Goal: Task Accomplishment & Management: Use online tool/utility

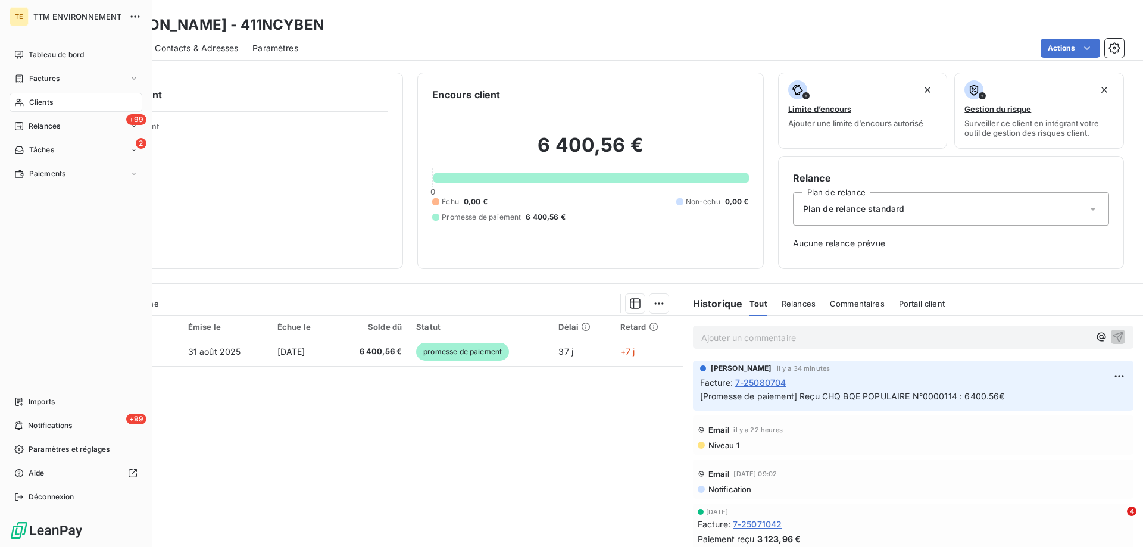
click at [38, 97] on span "Clients" at bounding box center [41, 102] width 24 height 11
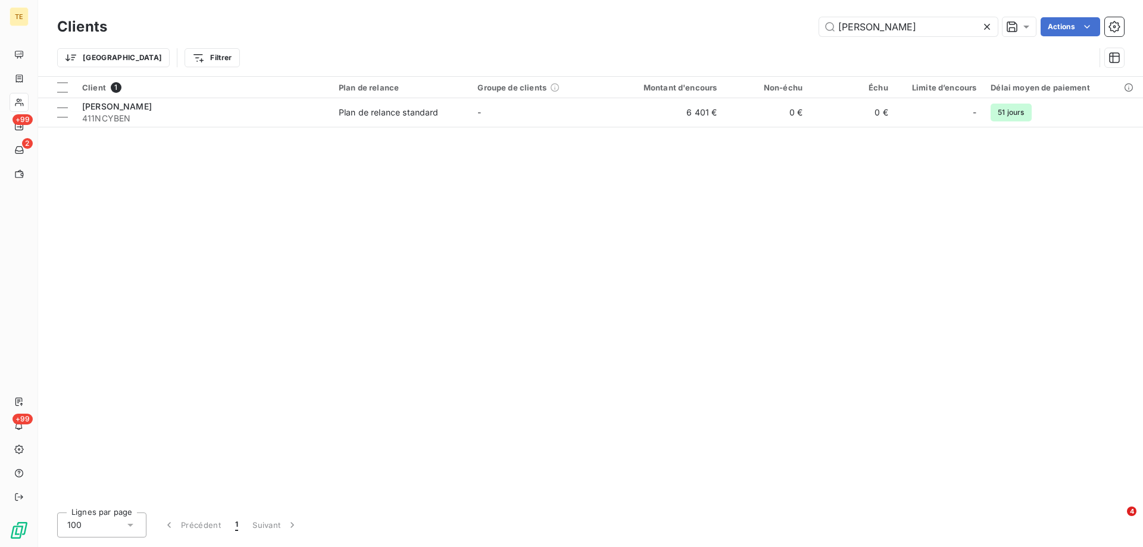
drag, startPoint x: 912, startPoint y: 20, endPoint x: 743, endPoint y: 23, distance: 168.5
click at [743, 23] on div "[PERSON_NAME] Actions" at bounding box center [622, 26] width 1002 height 19
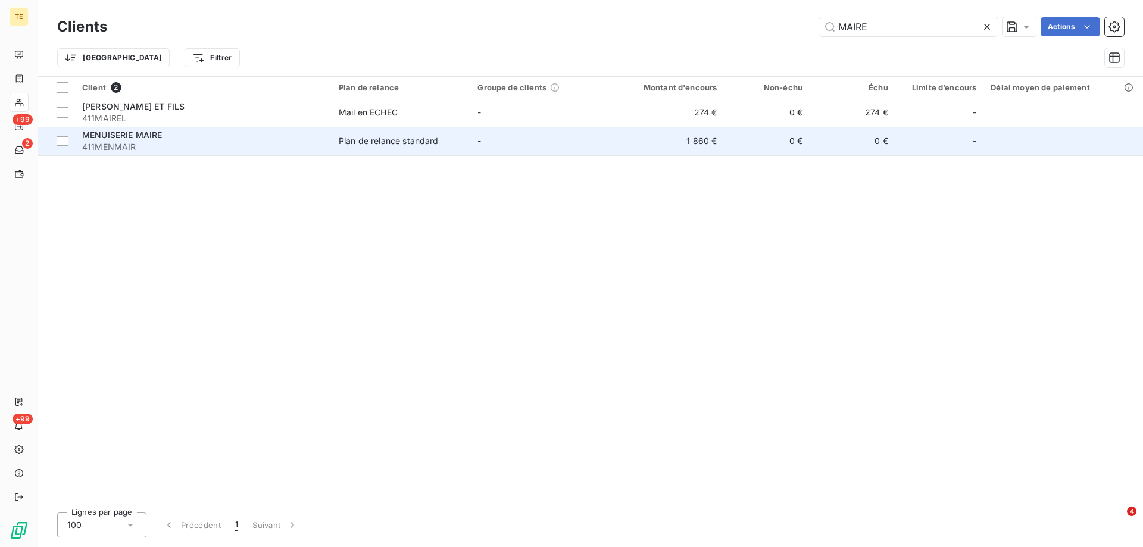
type input "MAIRE"
click at [111, 136] on span "MENUISERIE MAIRE" at bounding box center [122, 135] width 80 height 10
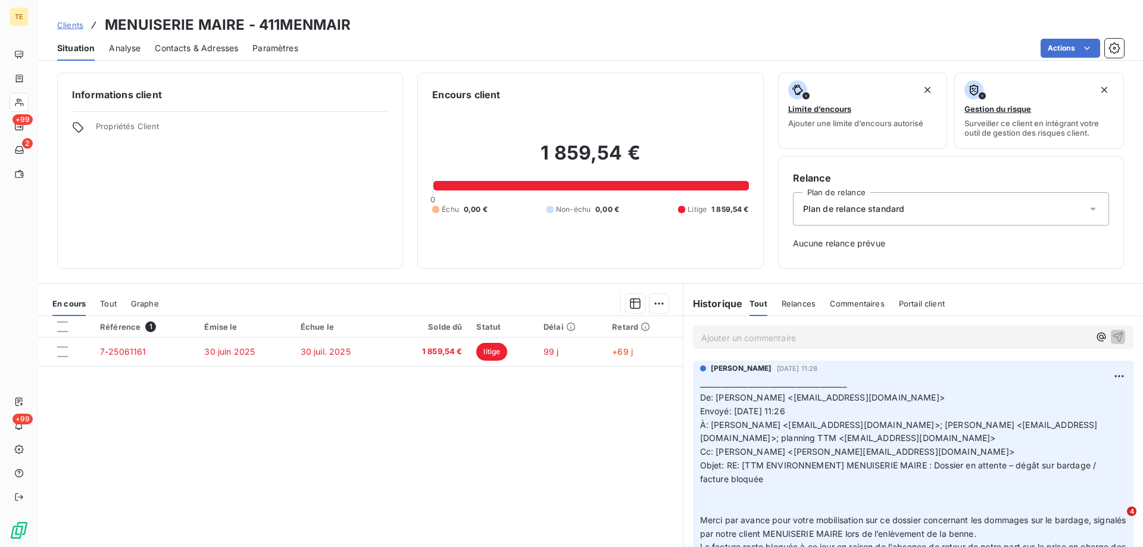
click at [760, 339] on p "Ajouter un commentaire ﻿" at bounding box center [895, 337] width 388 height 15
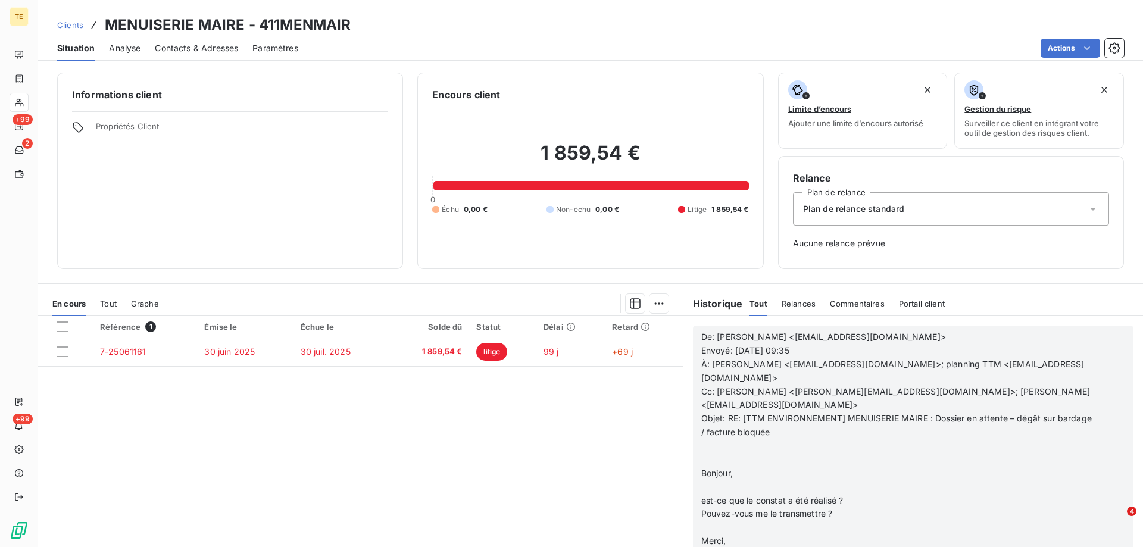
click at [733, 453] on p "﻿" at bounding box center [897, 460] width 393 height 14
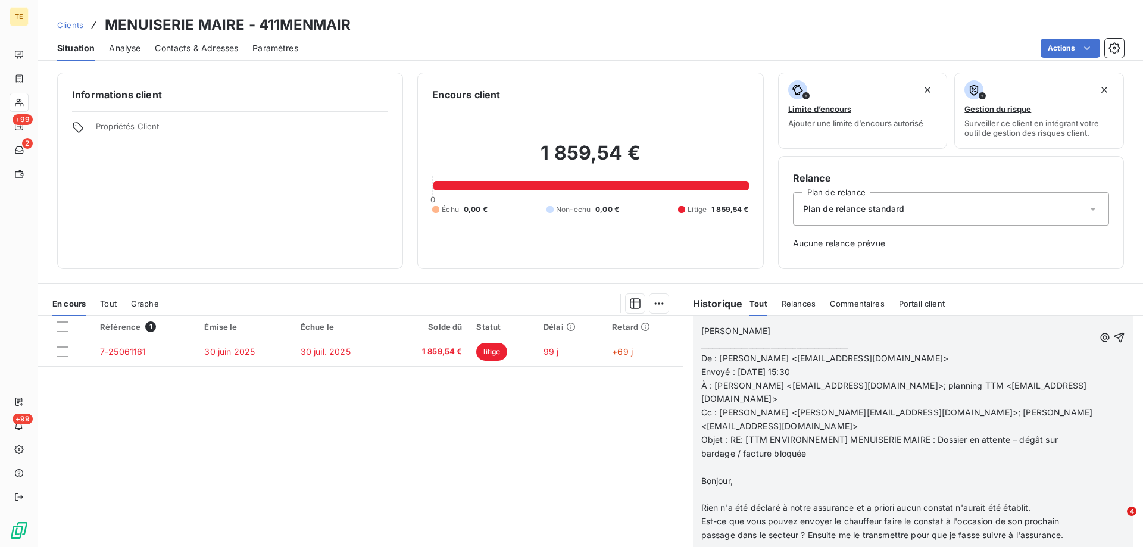
scroll to position [1508, 0]
click at [1114, 333] on icon "button" at bounding box center [1119, 336] width 10 height 10
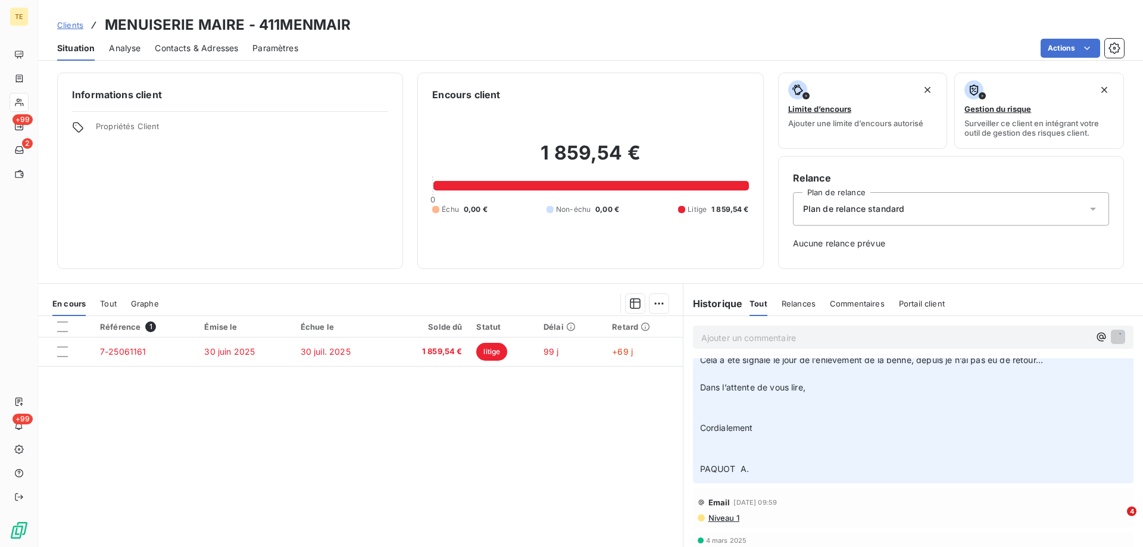
scroll to position [1538, 0]
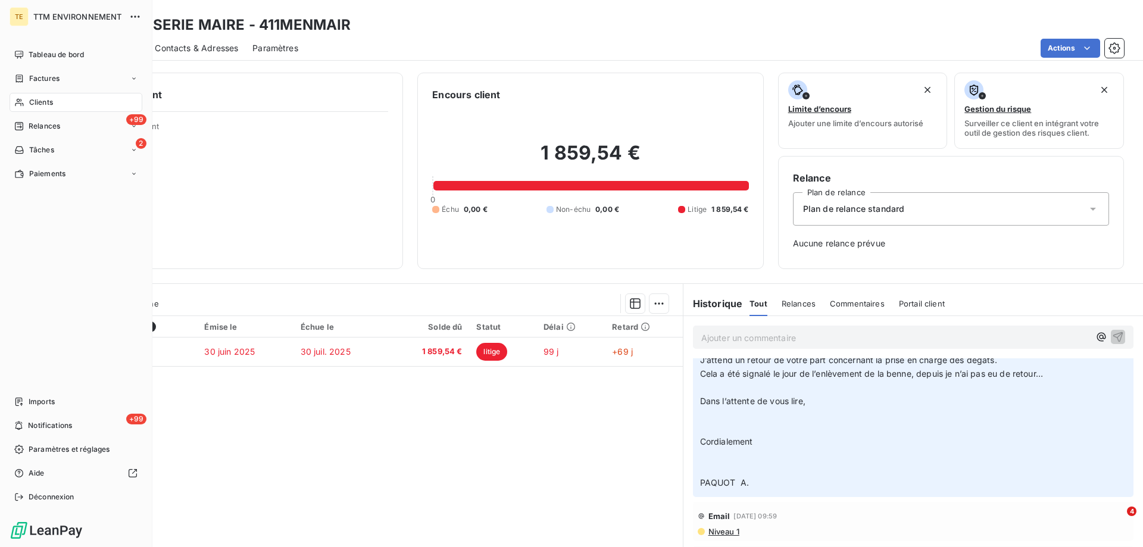
click at [37, 108] on div "Clients" at bounding box center [76, 102] width 133 height 19
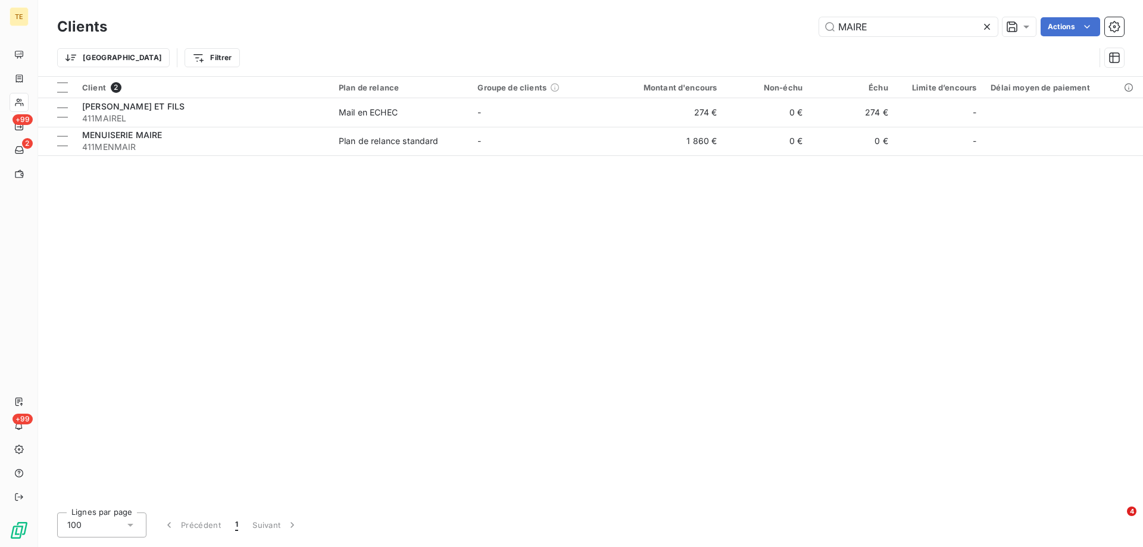
drag, startPoint x: 870, startPoint y: 24, endPoint x: 742, endPoint y: 23, distance: 128.0
click at [742, 23] on div "MAIRE Actions" at bounding box center [622, 26] width 1002 height 19
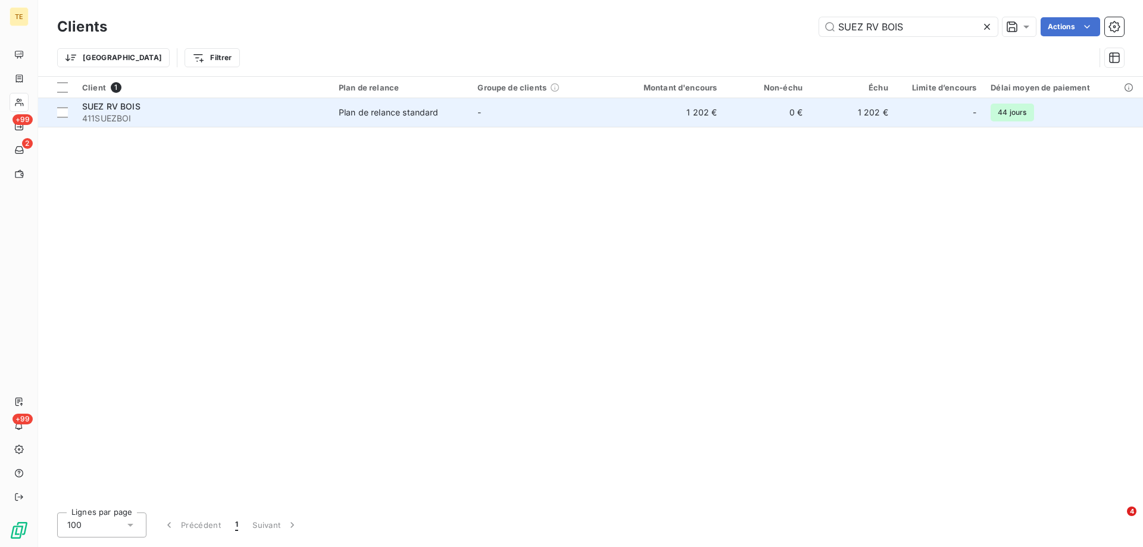
type input "SUEZ RV BOIS"
click at [117, 116] on span "411SUEZBOI" at bounding box center [203, 118] width 242 height 12
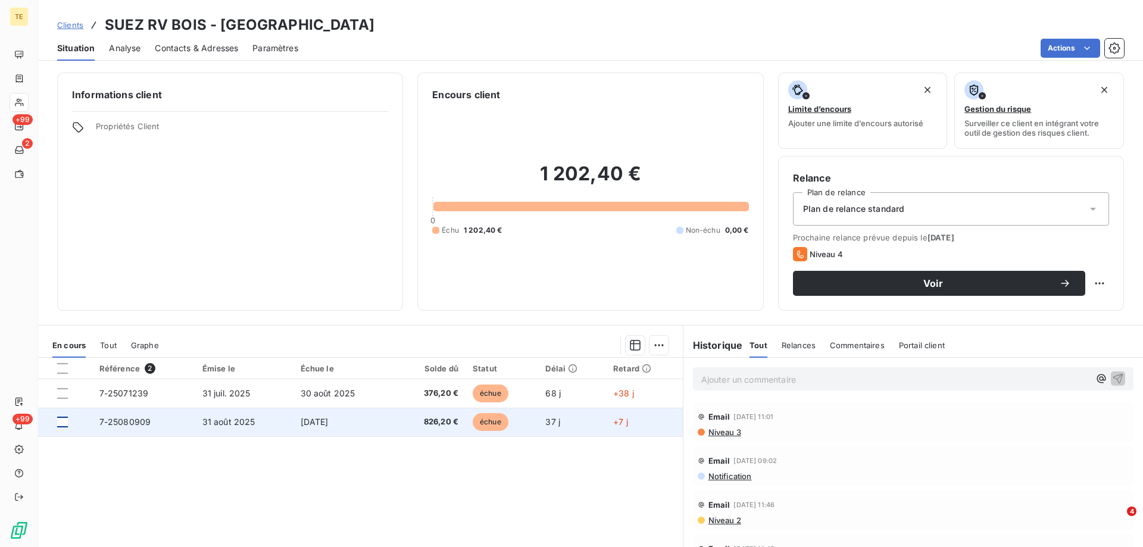
click at [62, 422] on div at bounding box center [62, 422] width 11 height 11
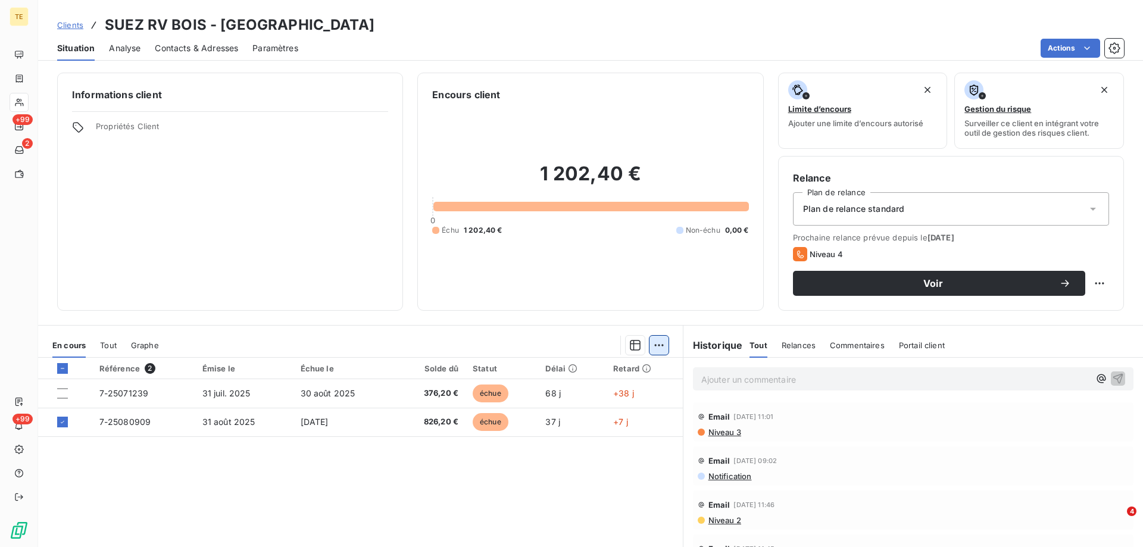
click at [654, 344] on html "TE +99 2 +99 Clients SUEZ RV BOIS - 411SUEZBOI Situation Analyse Contacts & Adr…" at bounding box center [571, 273] width 1143 height 547
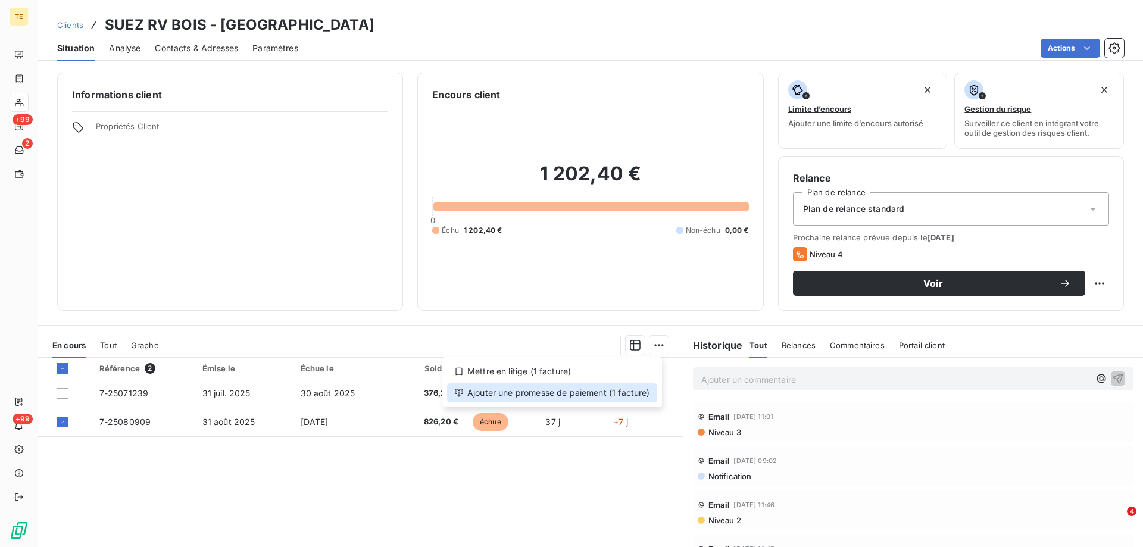
click at [543, 393] on div "Ajouter une promesse de paiement (1 facture)" at bounding box center [552, 392] width 210 height 19
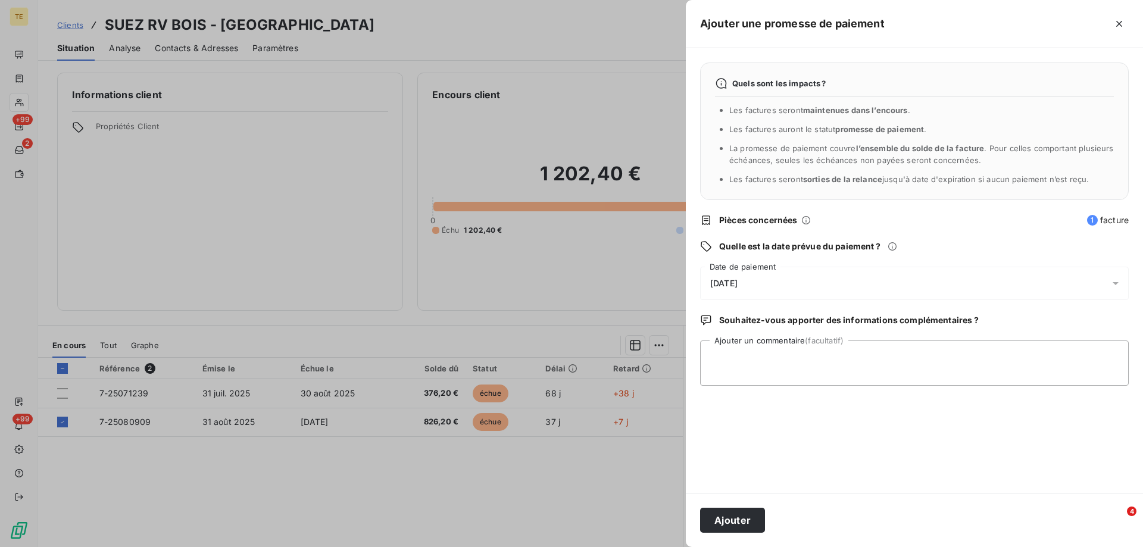
click at [730, 279] on span "[DATE]" at bounding box center [723, 284] width 27 height 10
click at [957, 348] on textarea "Ajouter un commentaire (facultatif)" at bounding box center [914, 362] width 429 height 45
paste textarea "Date de paiement : [DATE] SUEZ"
paste textarea "- Virement n° 0004422"
type textarea "Date de paiement : [DATE] SUEZ - Virement n° 0004422"
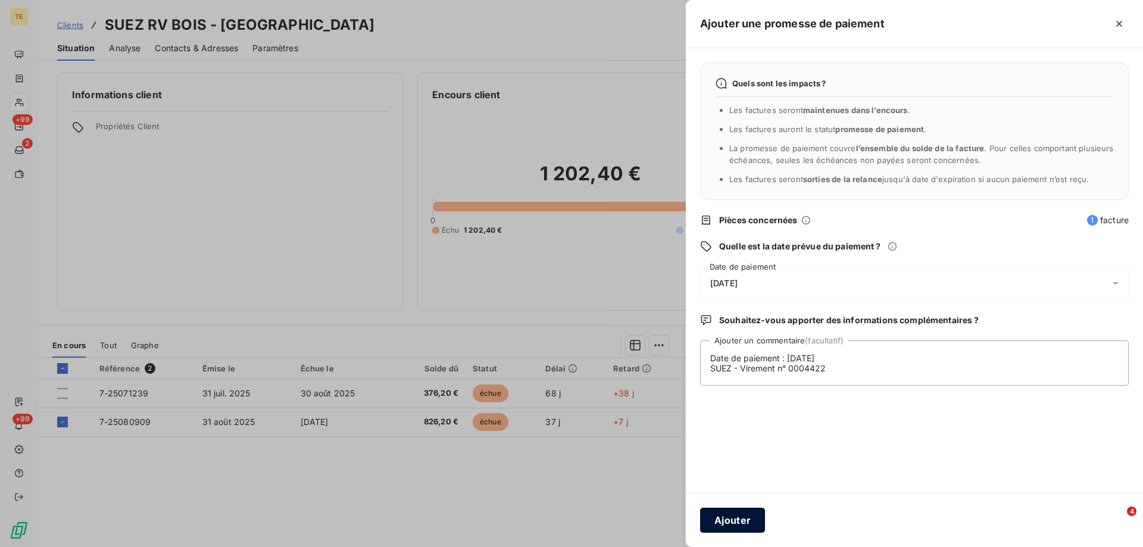
click at [731, 521] on button "Ajouter" at bounding box center [732, 520] width 65 height 25
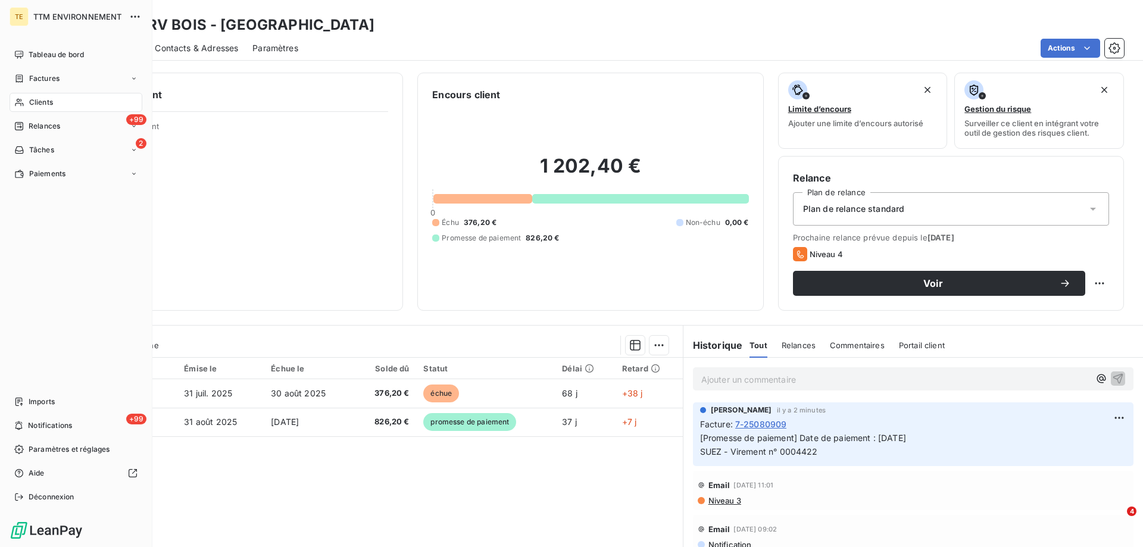
click at [39, 102] on span "Clients" at bounding box center [41, 102] width 24 height 11
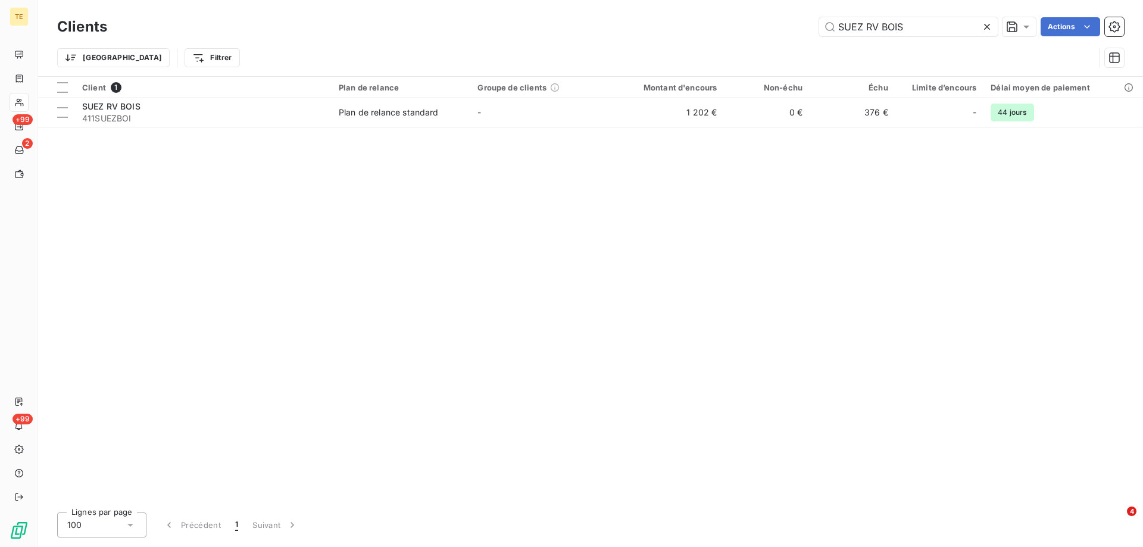
drag, startPoint x: 921, startPoint y: 22, endPoint x: 775, endPoint y: 20, distance: 145.8
click at [775, 20] on div "SUEZ RV BOIS Actions" at bounding box center [622, 26] width 1002 height 19
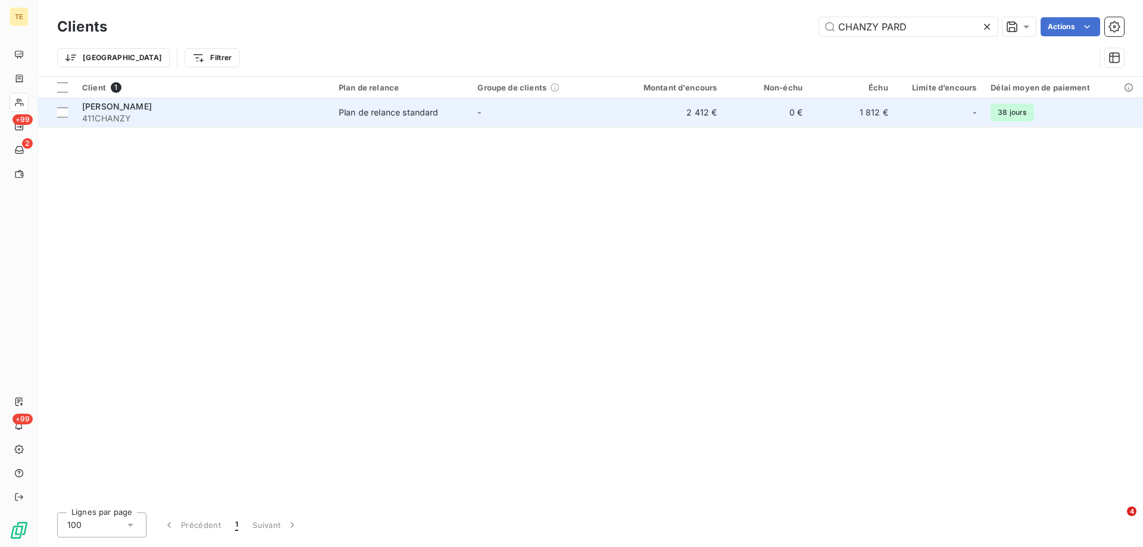
type input "CHANZY PARD"
click at [125, 108] on span "[PERSON_NAME]" at bounding box center [117, 106] width 70 height 10
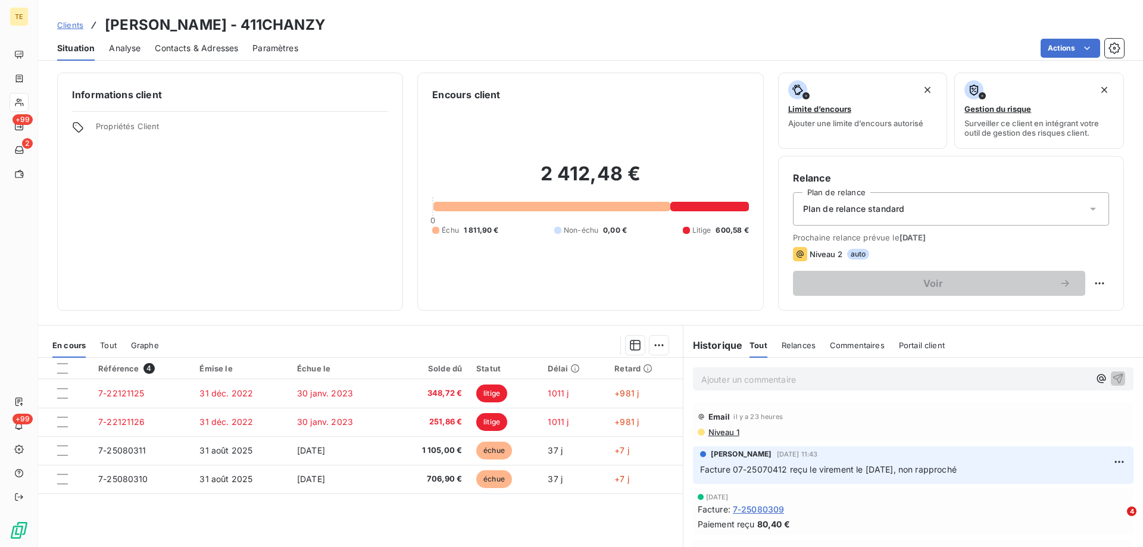
click at [723, 384] on p "Ajouter un commentaire ﻿" at bounding box center [895, 379] width 388 height 15
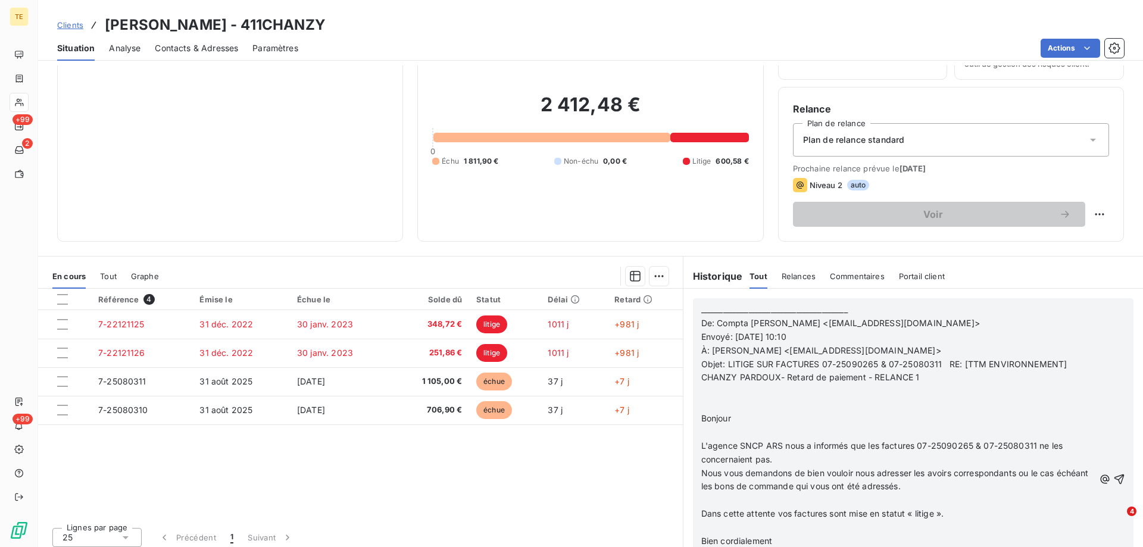
scroll to position [76, 0]
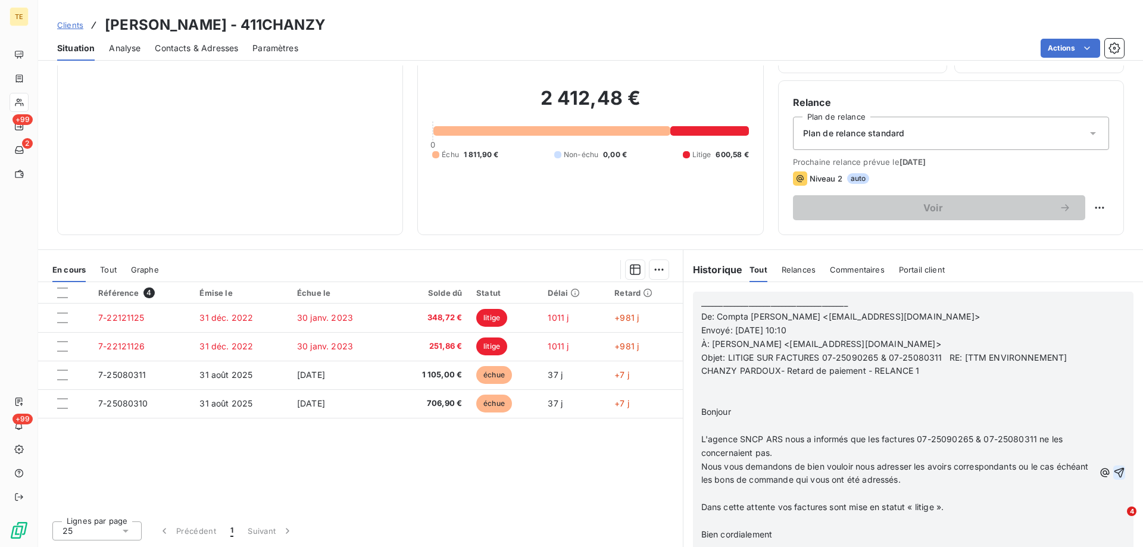
click at [1113, 469] on icon "button" at bounding box center [1119, 473] width 12 height 12
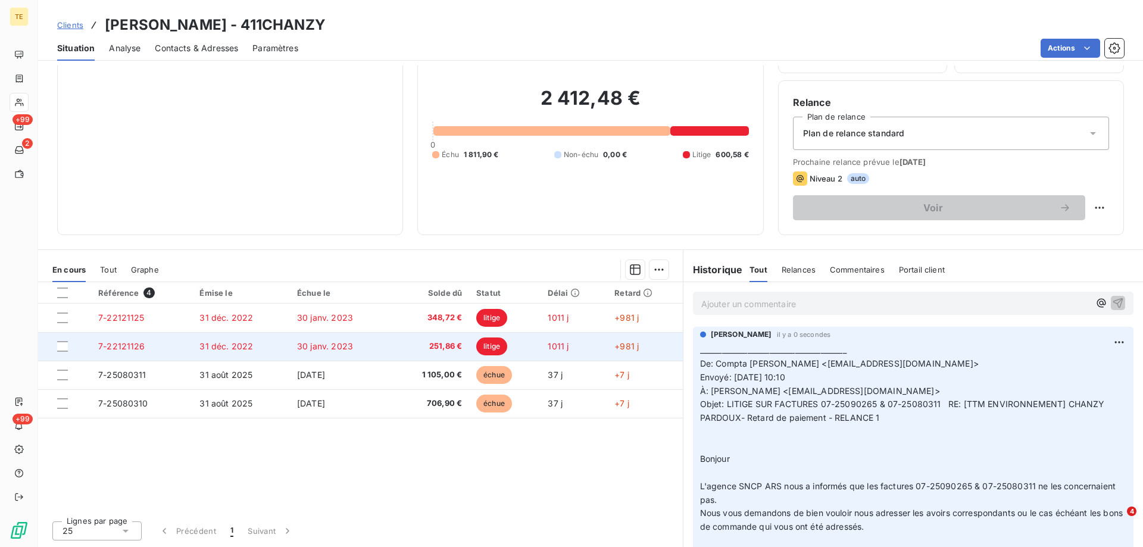
click at [447, 349] on span "251,86 €" at bounding box center [430, 346] width 64 height 12
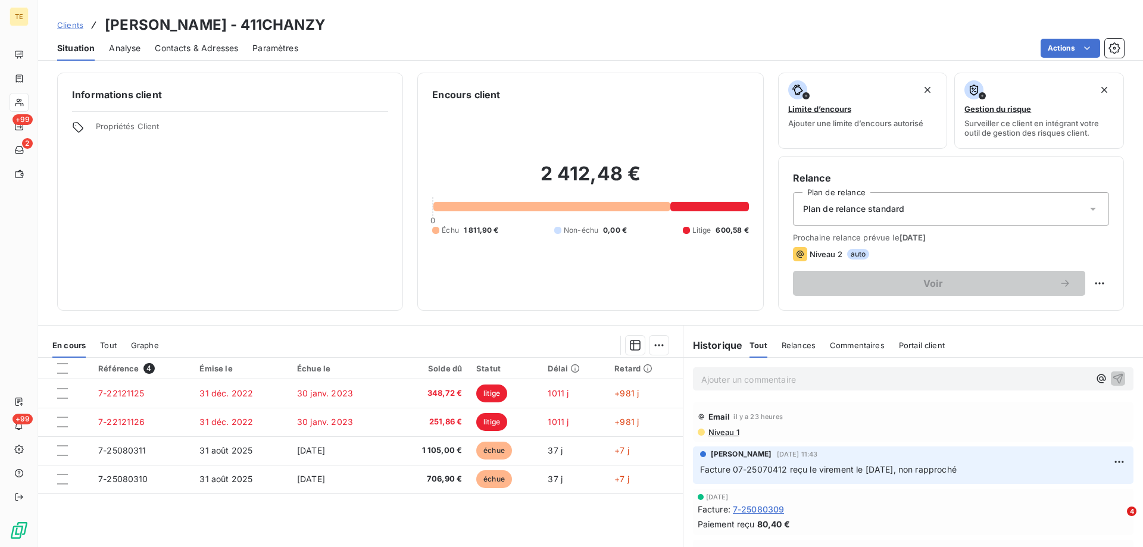
scroll to position [417, 0]
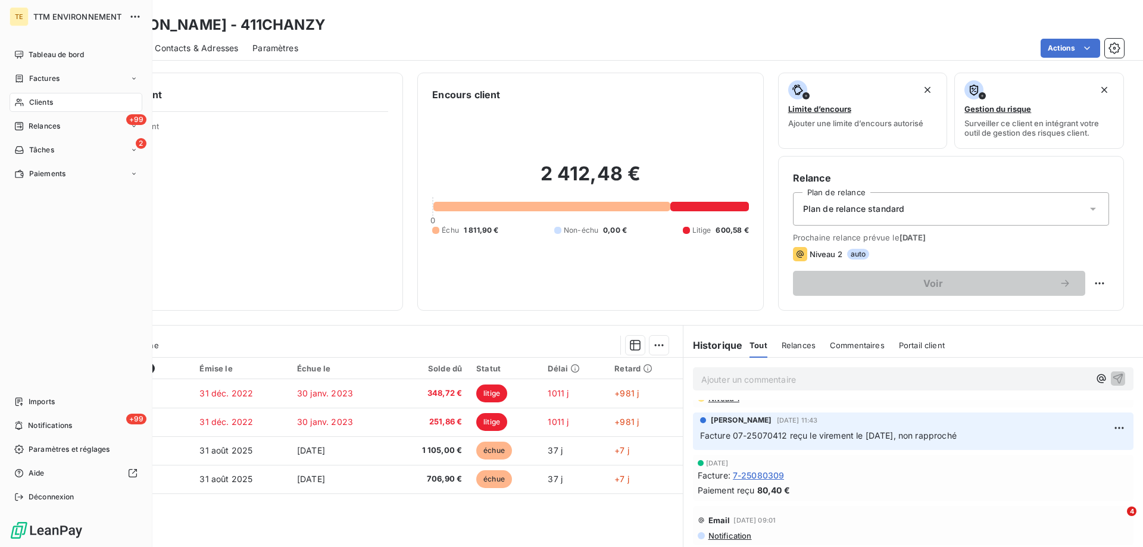
click at [31, 107] on span "Clients" at bounding box center [41, 102] width 24 height 11
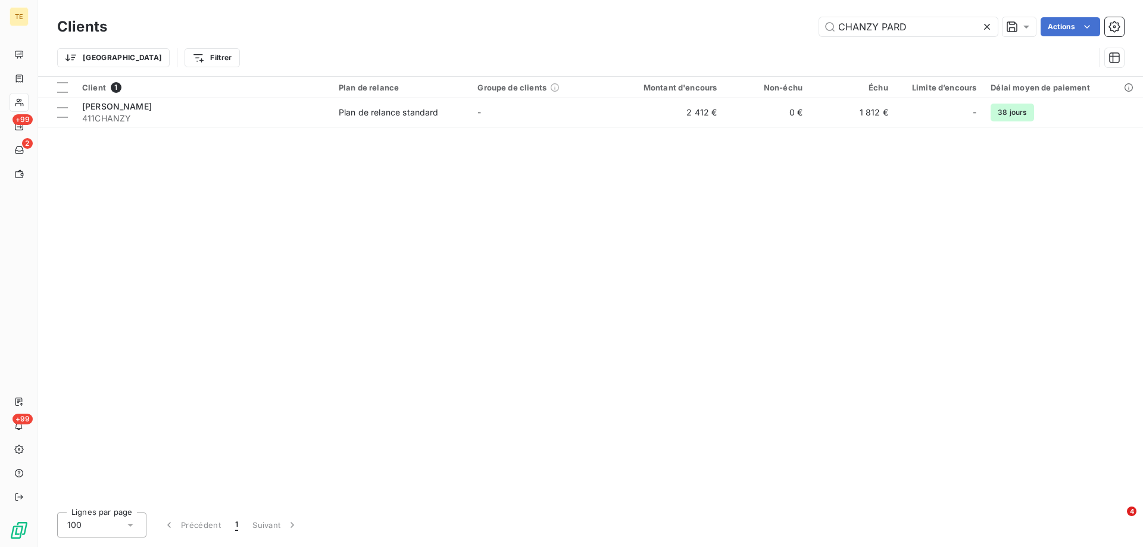
drag, startPoint x: 909, startPoint y: 23, endPoint x: 796, endPoint y: 15, distance: 112.8
click at [796, 15] on div "Clients CHANZY PARD Actions" at bounding box center [590, 26] width 1067 height 25
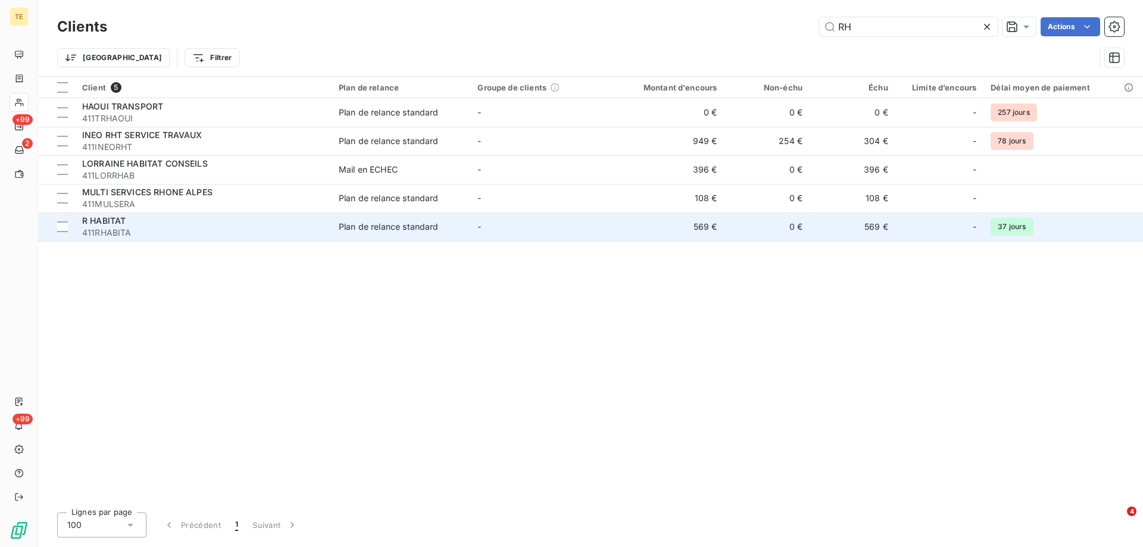
type input "RH"
click at [123, 232] on span "411RHABITA" at bounding box center [203, 233] width 242 height 12
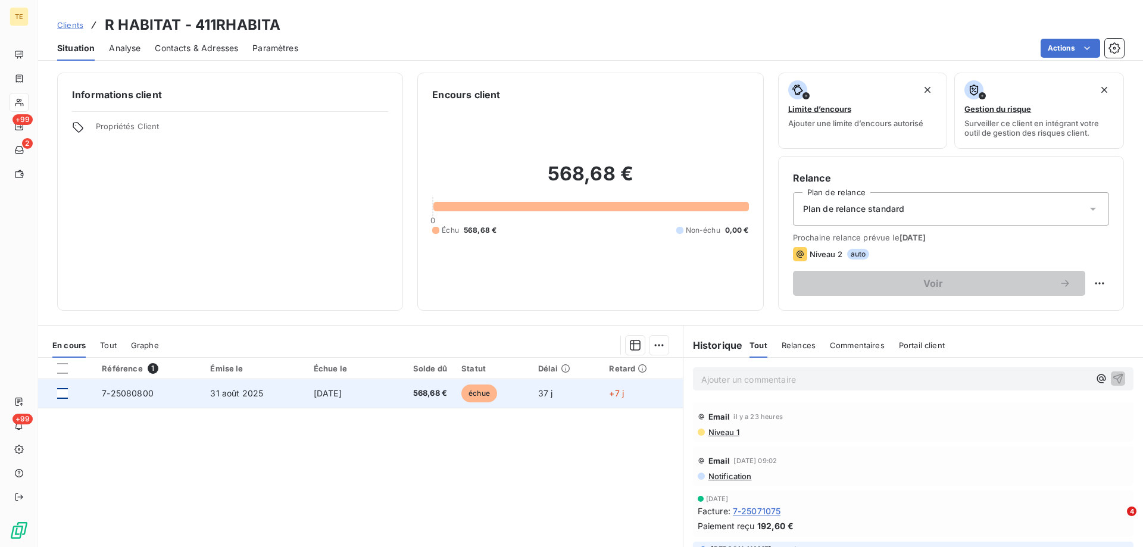
click at [60, 397] on div at bounding box center [62, 393] width 11 height 11
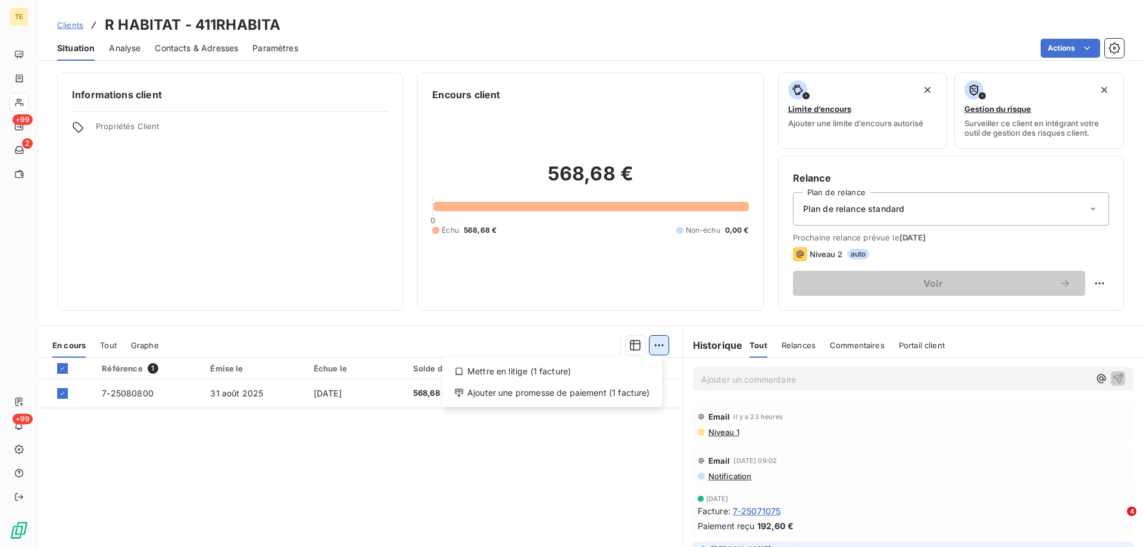
click at [653, 348] on html "TE +99 2 +99 Clients R HABITAT - 411RHABITA Situation Analyse Contacts & Adress…" at bounding box center [571, 273] width 1143 height 547
click at [570, 393] on div "Ajouter une promesse de paiement (1 facture)" at bounding box center [552, 392] width 210 height 19
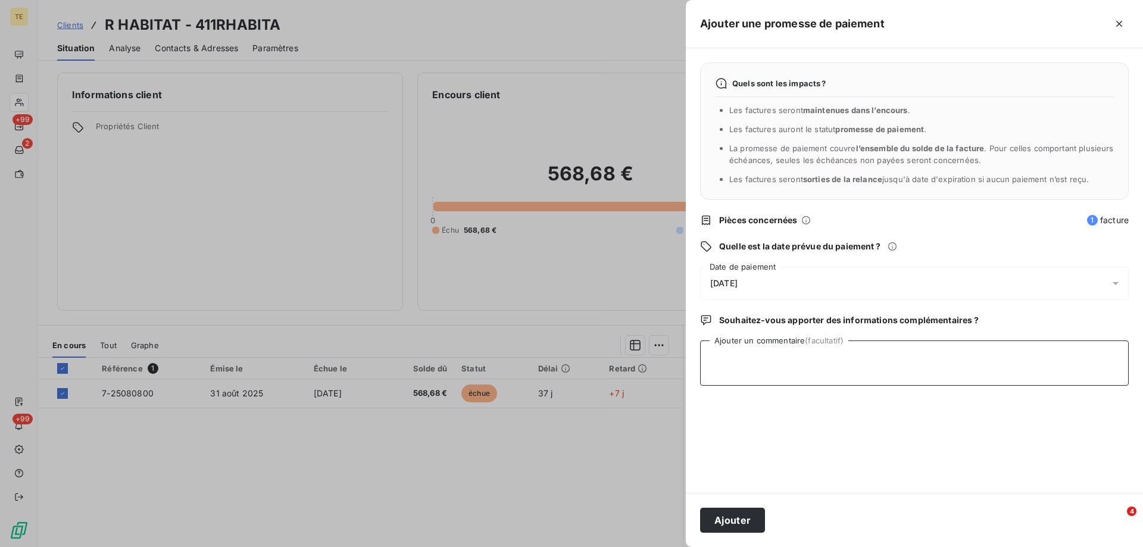
click at [724, 346] on textarea "Ajouter un commentaire (facultatif)" at bounding box center [914, 362] width 429 height 45
paste textarea "CIC Bonjour, Nous vous informons que nous avons instruit, le [DATE], un ordre d…"
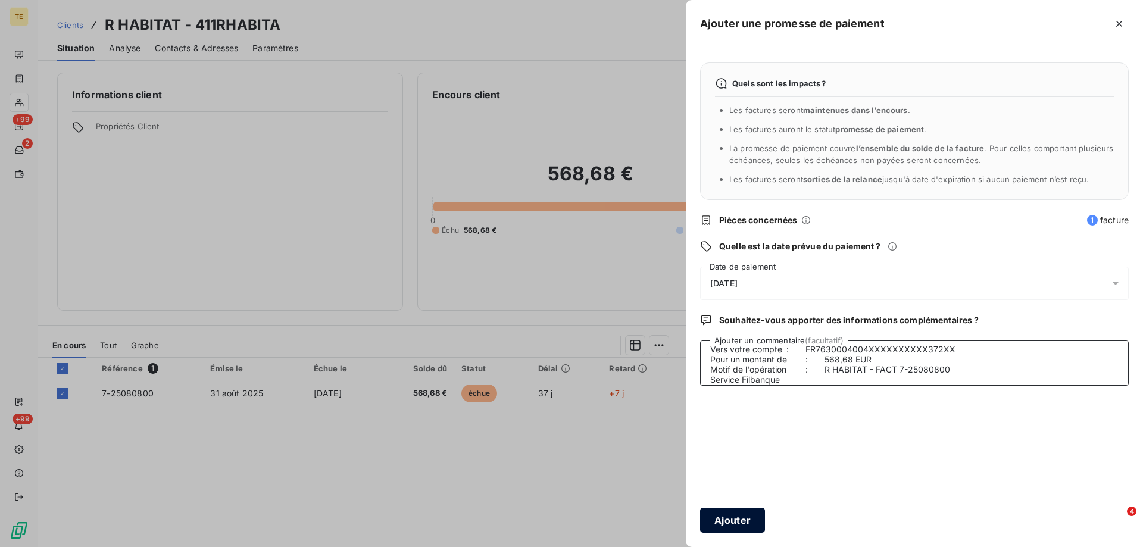
type textarea "CIC Bonjour, Nous vous informons que nous avons instruit, le [DATE], un ordre d…"
click at [737, 519] on button "Ajouter" at bounding box center [732, 520] width 65 height 25
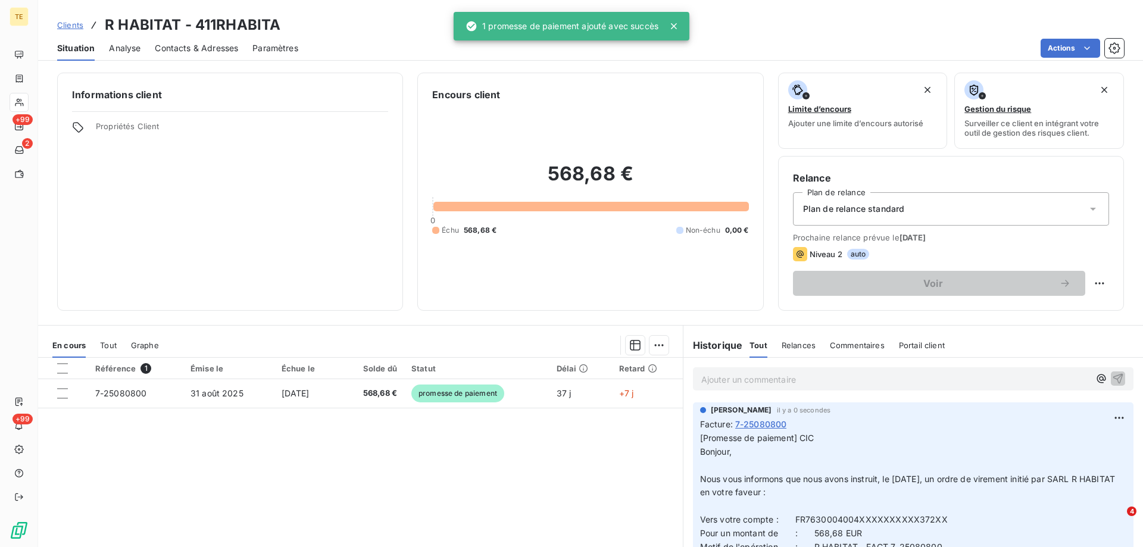
scroll to position [0, 0]
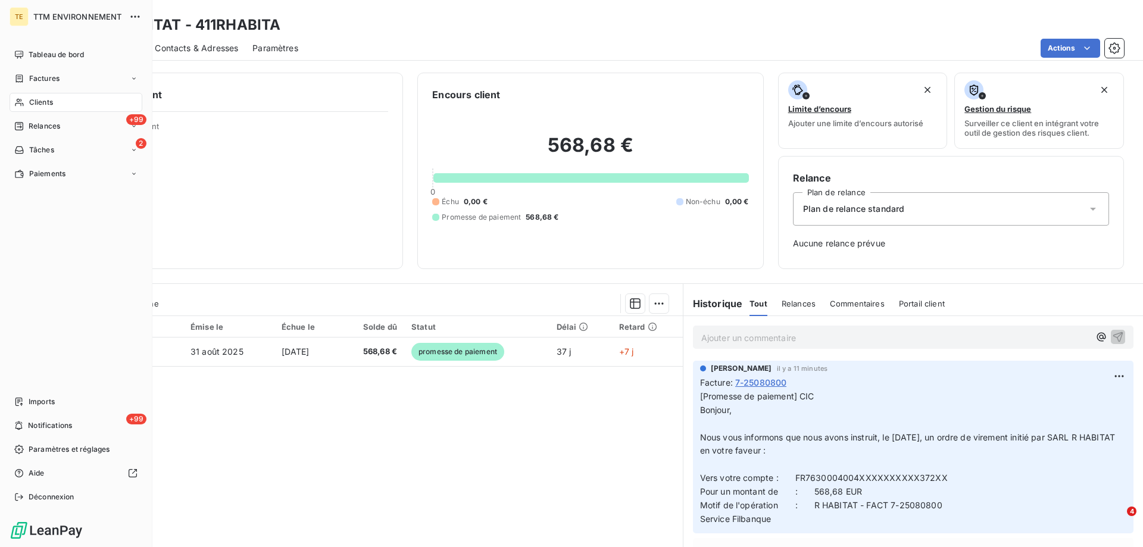
click at [41, 96] on div "Clients" at bounding box center [76, 102] width 133 height 19
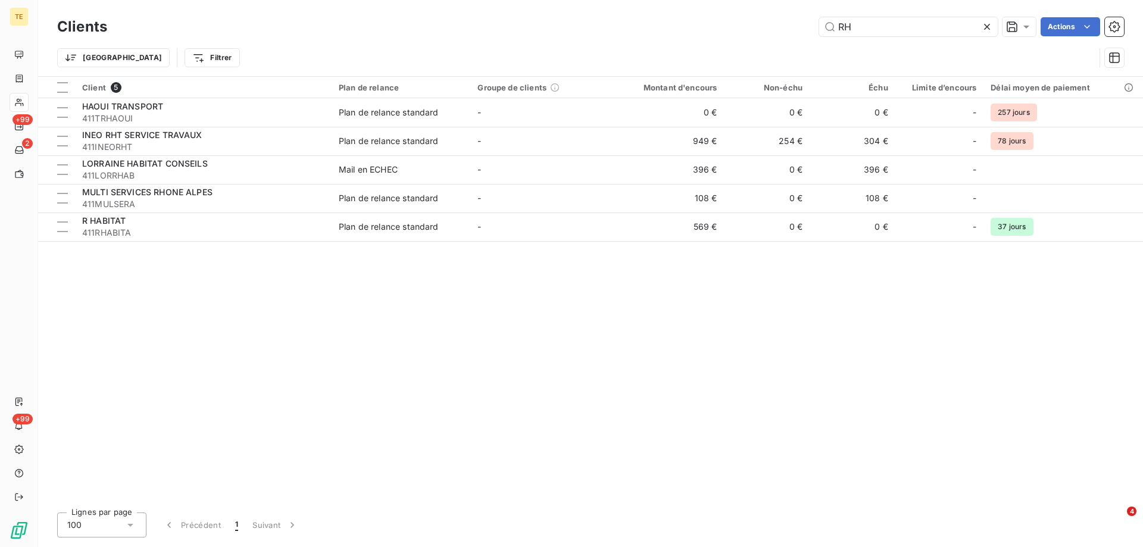
drag, startPoint x: 850, startPoint y: 26, endPoint x: 773, endPoint y: 18, distance: 77.8
click at [773, 18] on div "RH Actions" at bounding box center [622, 26] width 1002 height 19
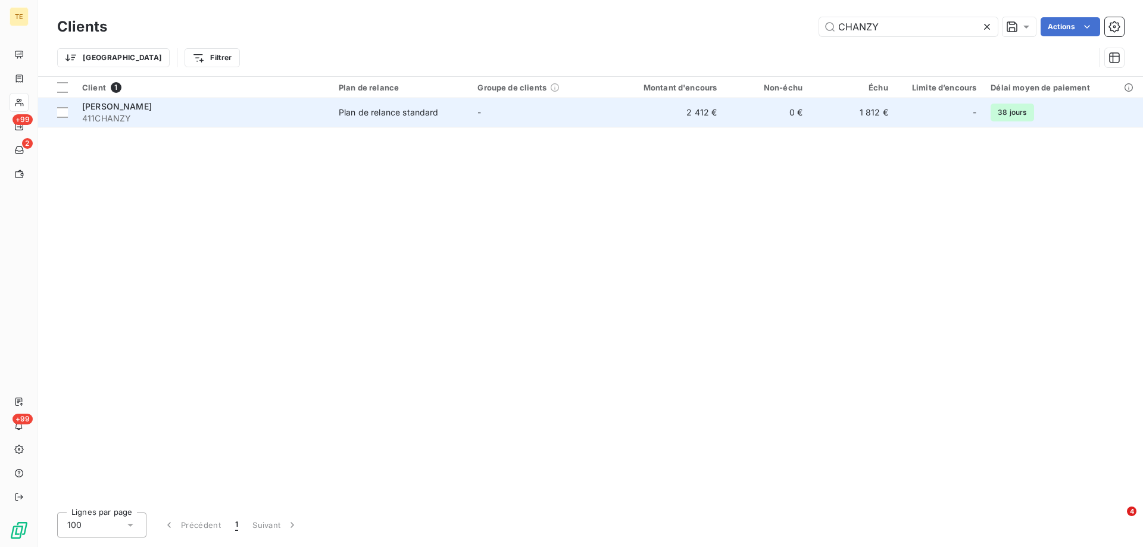
type input "CHANZY"
click at [137, 116] on span "411CHANZY" at bounding box center [203, 118] width 242 height 12
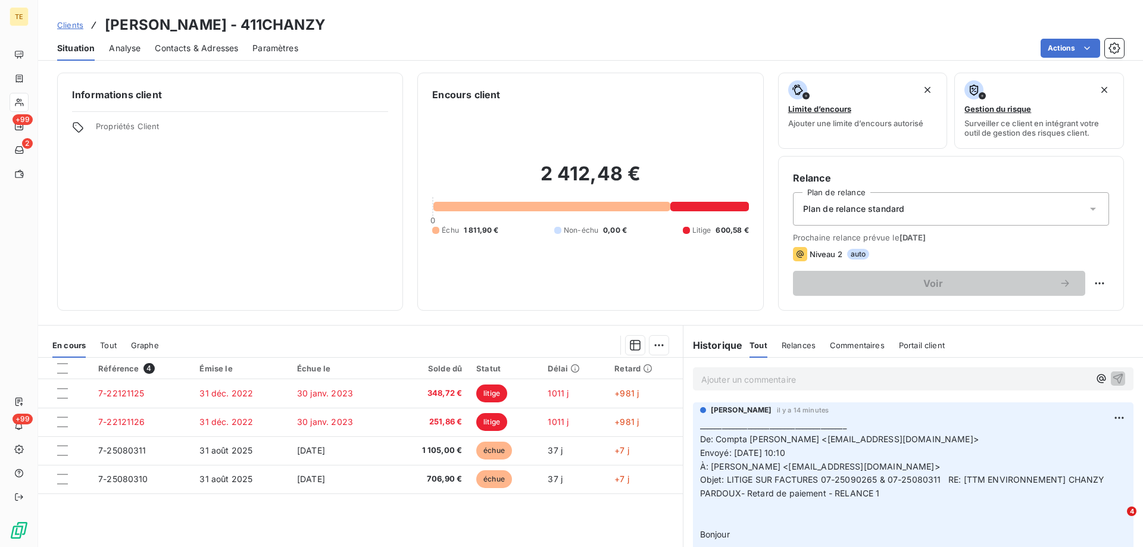
click at [748, 383] on p "Ajouter un commentaire ﻿" at bounding box center [895, 379] width 388 height 15
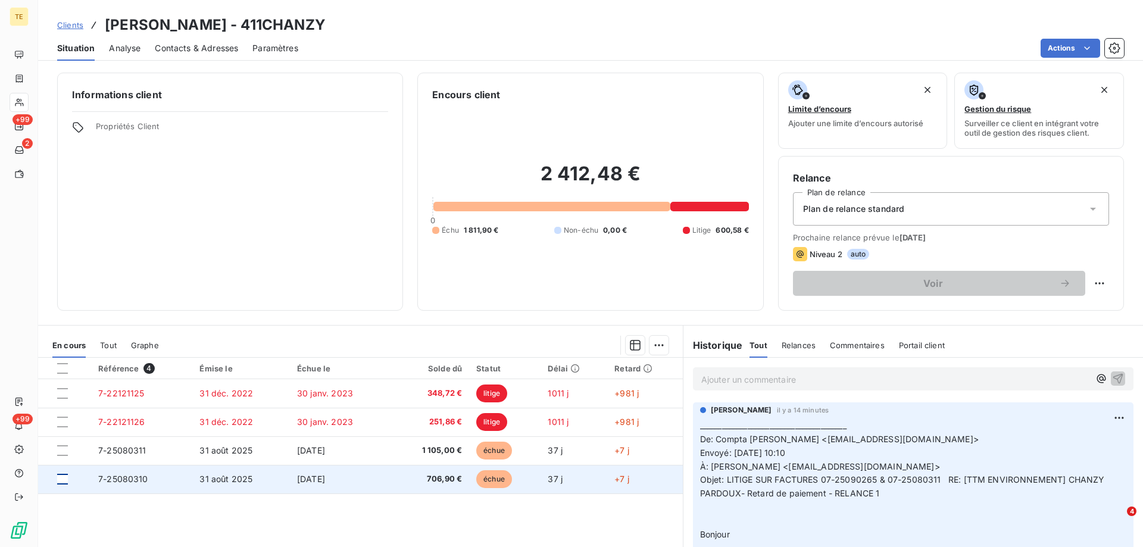
drag, startPoint x: 60, startPoint y: 452, endPoint x: 67, endPoint y: 481, distance: 30.5
click at [61, 453] on div at bounding box center [62, 450] width 11 height 11
click at [60, 479] on div at bounding box center [62, 479] width 11 height 11
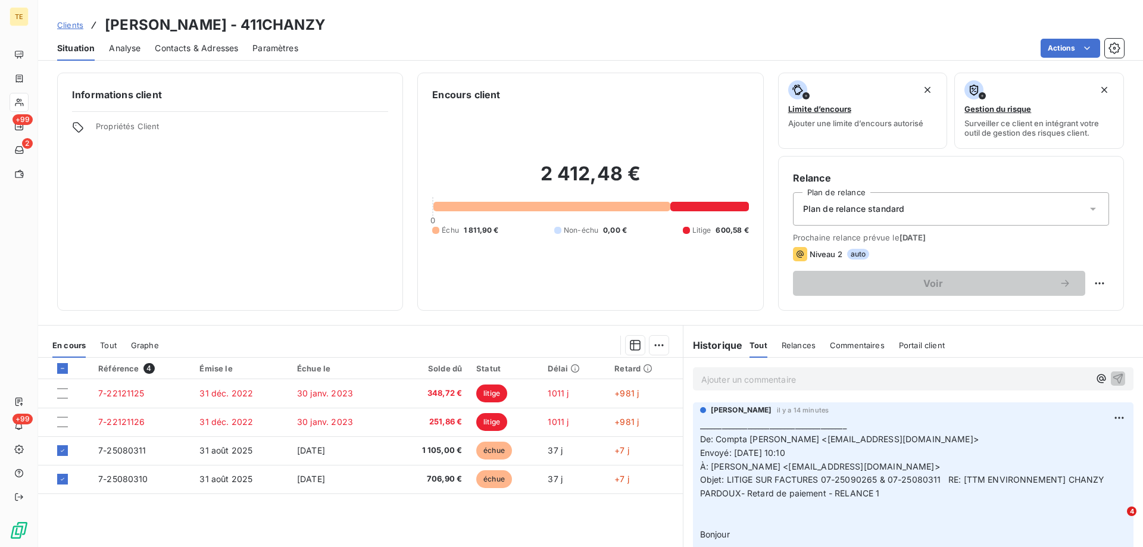
click at [664, 344] on div "En cours Tout Graphe" at bounding box center [360, 345] width 645 height 25
click at [655, 347] on html "TE +99 2 +99 Clients CHANZY PARDOUX - 411CHANZY Situation Analyse Contacts & Ad…" at bounding box center [571, 273] width 1143 height 547
click at [707, 380] on html "TE +99 2 +99 Clients CHANZY PARDOUX - 411CHANZY Situation Analyse Contacts & Ad…" at bounding box center [571, 273] width 1143 height 547
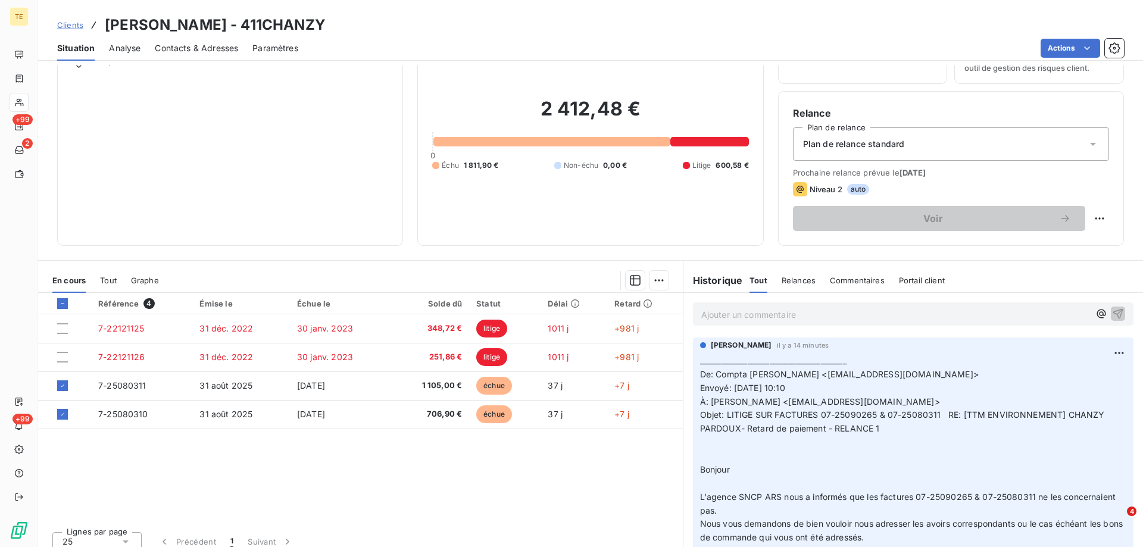
scroll to position [60, 0]
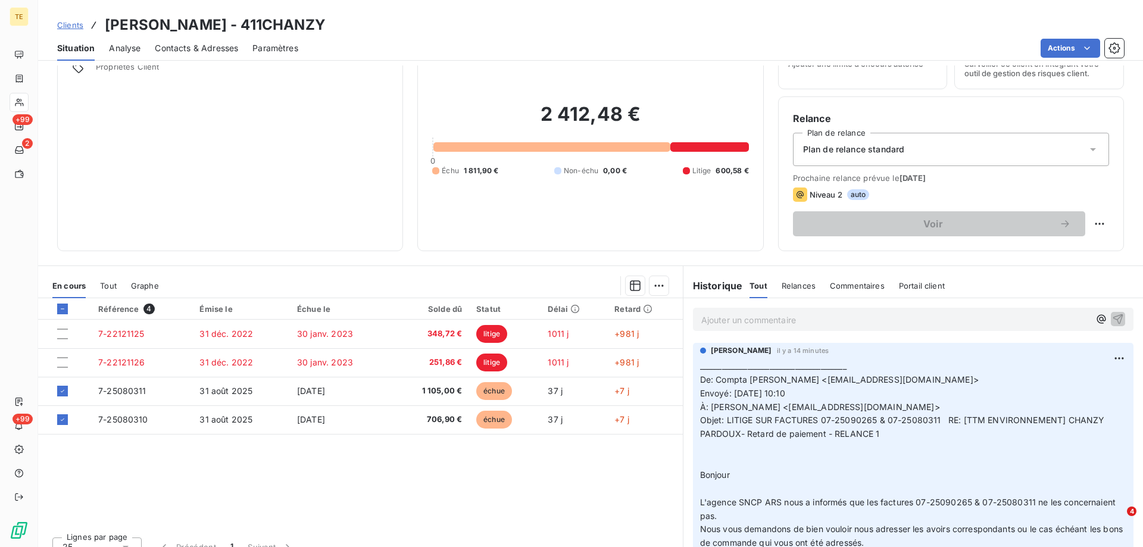
click at [742, 451] on p "________________________________________ De: Compta Chanzy-Pardoux <[EMAIL_ADDR…" at bounding box center [913, 536] width 426 height 354
click at [730, 456] on p "________________________________________ De: Compta Chanzy-Pardoux <[EMAIL_ADDR…" at bounding box center [913, 536] width 426 height 354
click at [728, 454] on p "________________________________________ De: Compta Chanzy-Pardoux <[EMAIL_ADDR…" at bounding box center [913, 536] width 426 height 354
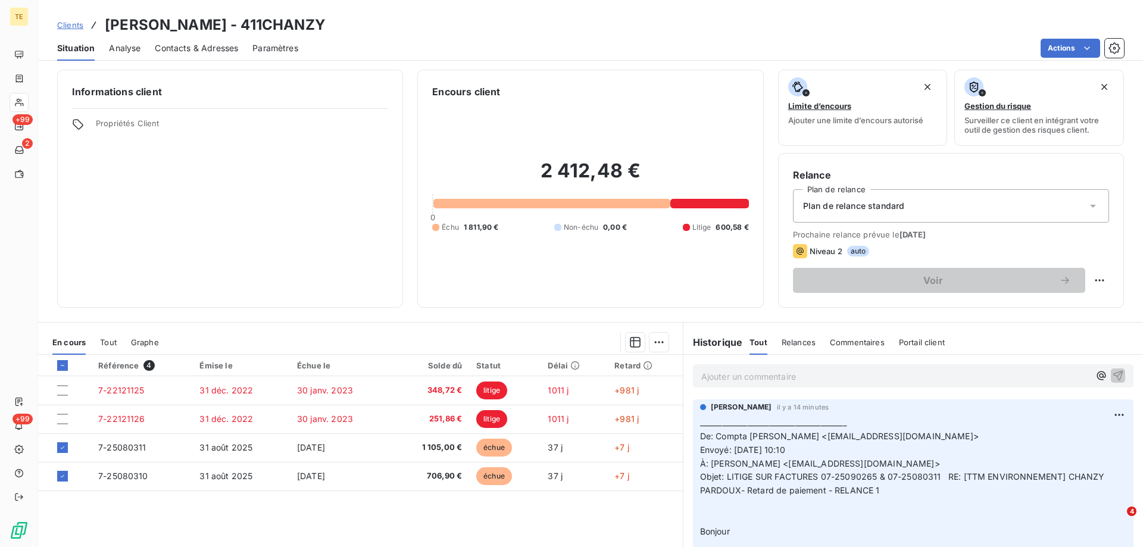
scroll to position [0, 0]
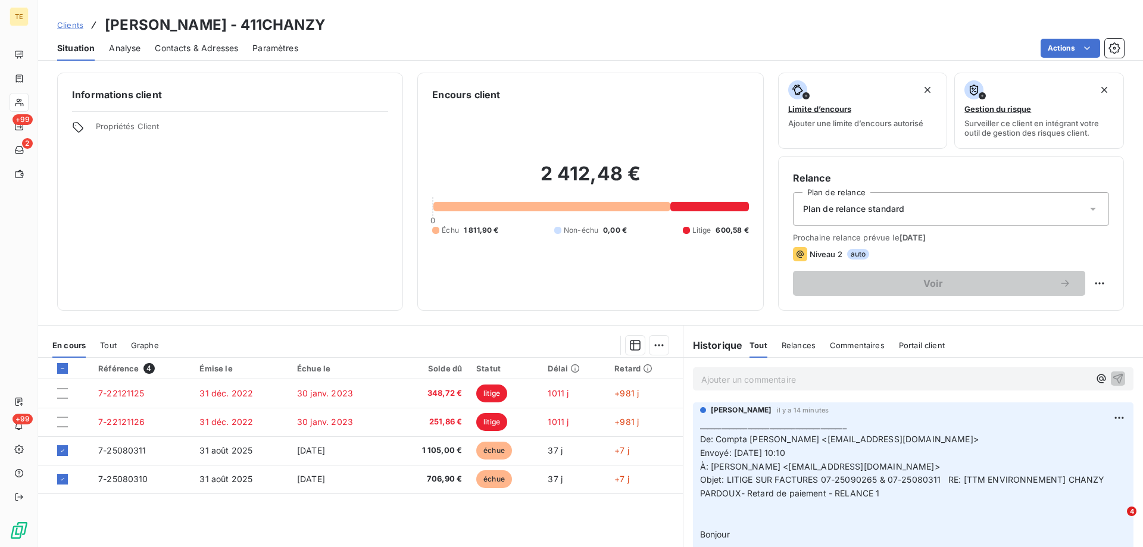
click at [727, 377] on p "Ajouter un commentaire ﻿" at bounding box center [895, 379] width 388 height 15
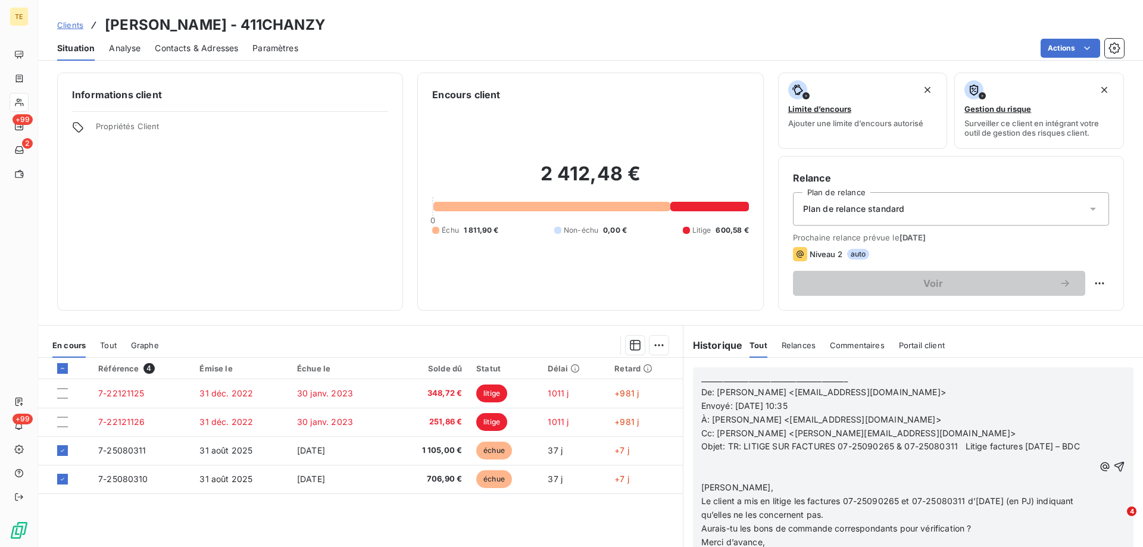
scroll to position [833, 0]
click at [1113, 473] on icon "button" at bounding box center [1119, 467] width 12 height 12
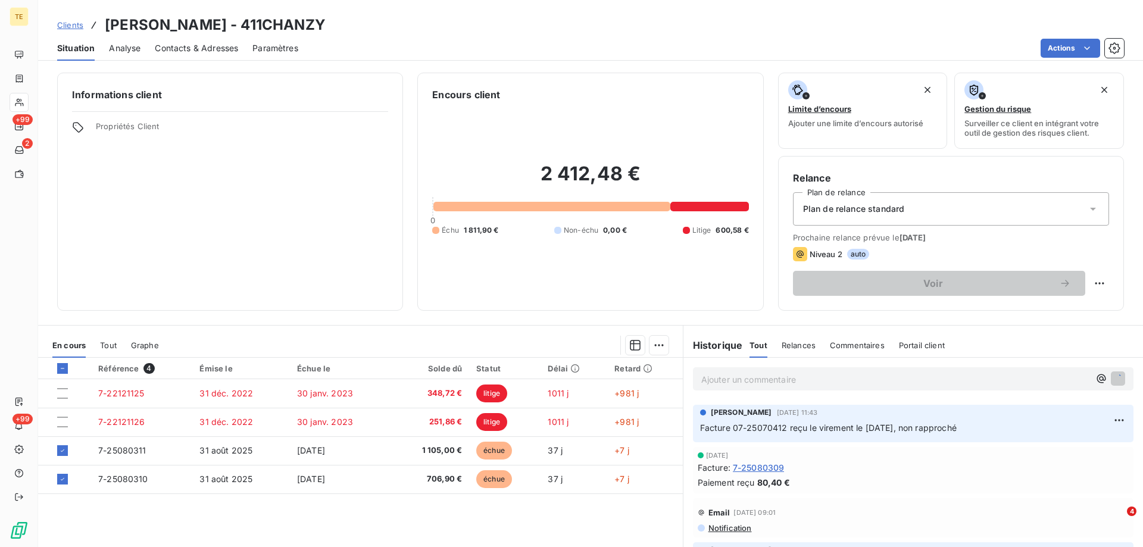
scroll to position [863, 0]
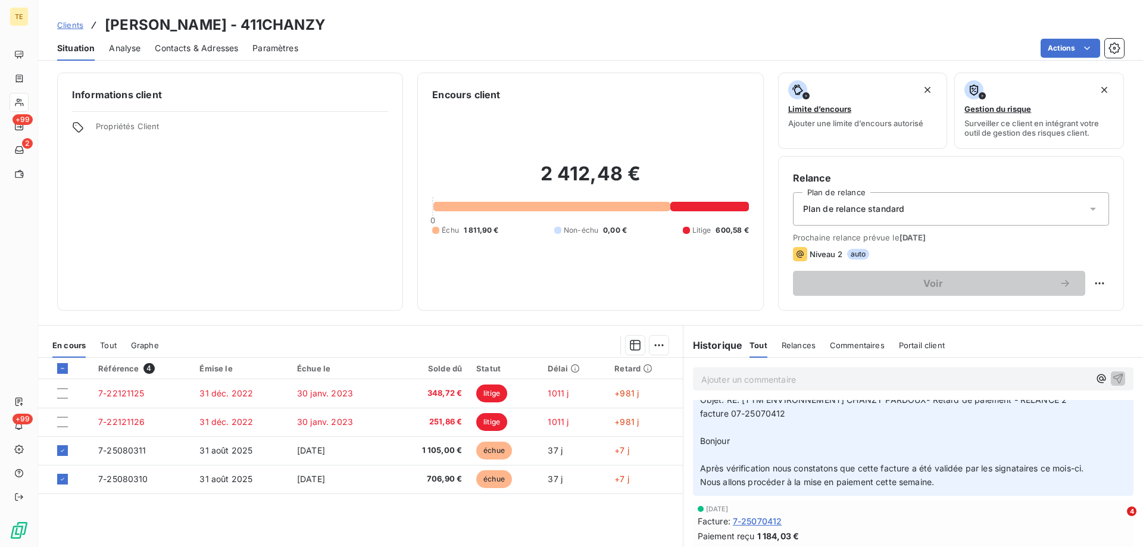
click at [720, 382] on p "Ajouter un commentaire ﻿" at bounding box center [895, 379] width 388 height 15
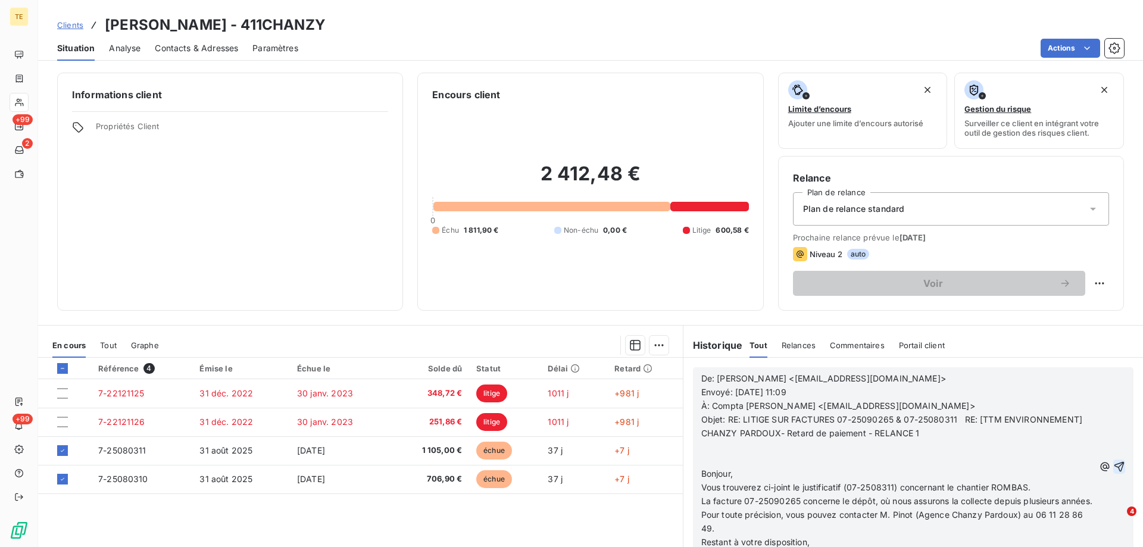
scroll to position [1350, 0]
click at [1113, 471] on icon "button" at bounding box center [1119, 467] width 12 height 12
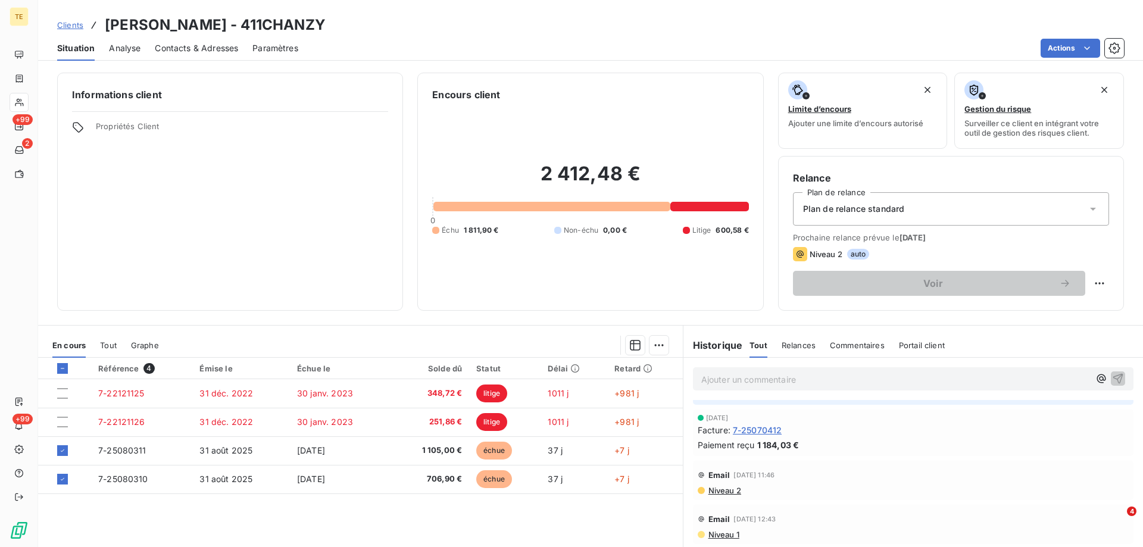
scroll to position [1366, 0]
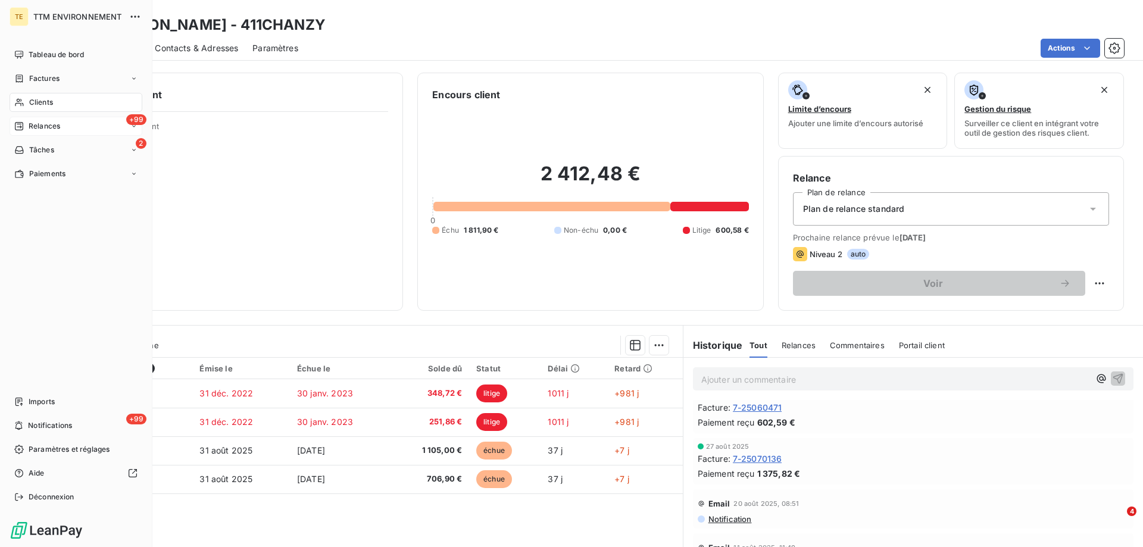
click at [38, 129] on span "Relances" at bounding box center [45, 126] width 32 height 11
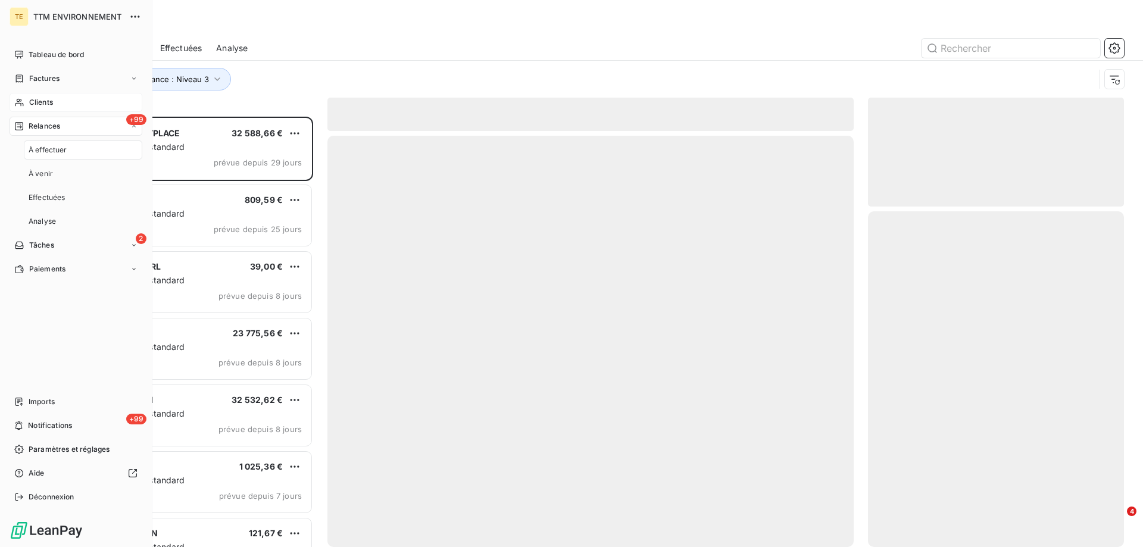
scroll to position [421, 247]
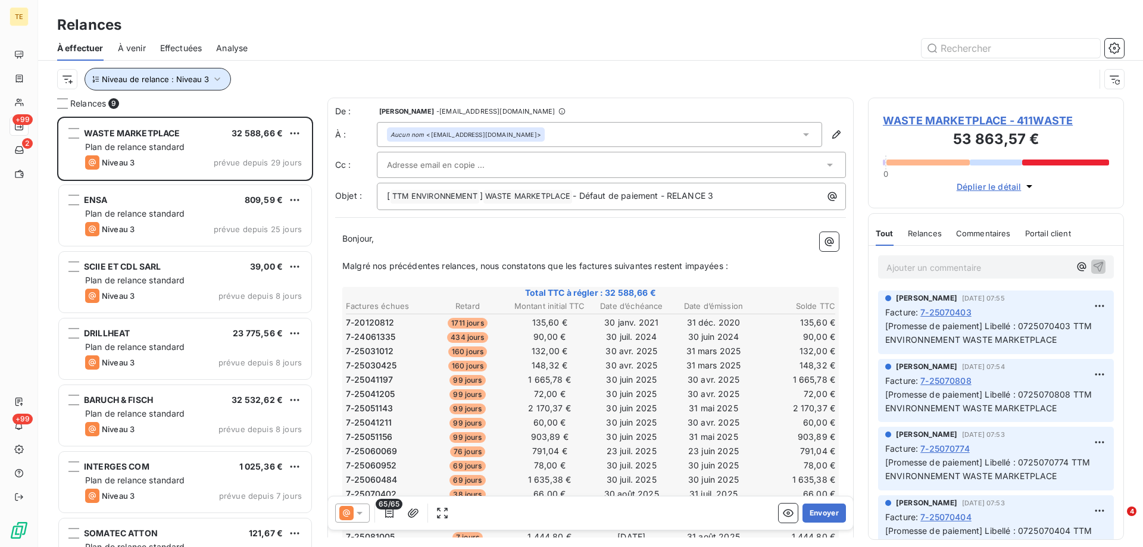
click at [175, 75] on span "Niveau de relance : Niveau 3" at bounding box center [155, 79] width 107 height 10
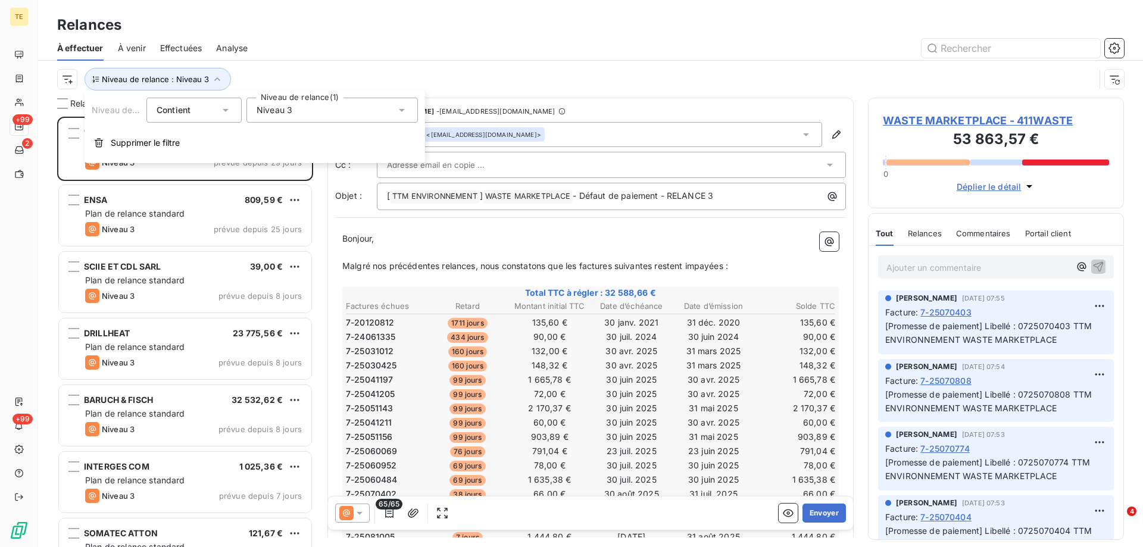
click at [273, 110] on span "Niveau 3" at bounding box center [275, 110] width 36 height 12
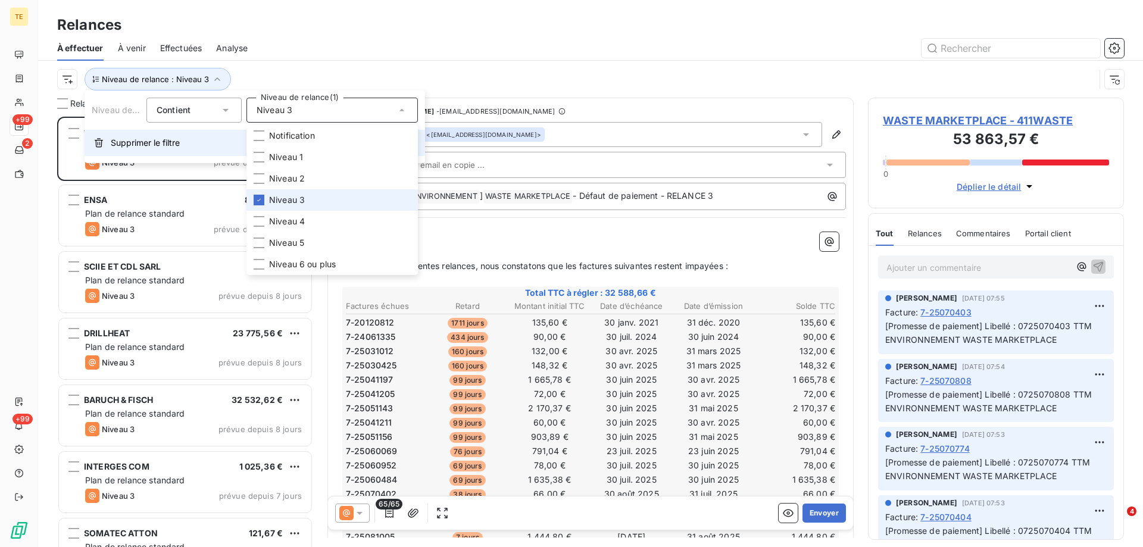
click at [113, 143] on span "Supprimer le filtre" at bounding box center [145, 143] width 69 height 12
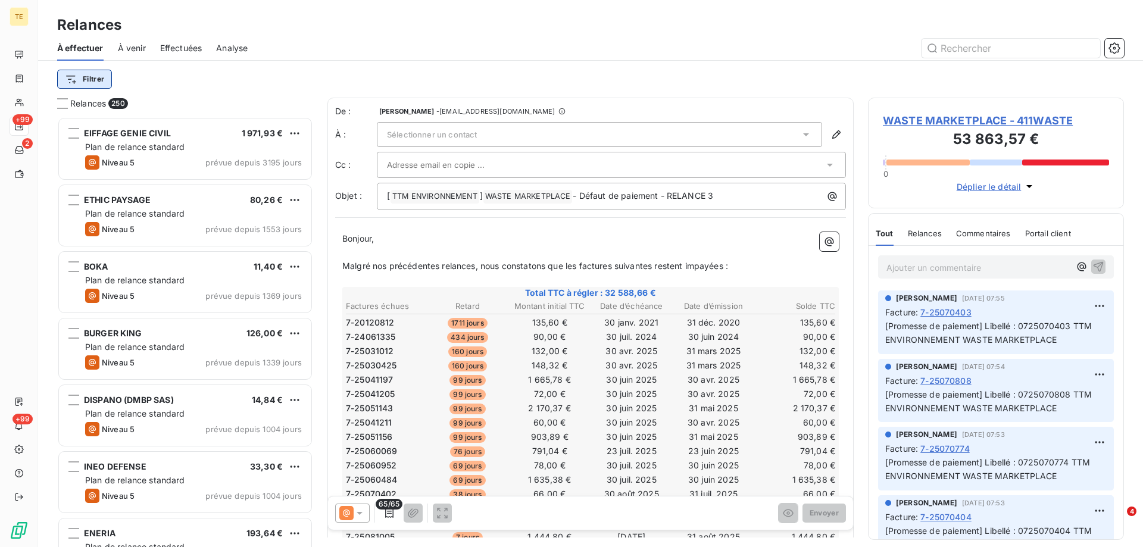
click at [95, 84] on html "TE +99 2 +99 Relances À effectuer À venir Effectuées Analyse Filtrer Relances 2…" at bounding box center [571, 273] width 1143 height 547
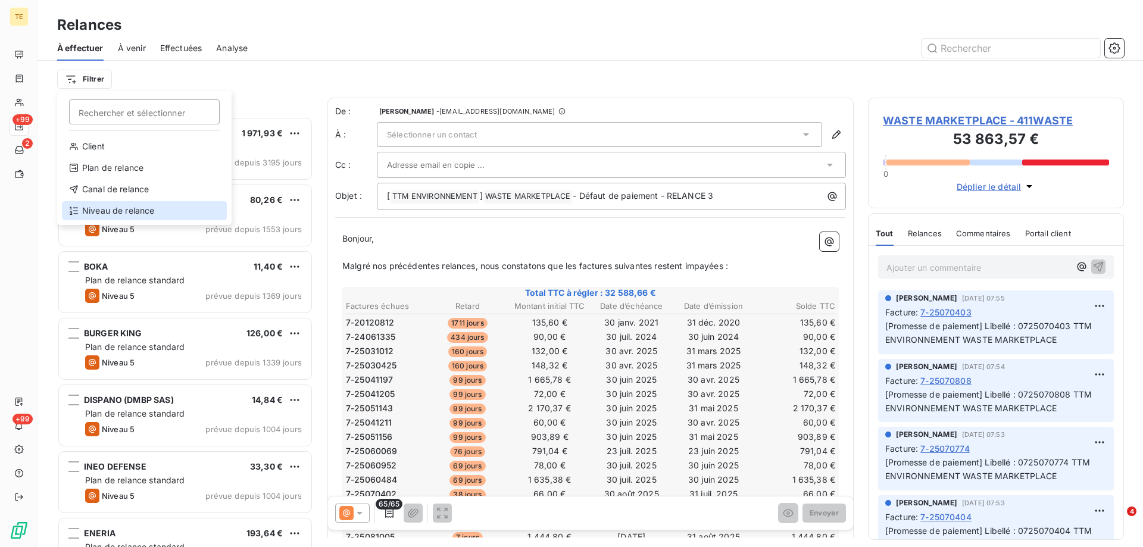
click at [108, 209] on div "Niveau de relance" at bounding box center [144, 210] width 165 height 19
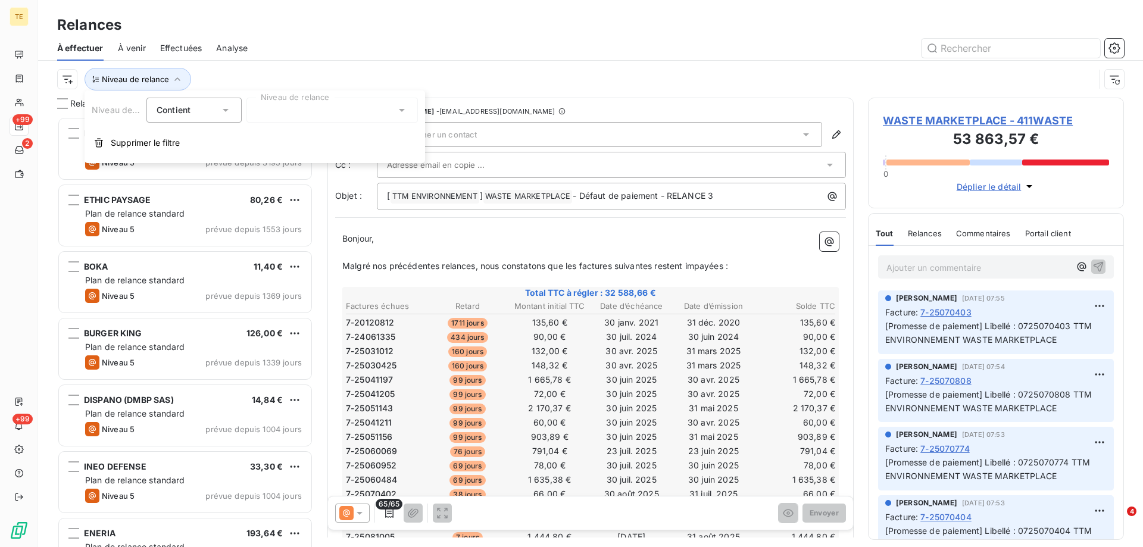
click at [399, 109] on icon at bounding box center [402, 110] width 6 height 3
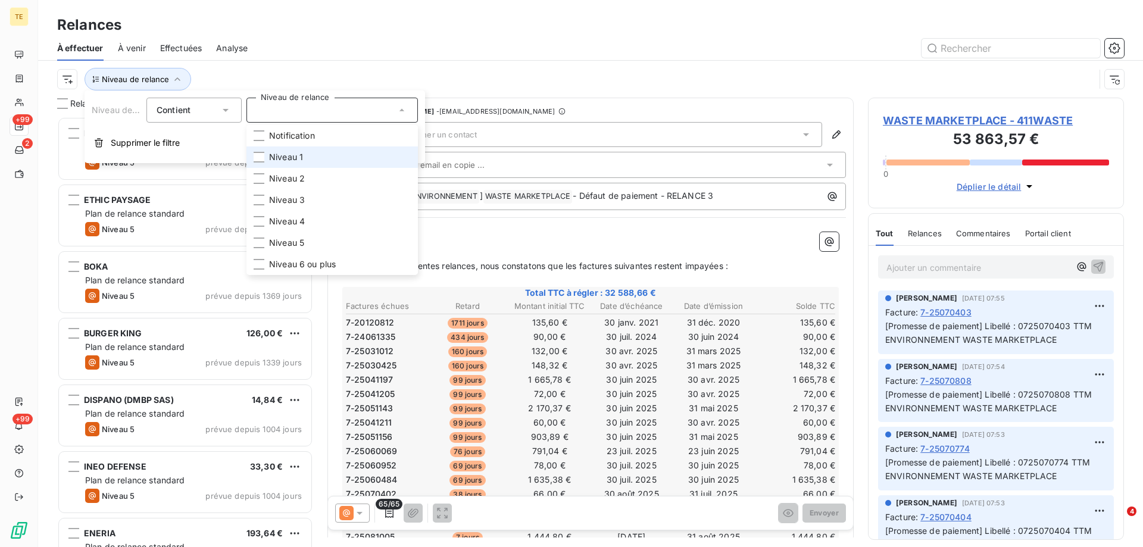
click at [280, 157] on span "Niveau 1" at bounding box center [286, 157] width 34 height 12
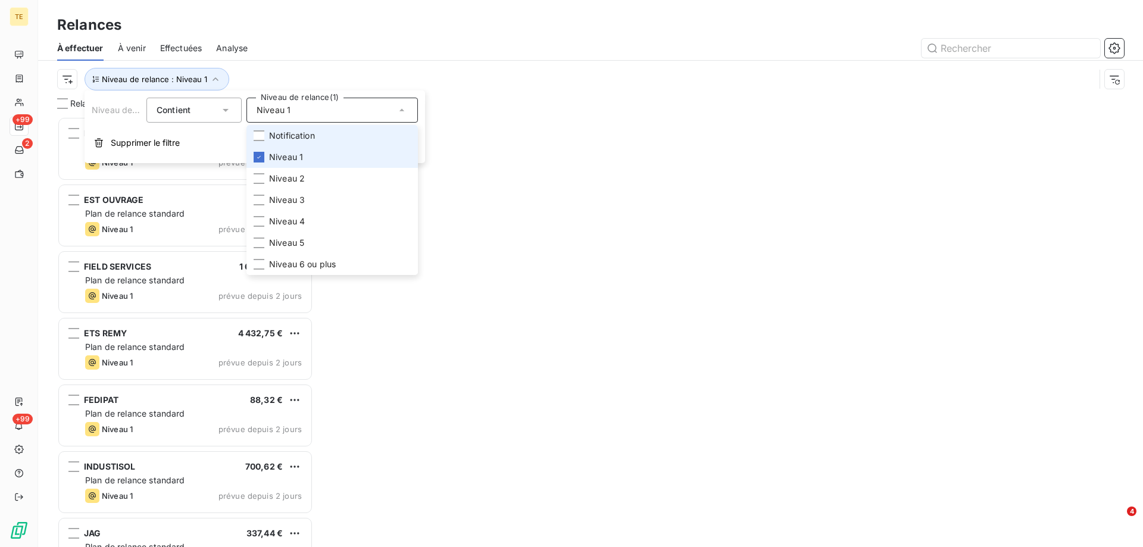
scroll to position [421, 247]
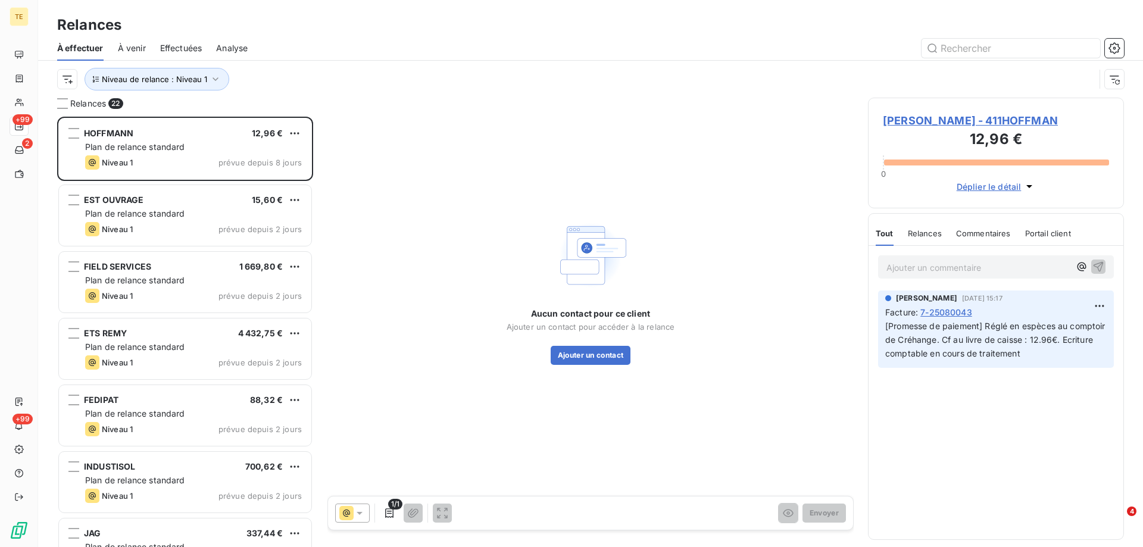
click at [430, 71] on div "Niveau de relance : Niveau 1" at bounding box center [575, 79] width 1037 height 23
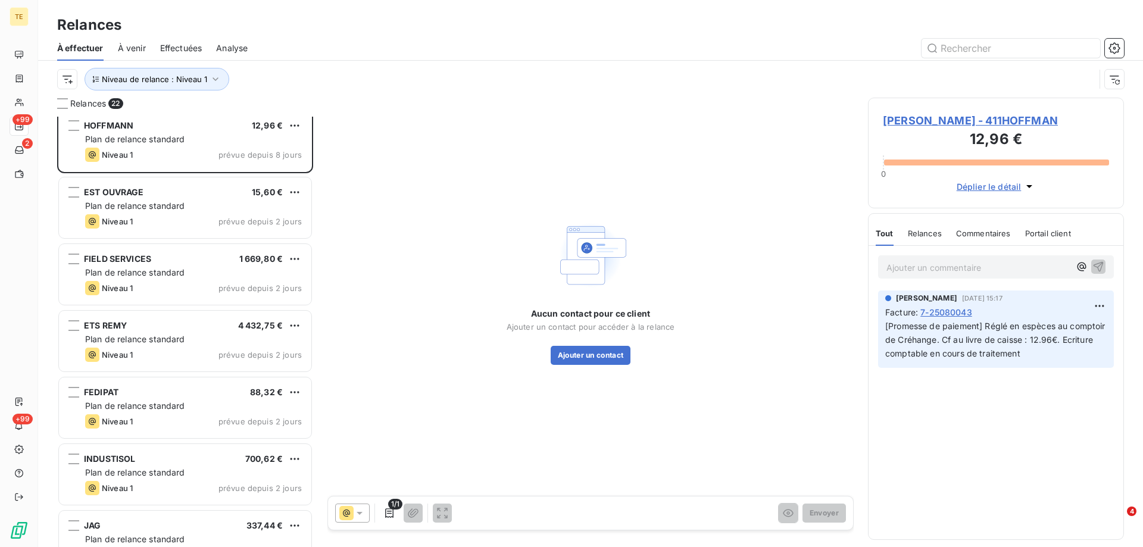
scroll to position [0, 0]
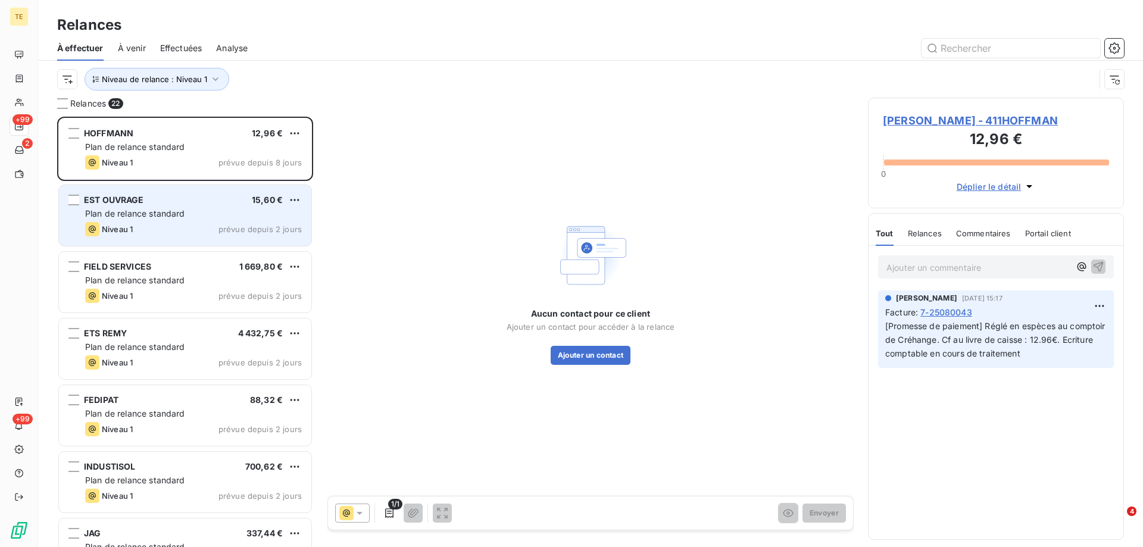
click at [259, 206] on div "15,60 €" at bounding box center [267, 200] width 31 height 12
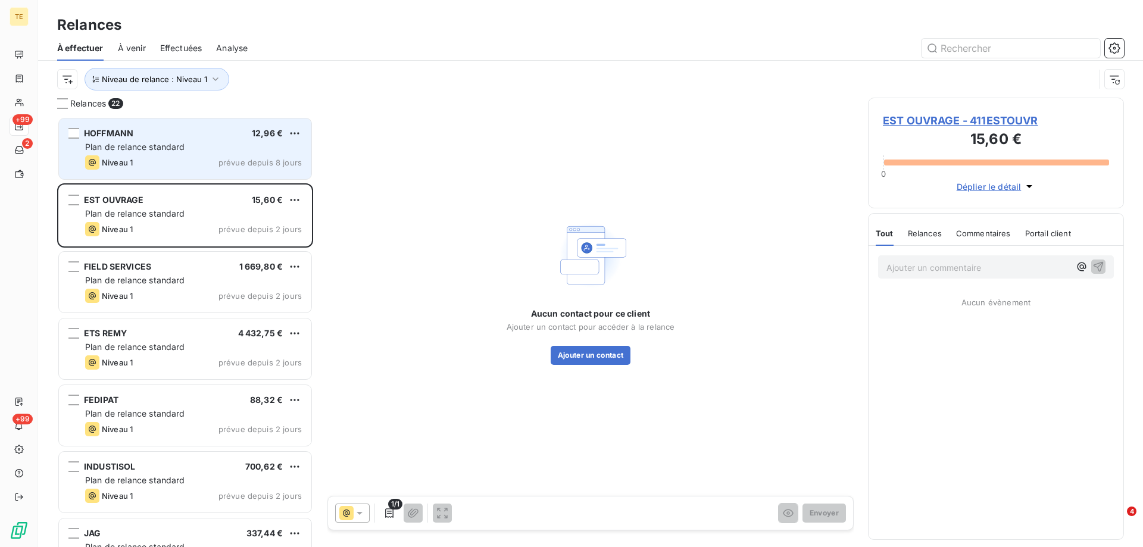
click at [141, 139] on div "HOFFMANN 12,96 € Plan de relance standard Niveau 1 prévue depuis 8 jours" at bounding box center [185, 148] width 252 height 61
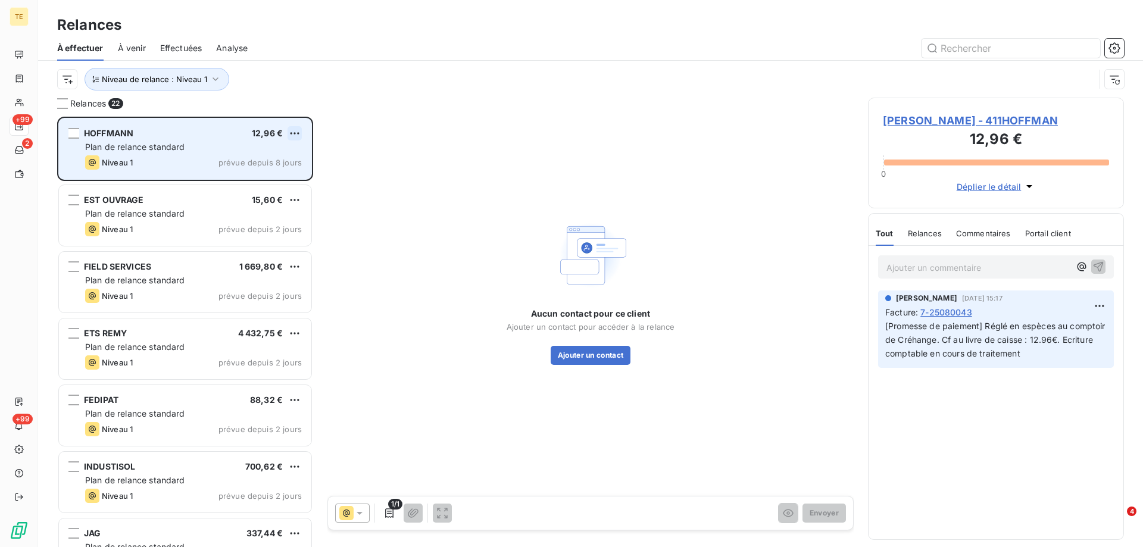
click at [297, 133] on html "TE +99 2 +99 Relances À effectuer À venir Effectuées Analyse Niveau de relance …" at bounding box center [571, 273] width 1143 height 547
click at [274, 178] on div "Passer cette action" at bounding box center [243, 178] width 107 height 19
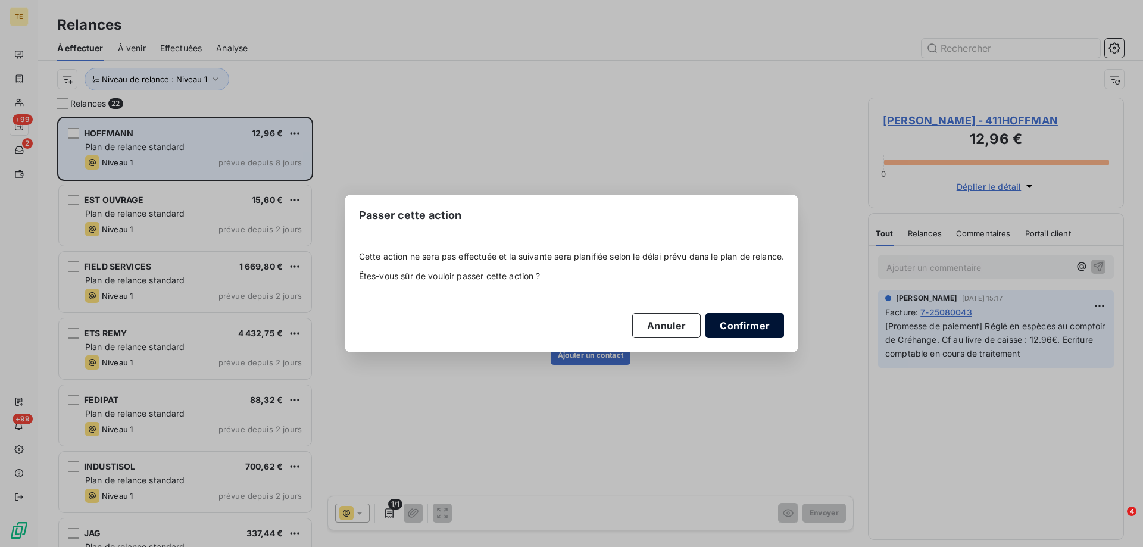
click at [740, 330] on button "Confirmer" at bounding box center [744, 325] width 79 height 25
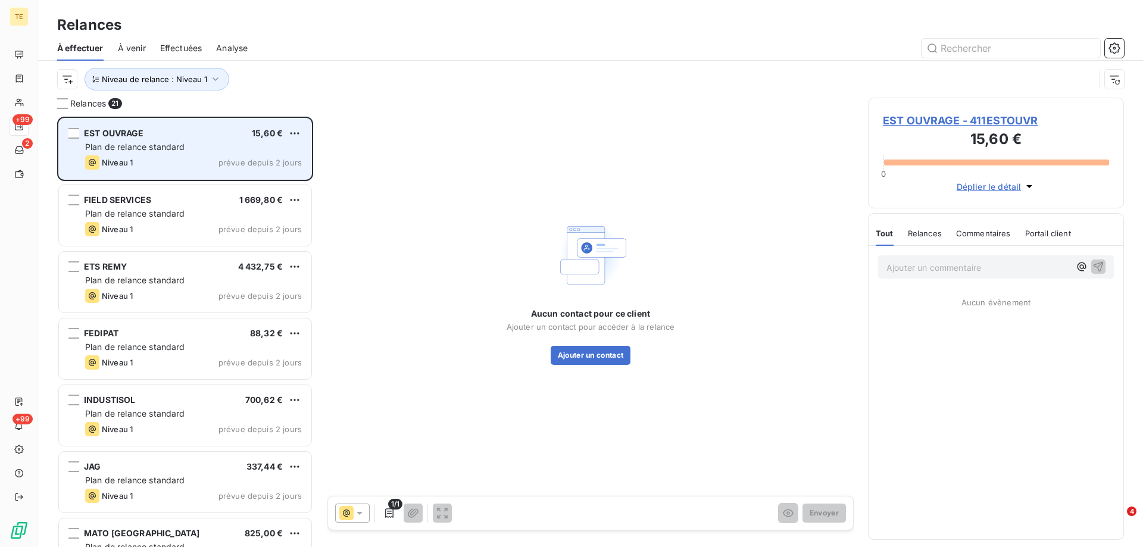
click at [179, 148] on span "Plan de relance standard" at bounding box center [135, 147] width 100 height 10
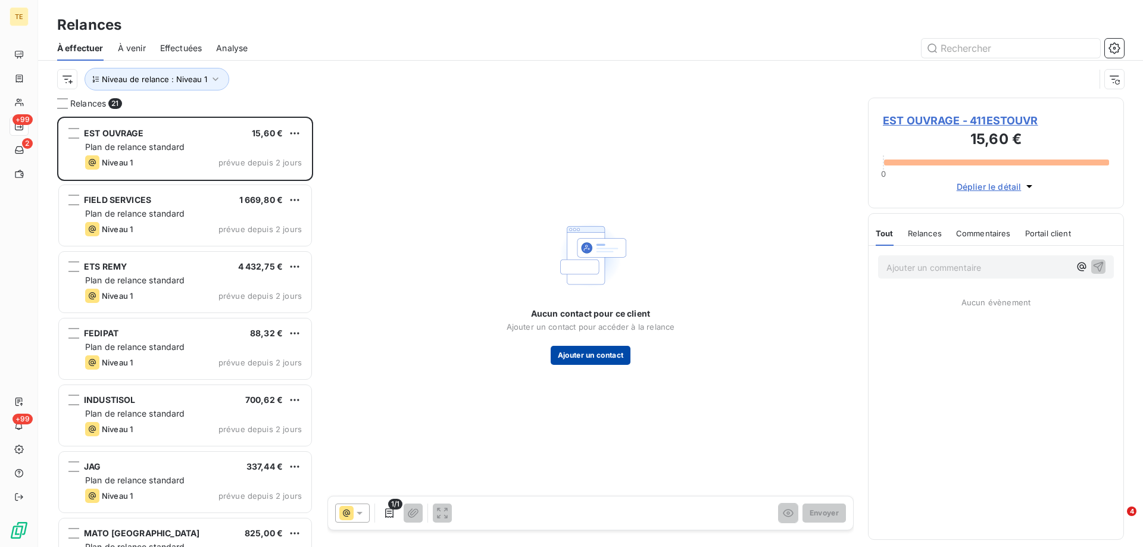
click at [615, 349] on button "Ajouter un contact" at bounding box center [591, 355] width 80 height 19
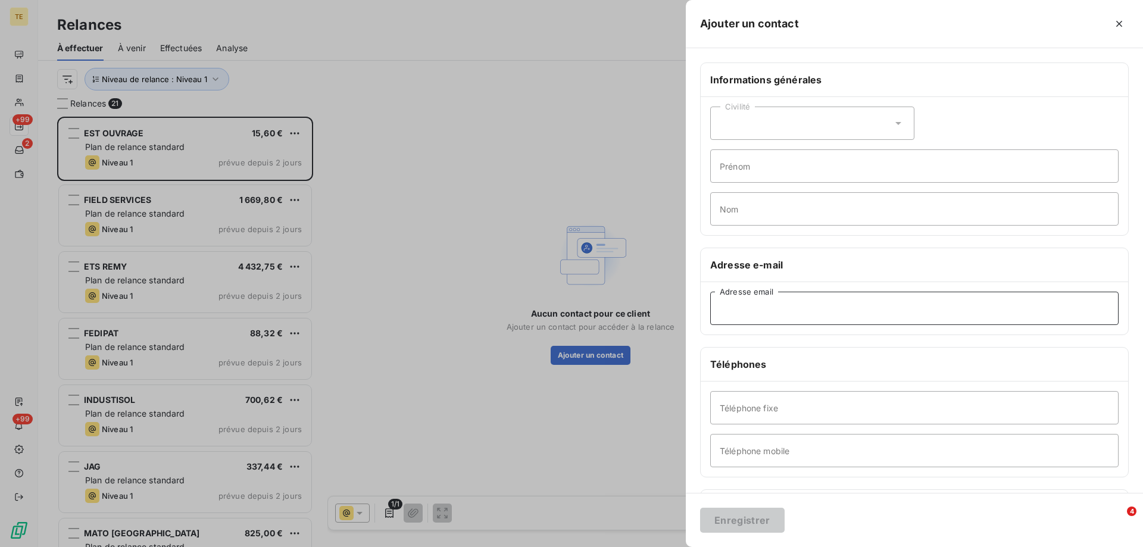
click at [740, 309] on input "Adresse email" at bounding box center [914, 308] width 408 height 33
paste input "[EMAIL_ADDRESS][DOMAIN_NAME]"
type input "[EMAIL_ADDRESS][DOMAIN_NAME]"
click at [734, 521] on button "Enregistrer" at bounding box center [742, 520] width 85 height 25
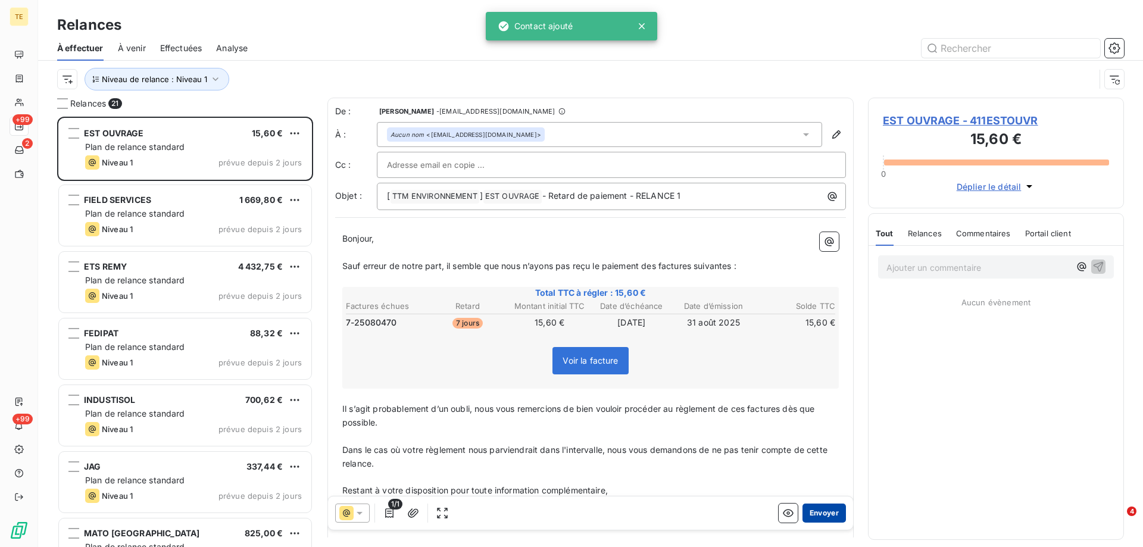
click at [810, 517] on button "Envoyer" at bounding box center [823, 513] width 43 height 19
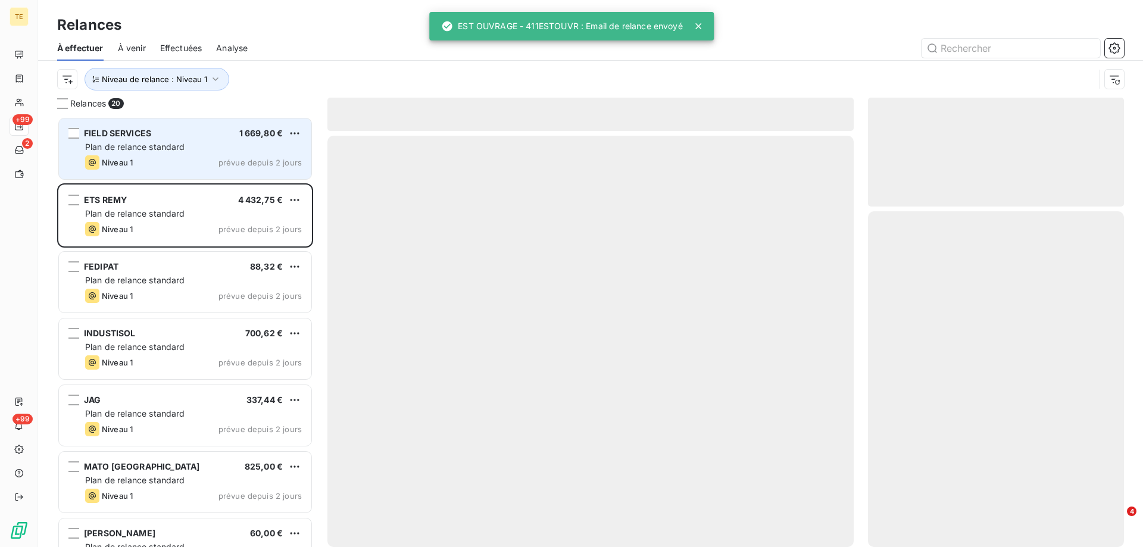
click at [129, 149] on span "Plan de relance standard" at bounding box center [135, 147] width 100 height 10
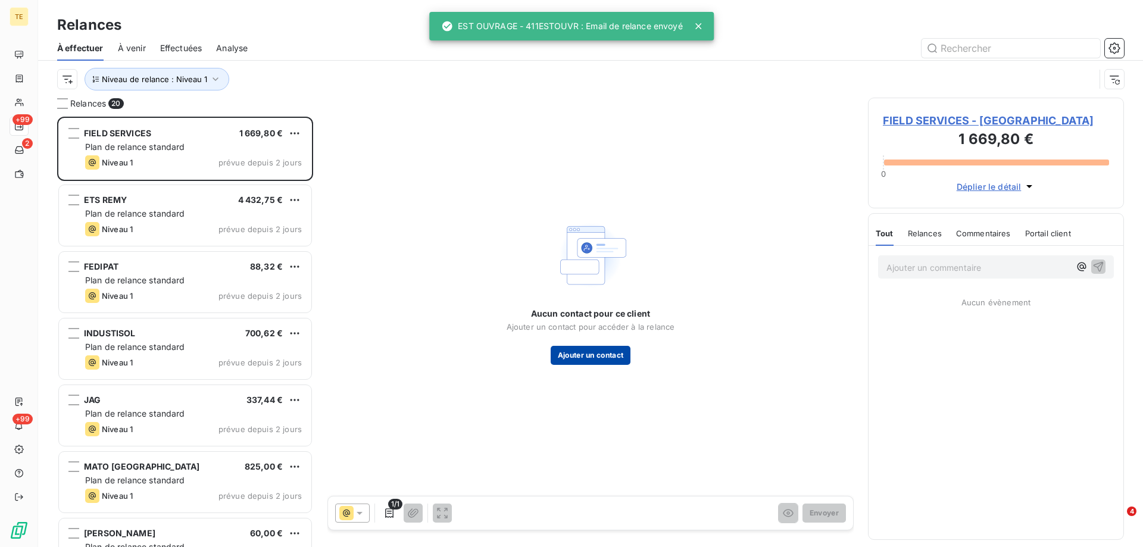
click at [568, 355] on button "Ajouter un contact" at bounding box center [591, 355] width 80 height 19
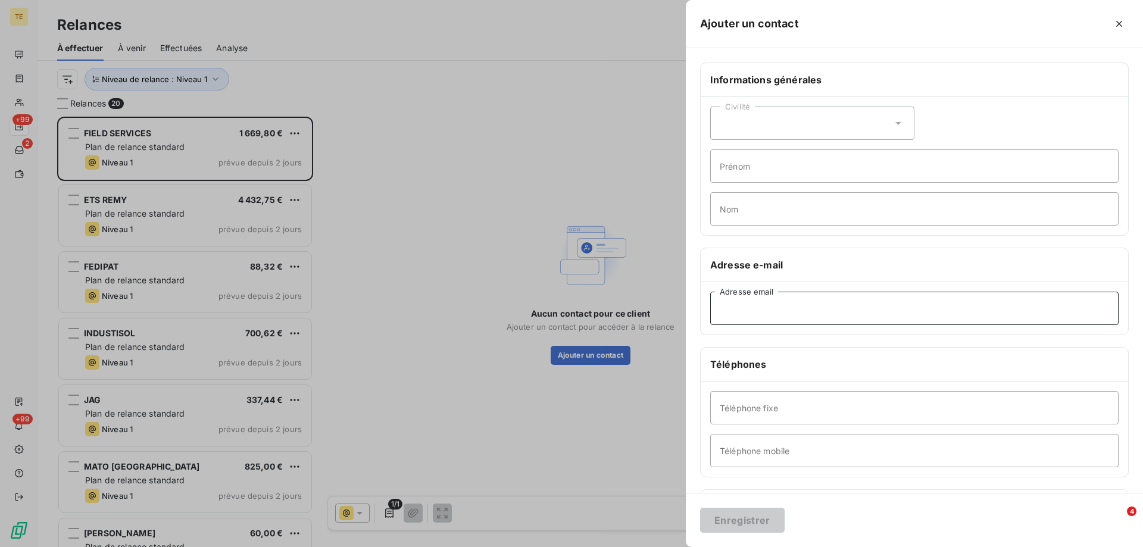
click at [732, 311] on input "Adresse email" at bounding box center [914, 308] width 408 height 33
paste input "[EMAIL_ADDRESS][DOMAIN_NAME]"
type input "[EMAIL_ADDRESS][DOMAIN_NAME]"
click at [745, 527] on button "Enregistrer" at bounding box center [742, 520] width 85 height 25
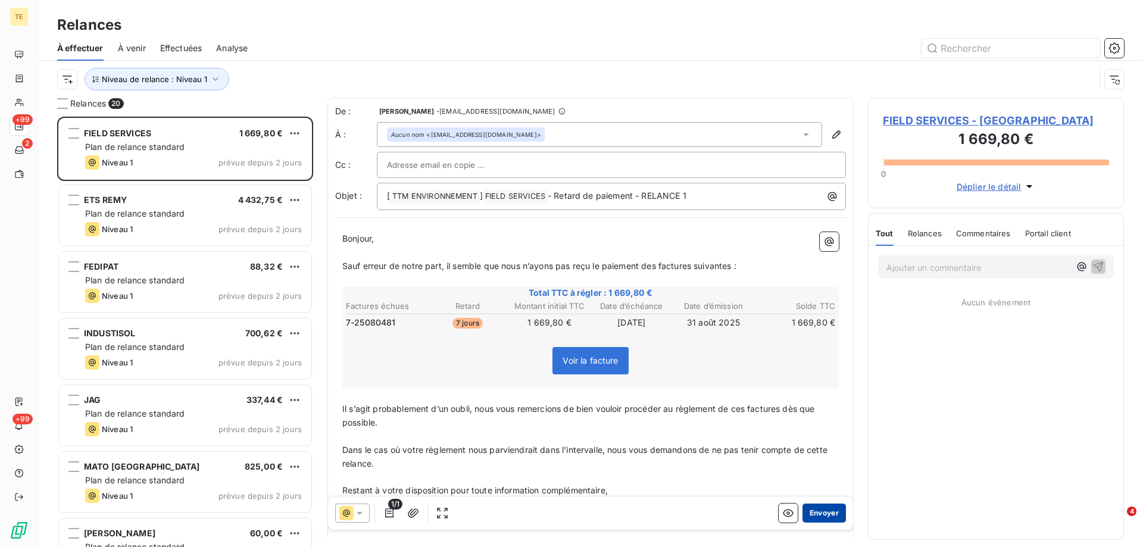
click at [808, 514] on button "Envoyer" at bounding box center [823, 513] width 43 height 19
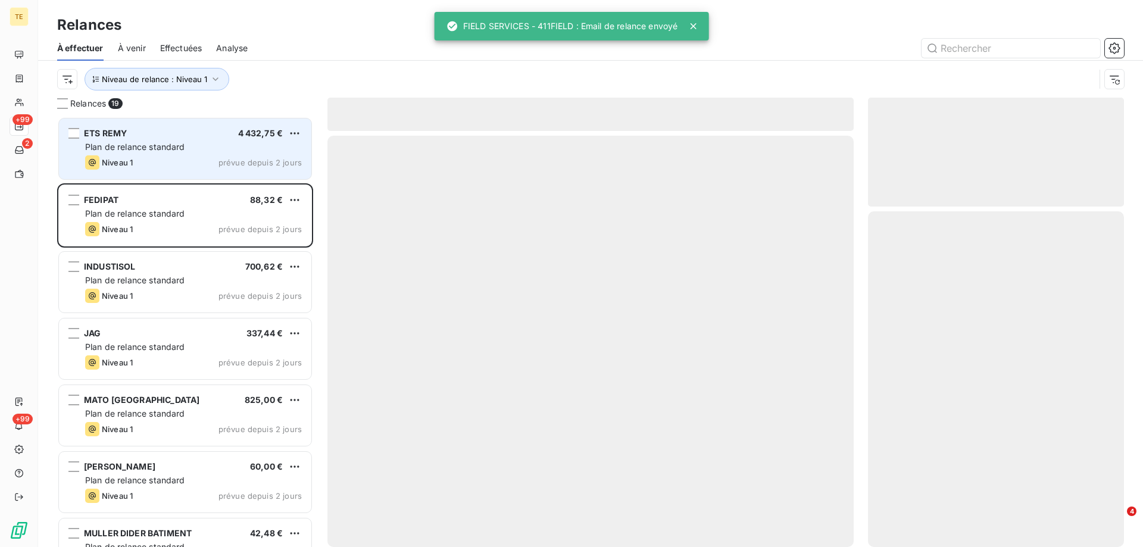
click at [171, 143] on span "Plan de relance standard" at bounding box center [135, 147] width 100 height 10
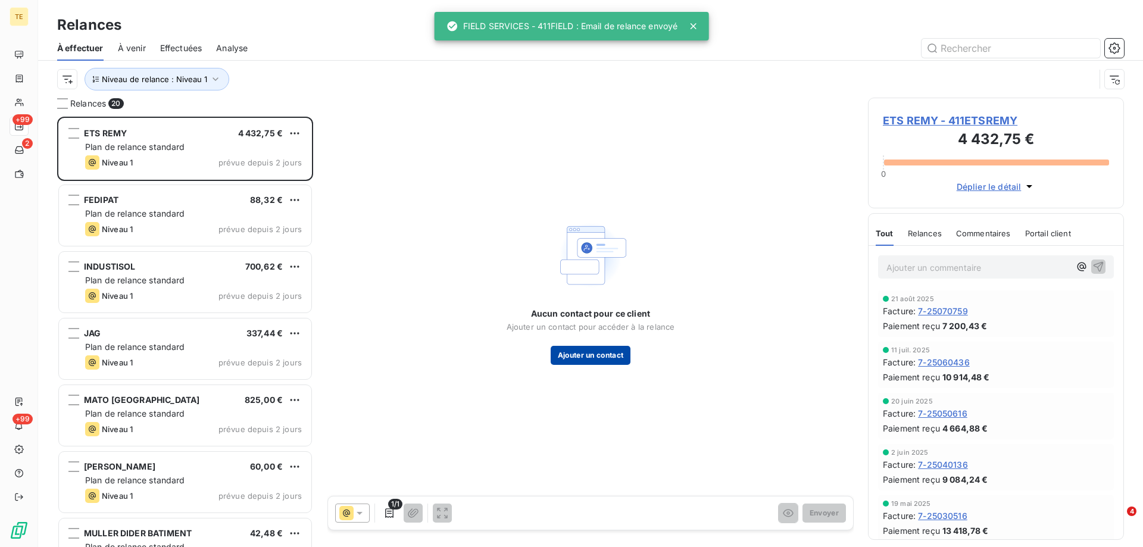
click at [600, 359] on button "Ajouter un contact" at bounding box center [591, 355] width 80 height 19
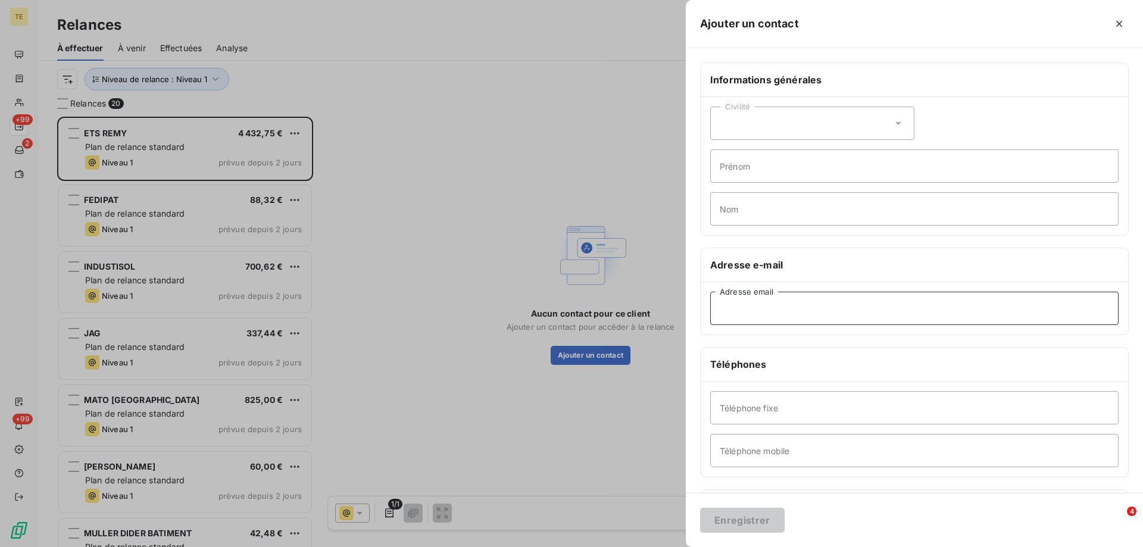
click at [754, 318] on input "Adresse email" at bounding box center [914, 308] width 408 height 33
paste input "[EMAIL_ADDRESS][DOMAIN_NAME]"
type input "[EMAIL_ADDRESS][DOMAIN_NAME]"
click at [739, 523] on button "Enregistrer" at bounding box center [742, 520] width 85 height 25
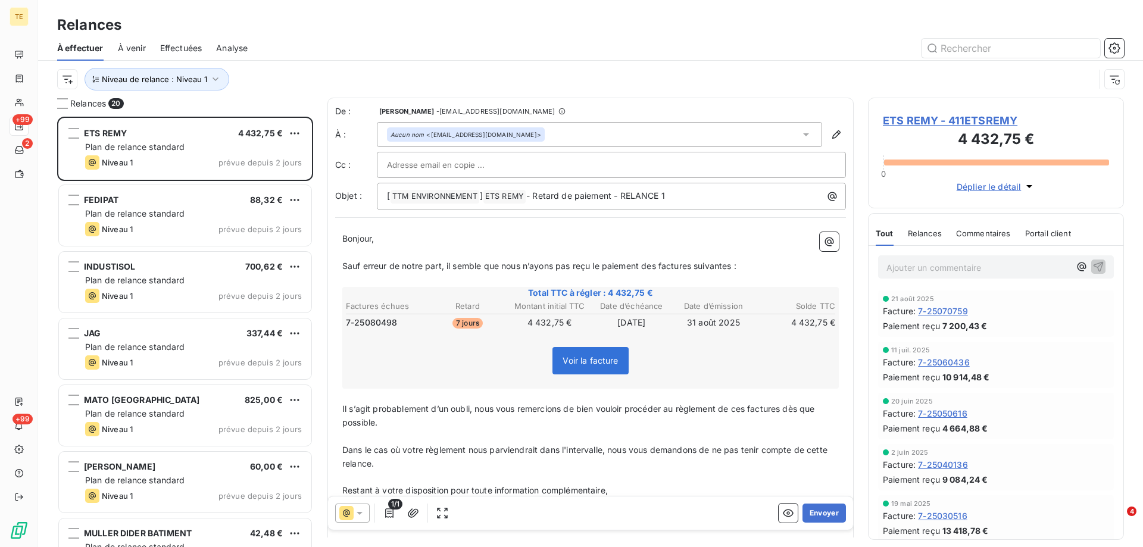
click at [184, 45] on span "Effectuées" at bounding box center [181, 48] width 42 height 12
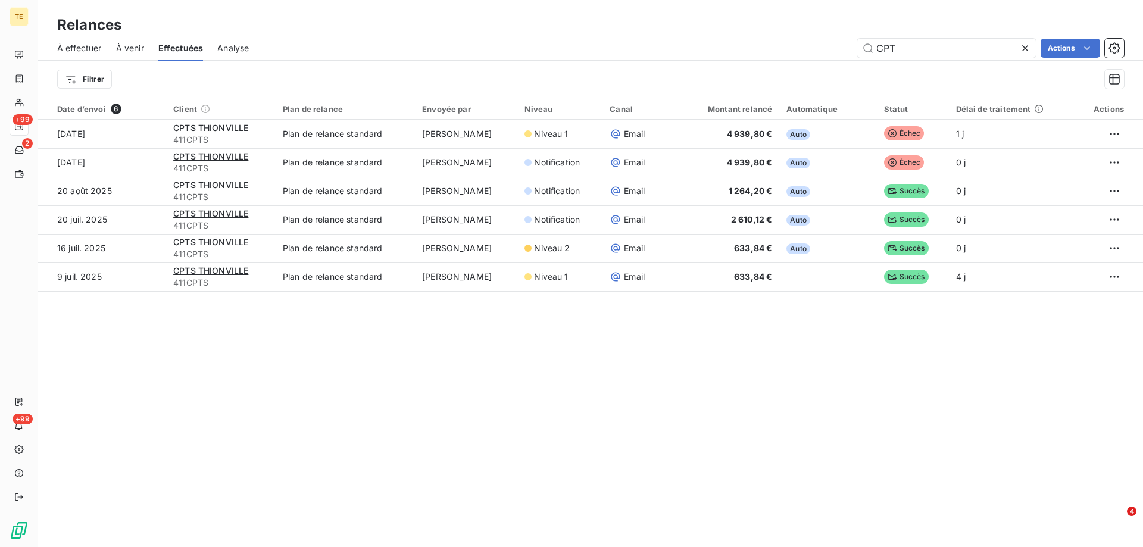
click at [184, 48] on span "Effectuées" at bounding box center [180, 48] width 45 height 12
click at [200, 380] on div "Relances À effectuer À venir Effectuées Analyse CPT Actions Filtrer Date d’envo…" at bounding box center [590, 273] width 1105 height 547
click at [1026, 45] on icon at bounding box center [1025, 48] width 12 height 12
click at [174, 46] on span "Effectuées" at bounding box center [180, 48] width 45 height 12
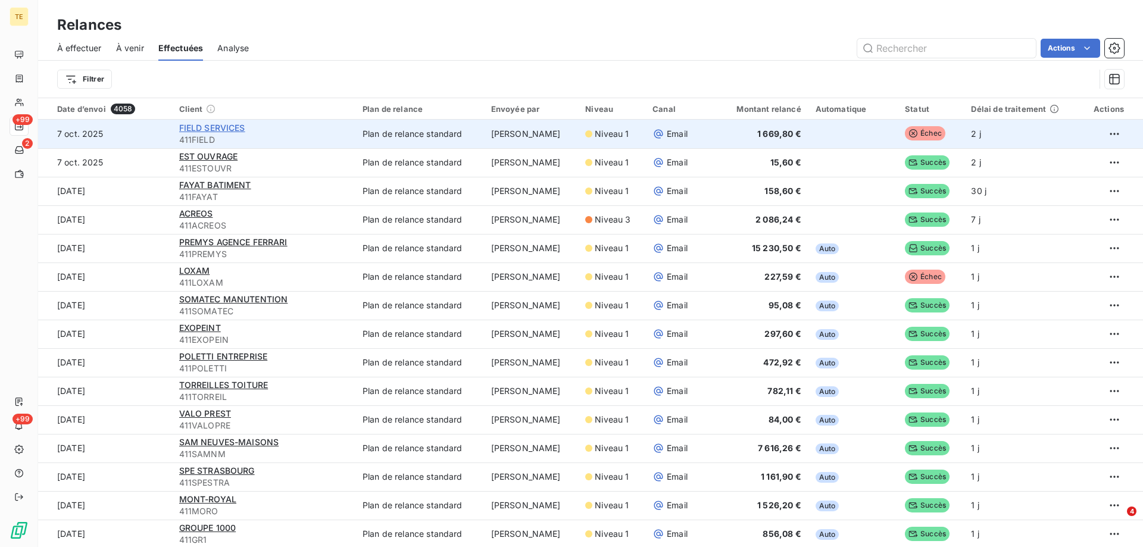
click at [208, 124] on span "FIELD SERVICES" at bounding box center [212, 128] width 66 height 10
click at [1097, 135] on html "TE +99 2 +99 Relances À effectuer À venir Effectuées Analyse Actions Filtrer Da…" at bounding box center [571, 273] width 1143 height 547
click at [1017, 158] on div "Renvoyer la relance" at bounding box center [1027, 160] width 154 height 19
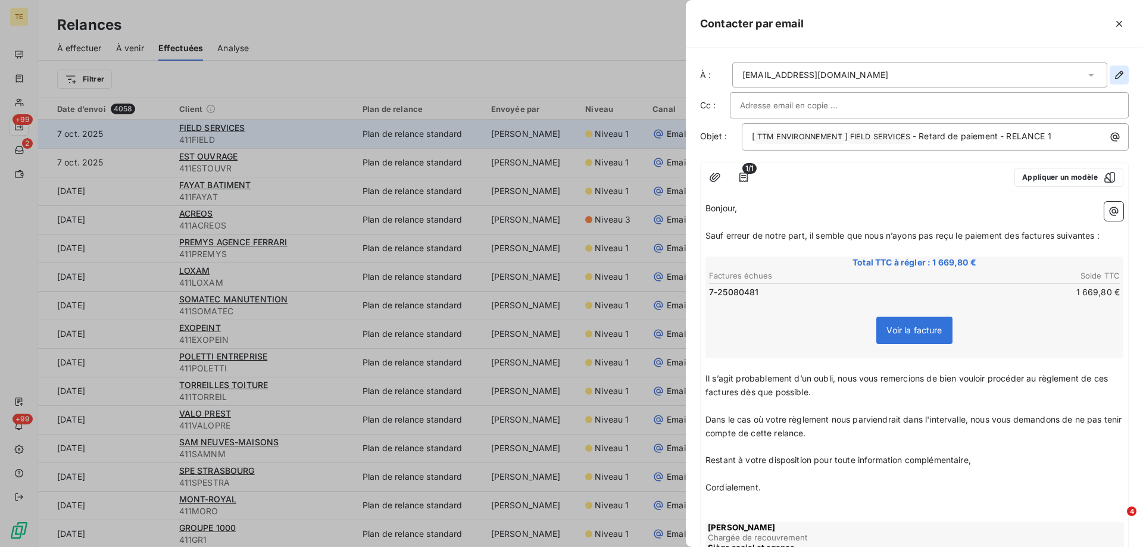
click at [1113, 77] on icon "button" at bounding box center [1119, 75] width 12 height 12
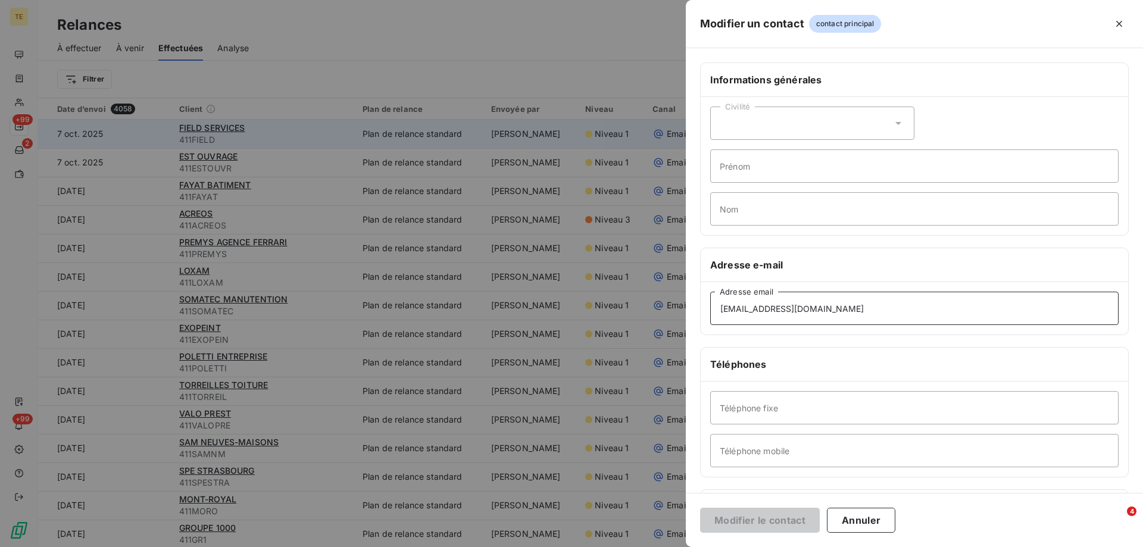
click at [849, 305] on input "[EMAIL_ADDRESS][DOMAIN_NAME]" at bounding box center [914, 308] width 408 height 33
drag, startPoint x: 846, startPoint y: 314, endPoint x: 666, endPoint y: 307, distance: 179.9
click at [666, 546] on div "Modifier un contact contact principal Informations générales Civilité Prénom No…" at bounding box center [571, 547] width 1143 height 0
paste input "r"
type input "[EMAIL_ADDRESS][DOMAIN_NAME]"
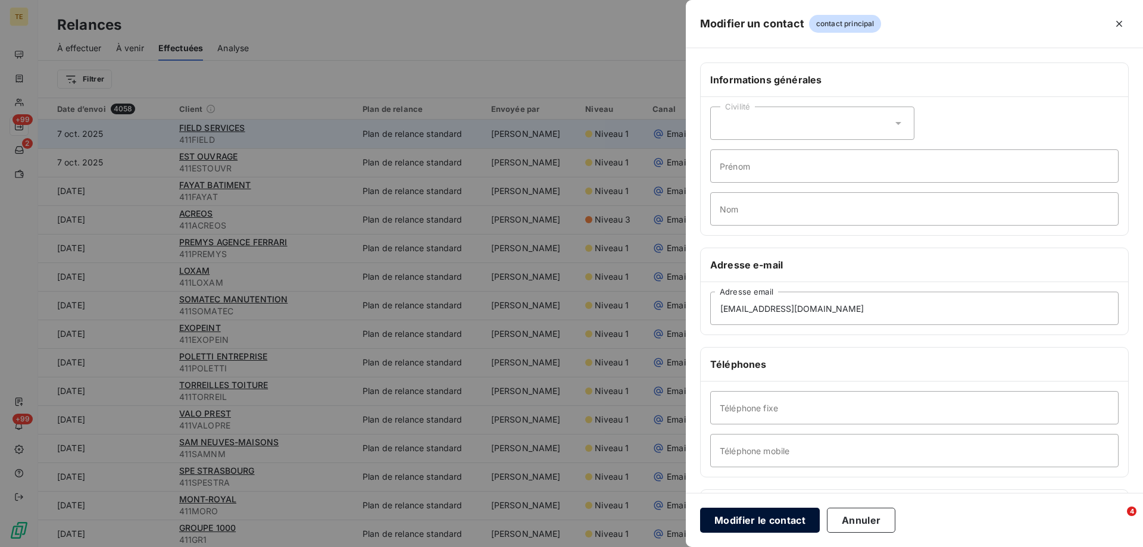
click at [786, 523] on button "Modifier le contact" at bounding box center [760, 520] width 120 height 25
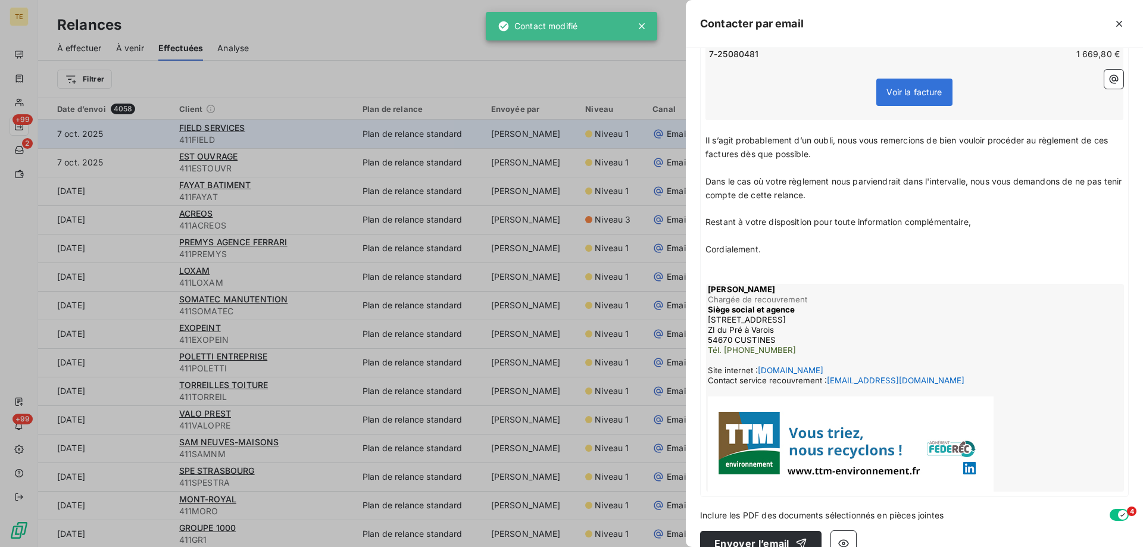
scroll to position [261, 0]
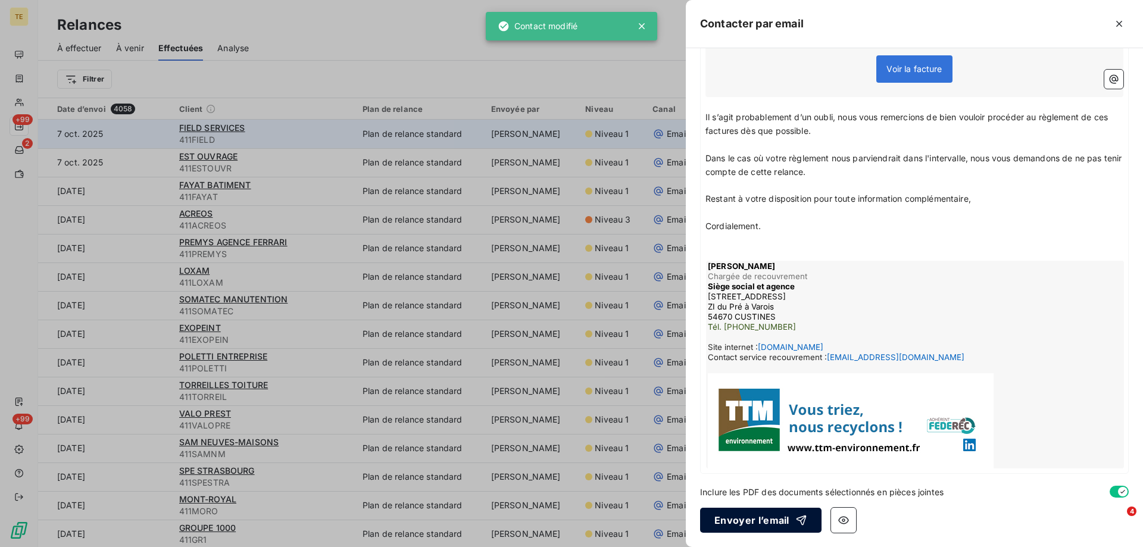
click at [756, 518] on button "Envoyer l’email" at bounding box center [760, 520] width 121 height 25
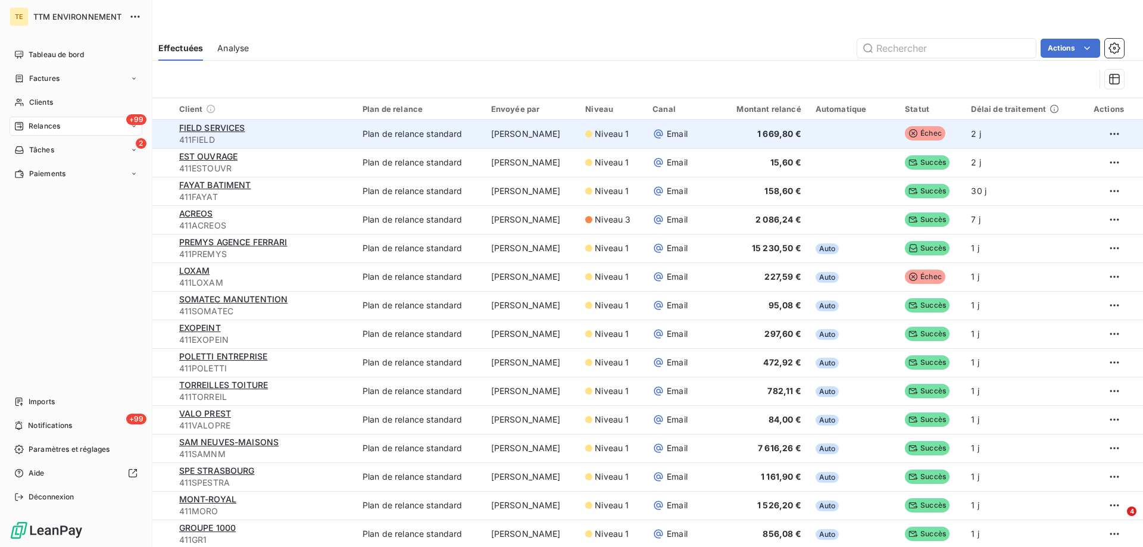
drag, startPoint x: 44, startPoint y: 124, endPoint x: 53, endPoint y: 117, distance: 11.1
click at [45, 124] on span "Relances" at bounding box center [45, 126] width 32 height 11
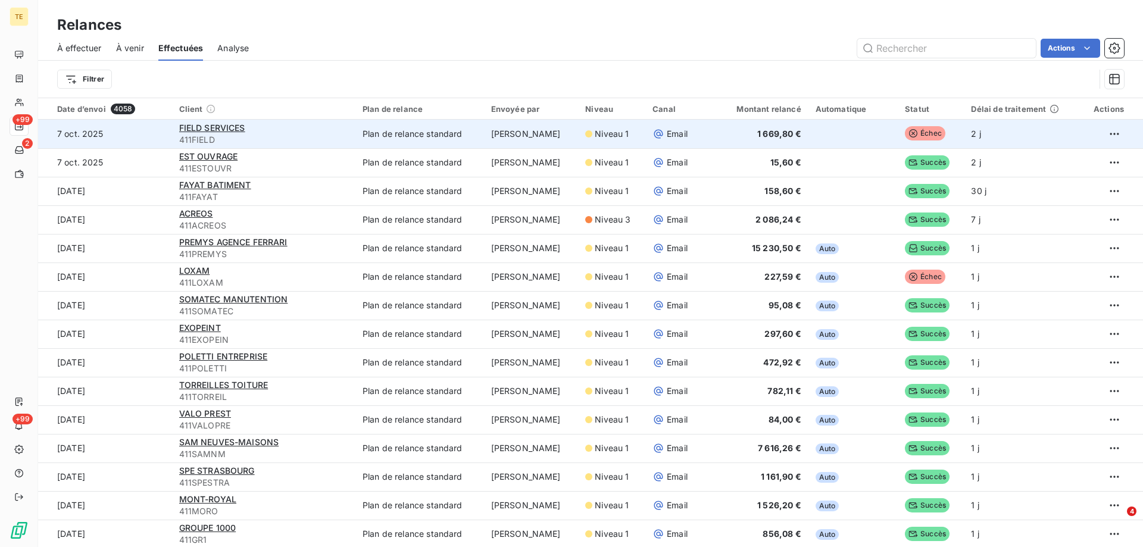
click at [82, 52] on span "À effectuer" at bounding box center [79, 48] width 45 height 12
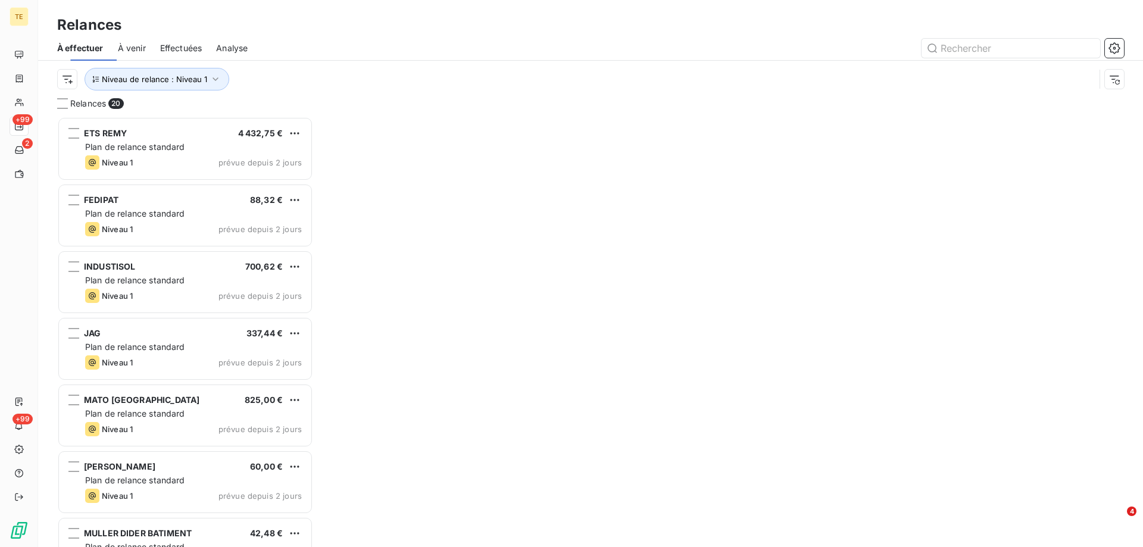
scroll to position [421, 247]
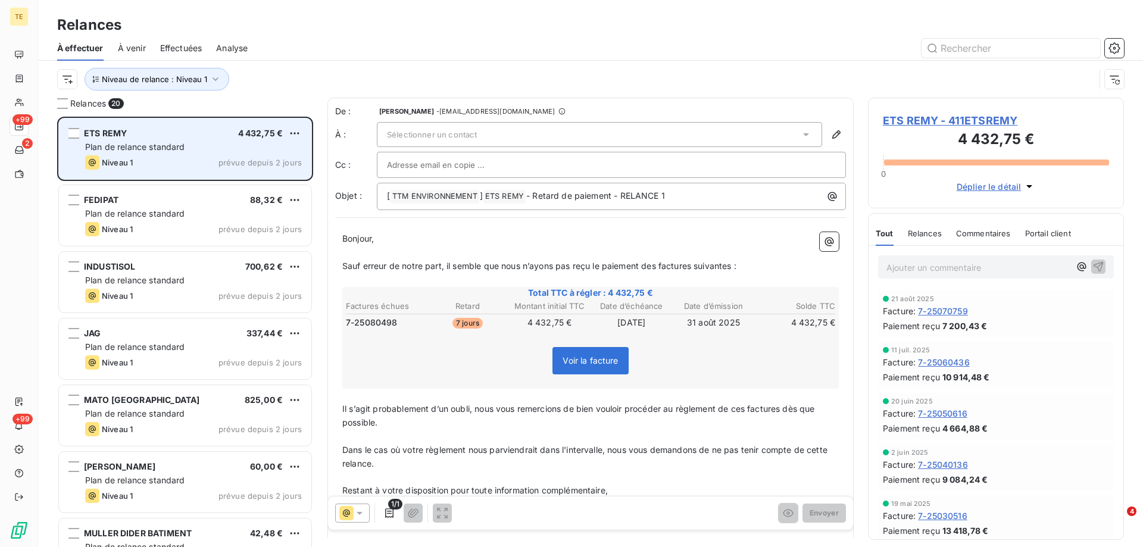
click at [149, 151] on span "Plan de relance standard" at bounding box center [135, 147] width 100 height 10
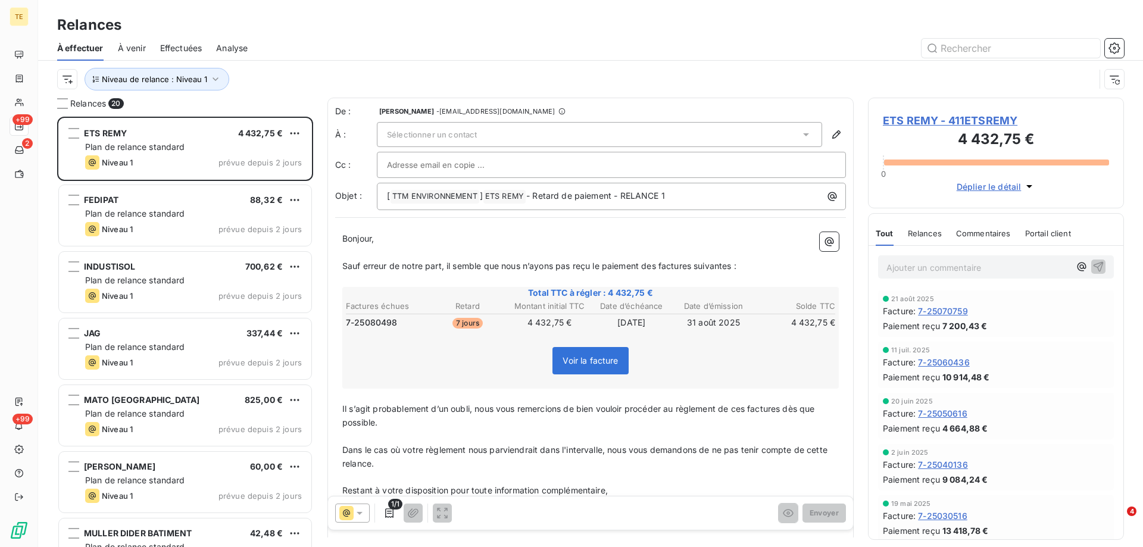
click at [409, 133] on span "Sélectionner un contact" at bounding box center [432, 135] width 90 height 10
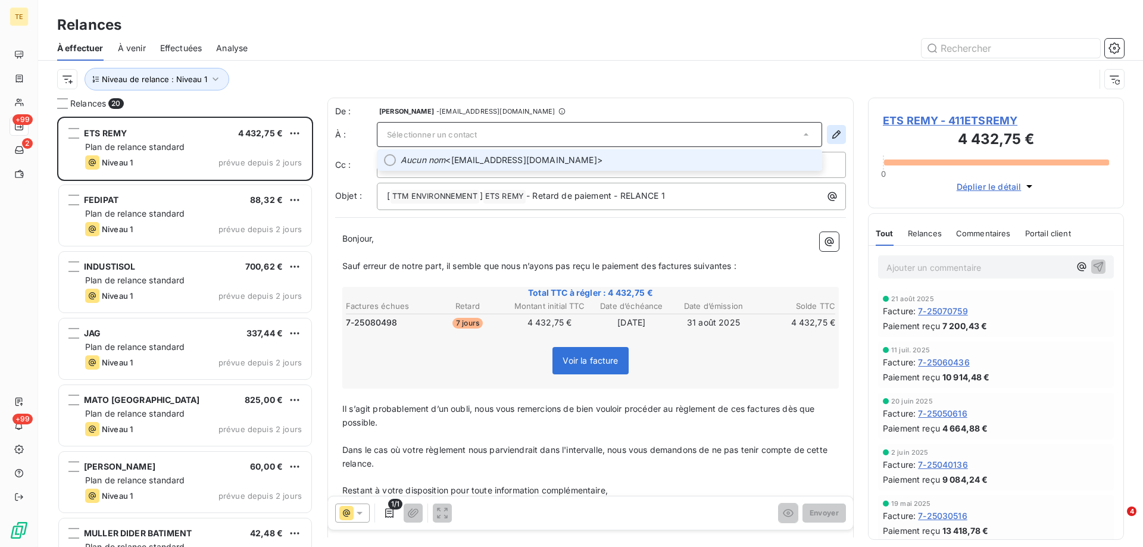
click at [830, 136] on icon "button" at bounding box center [836, 135] width 12 height 12
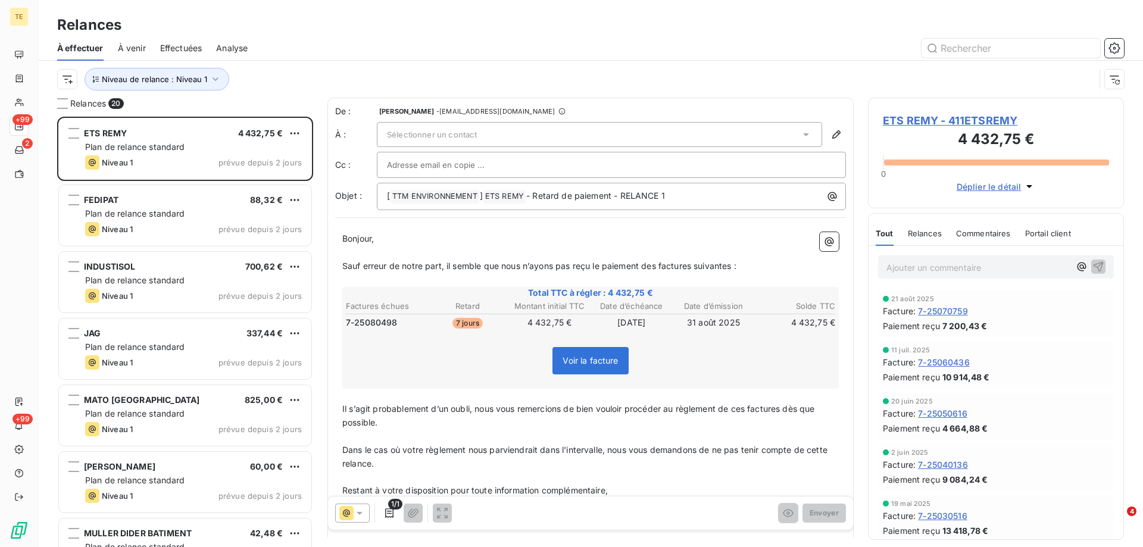
click at [904, 118] on span "ETS REMY - 411ETSREMY" at bounding box center [996, 120] width 226 height 16
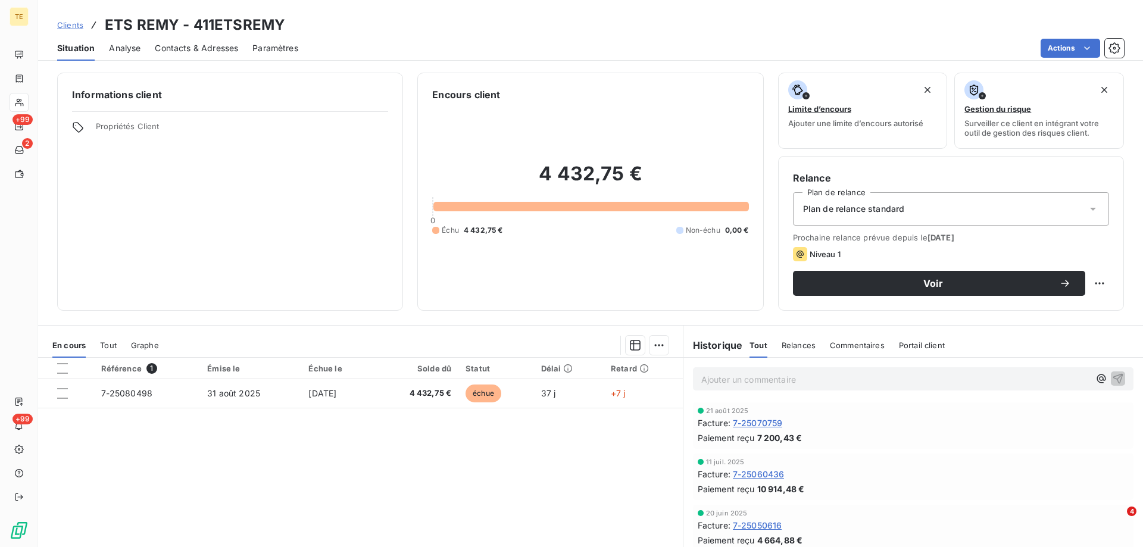
click at [214, 48] on span "Contacts & Adresses" at bounding box center [196, 48] width 83 height 12
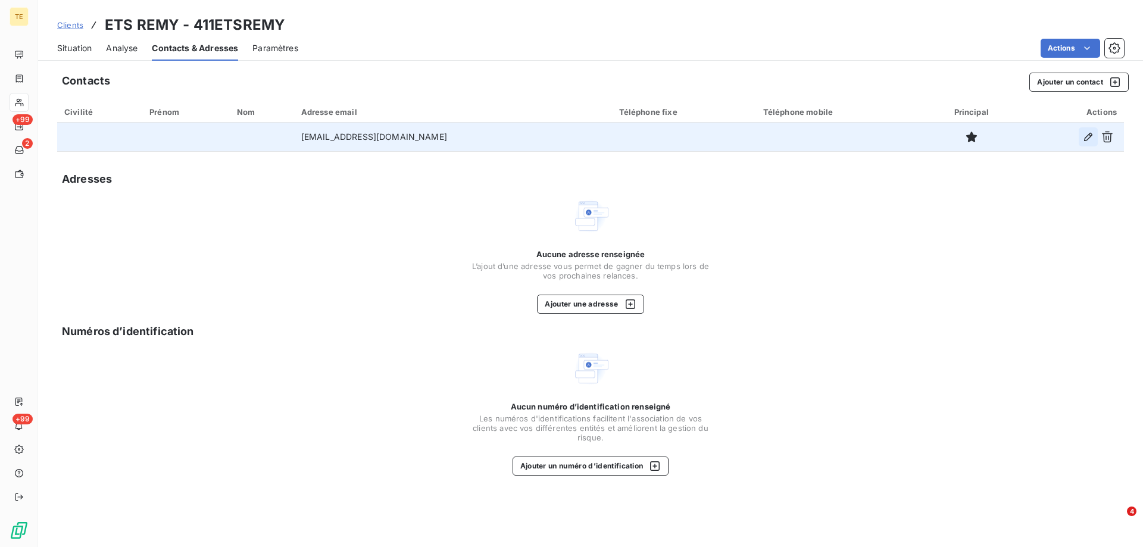
click at [1084, 137] on icon "button" at bounding box center [1088, 137] width 12 height 12
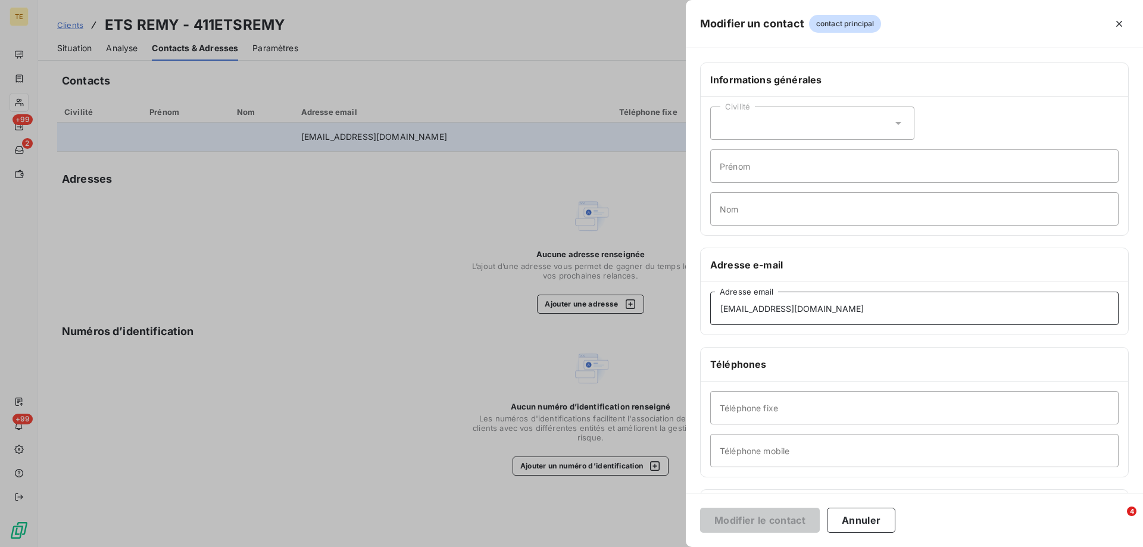
drag, startPoint x: 813, startPoint y: 314, endPoint x: 592, endPoint y: 312, distance: 220.8
click at [594, 546] on div "Modifier un contact contact principal Informations générales Civilité Prénom No…" at bounding box center [571, 547] width 1143 height 0
click at [723, 308] on input "[EMAIL_ADDRESS][DOMAIN_NAME]" at bounding box center [914, 308] width 408 height 33
click at [719, 309] on input "[EMAIL_ADDRESS][DOMAIN_NAME]" at bounding box center [914, 308] width 408 height 33
click at [838, 311] on input "[EMAIL_ADDRESS][DOMAIN_NAME]" at bounding box center [914, 308] width 408 height 33
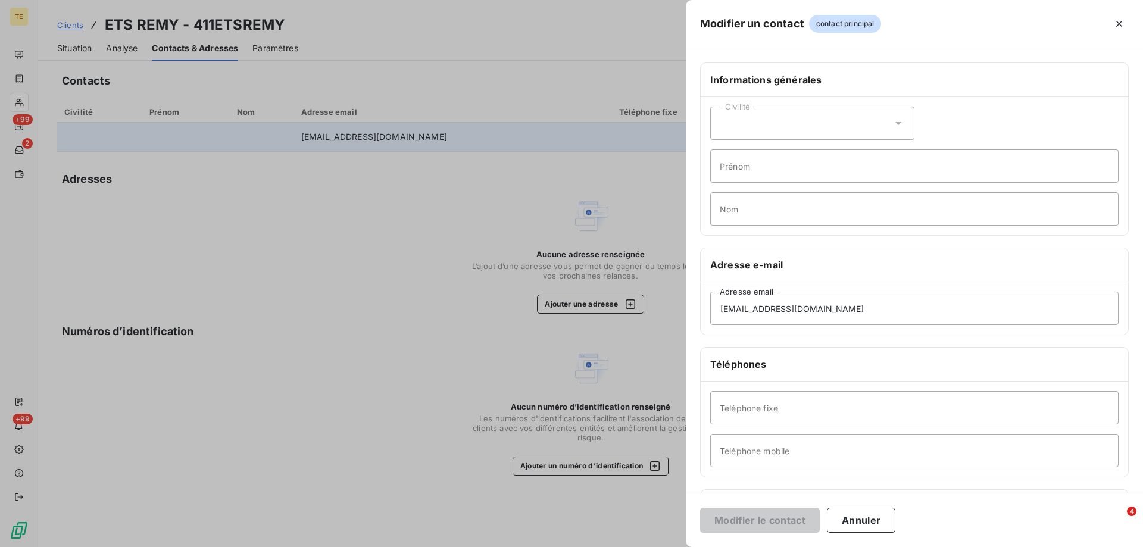
click at [817, 385] on div "Téléphone fixe Téléphone mobile" at bounding box center [914, 429] width 427 height 95
click at [787, 402] on input "Téléphone fixe" at bounding box center [914, 407] width 408 height 33
drag, startPoint x: 762, startPoint y: 425, endPoint x: 758, endPoint y: 411, distance: 14.1
click at [761, 424] on div "Téléphone fixe Téléphone mobile" at bounding box center [914, 429] width 427 height 95
click at [896, 275] on div "Adresse e-mail" at bounding box center [914, 265] width 427 height 34
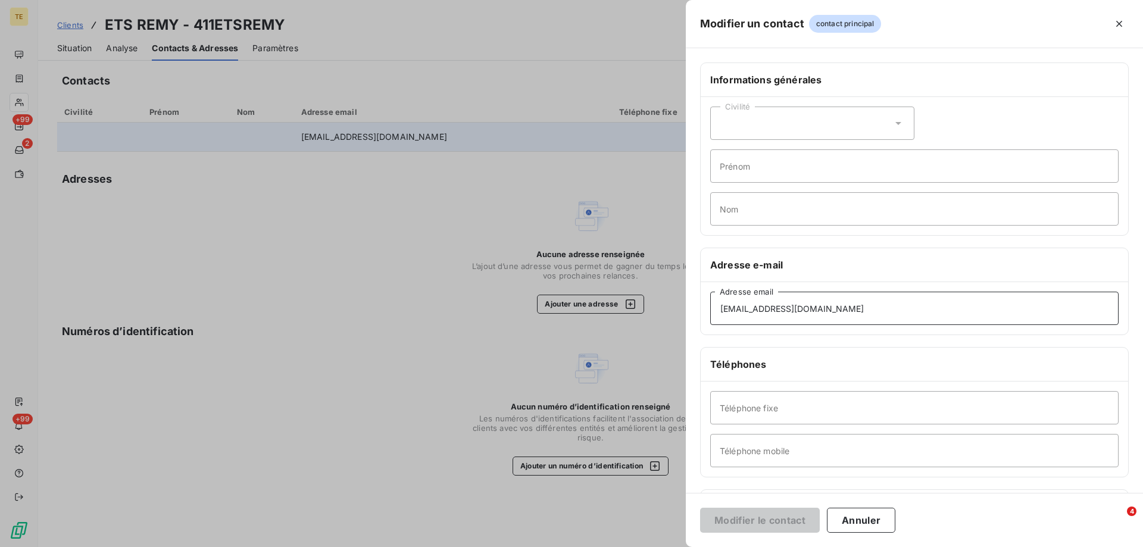
click at [780, 315] on input "[EMAIL_ADDRESS][DOMAIN_NAME]" at bounding box center [914, 308] width 408 height 33
click at [708, 318] on div "[EMAIL_ADDRESS][DOMAIN_NAME] Adresse email" at bounding box center [914, 308] width 427 height 52
click at [874, 517] on button "Annuler" at bounding box center [861, 520] width 68 height 25
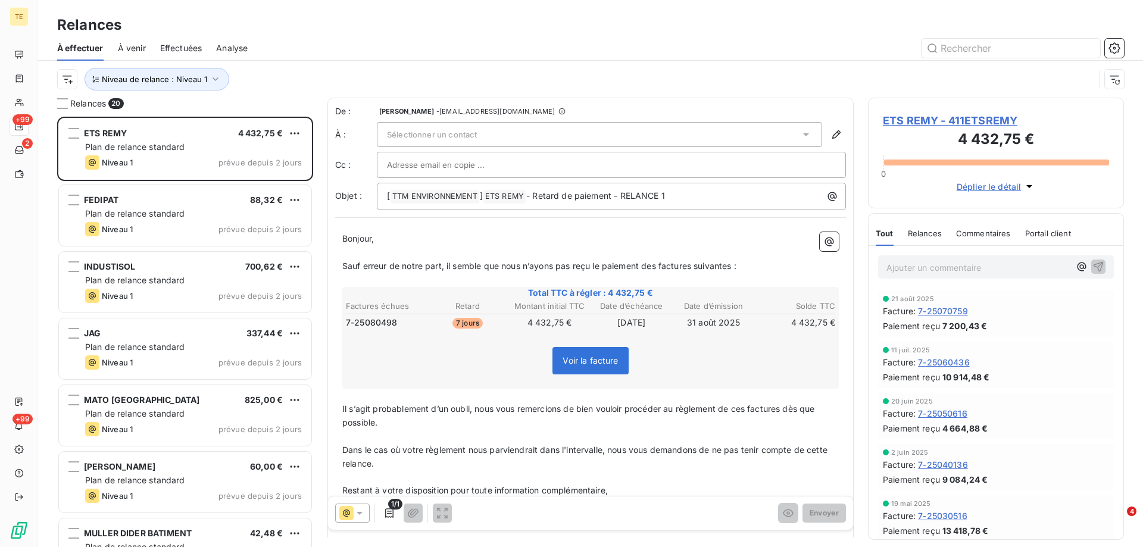
scroll to position [421, 247]
click at [439, 145] on div "Sélectionner un contact" at bounding box center [599, 134] width 445 height 25
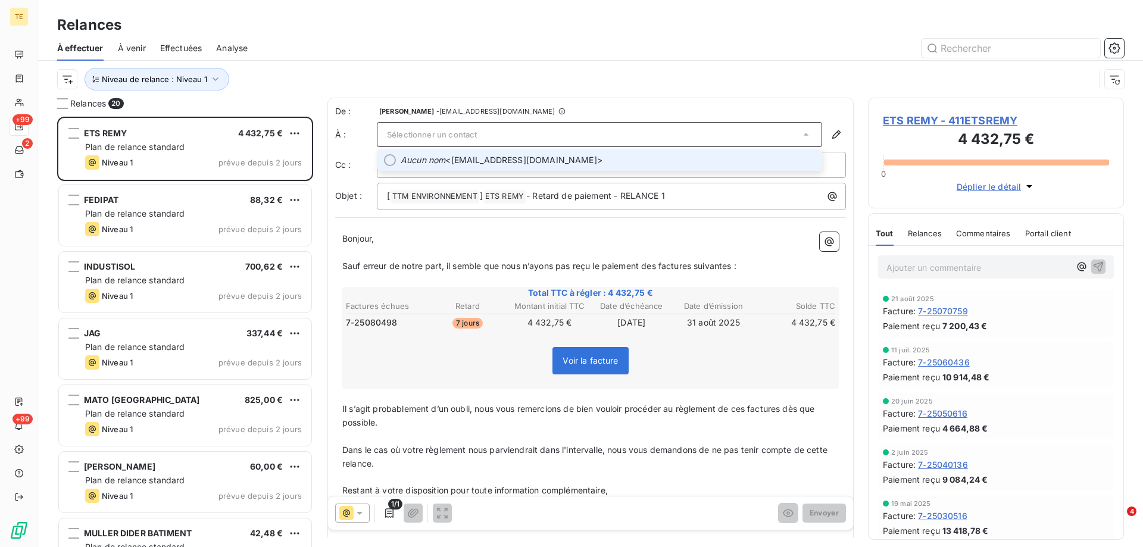
click at [440, 158] on em "Aucun nom" at bounding box center [423, 160] width 45 height 12
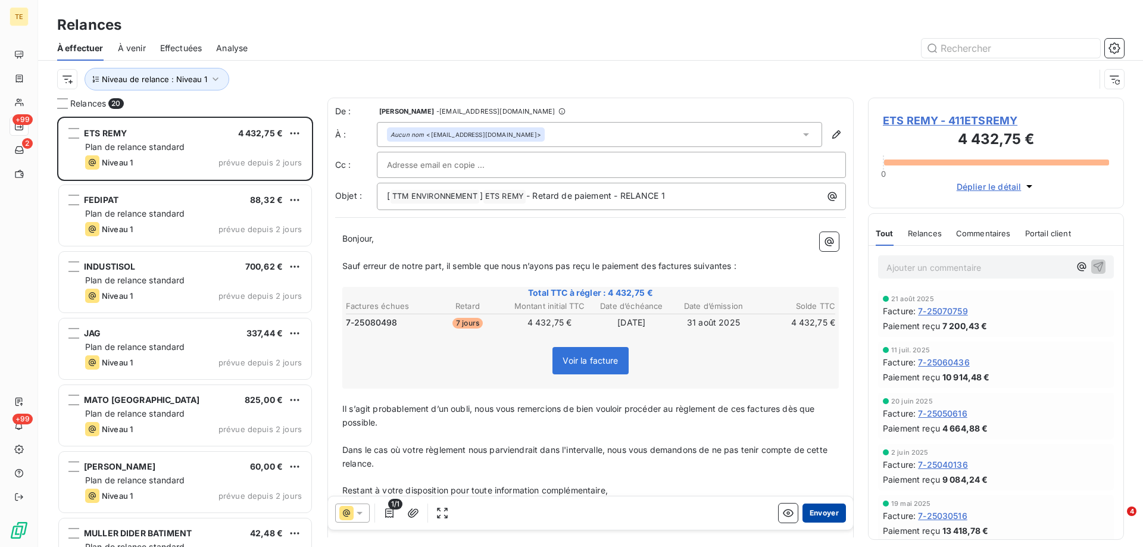
click at [820, 518] on button "Envoyer" at bounding box center [823, 513] width 43 height 19
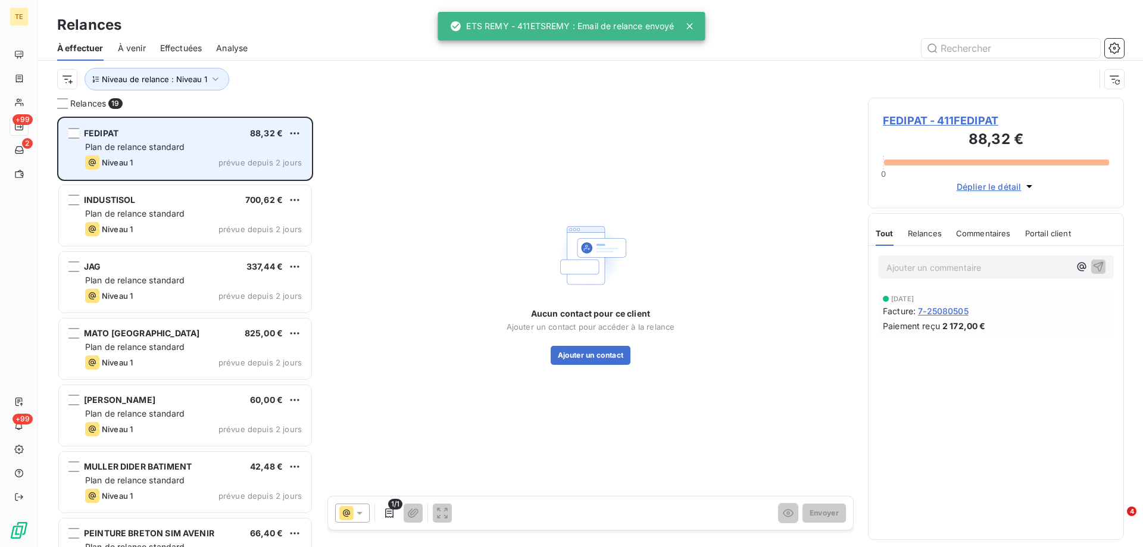
click at [121, 141] on div "Plan de relance standard" at bounding box center [193, 147] width 217 height 12
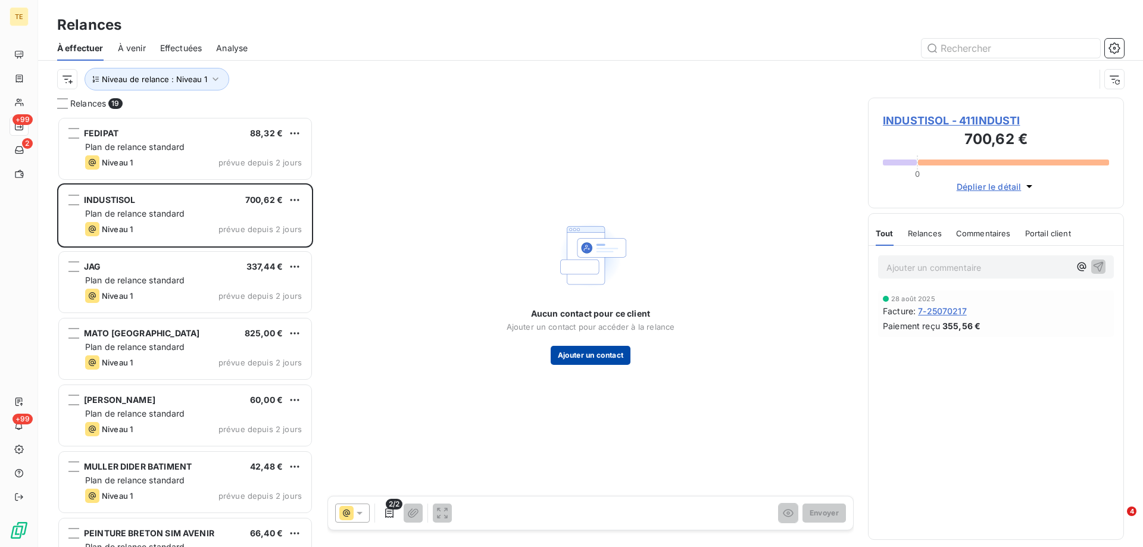
click at [591, 357] on button "Ajouter un contact" at bounding box center [591, 355] width 80 height 19
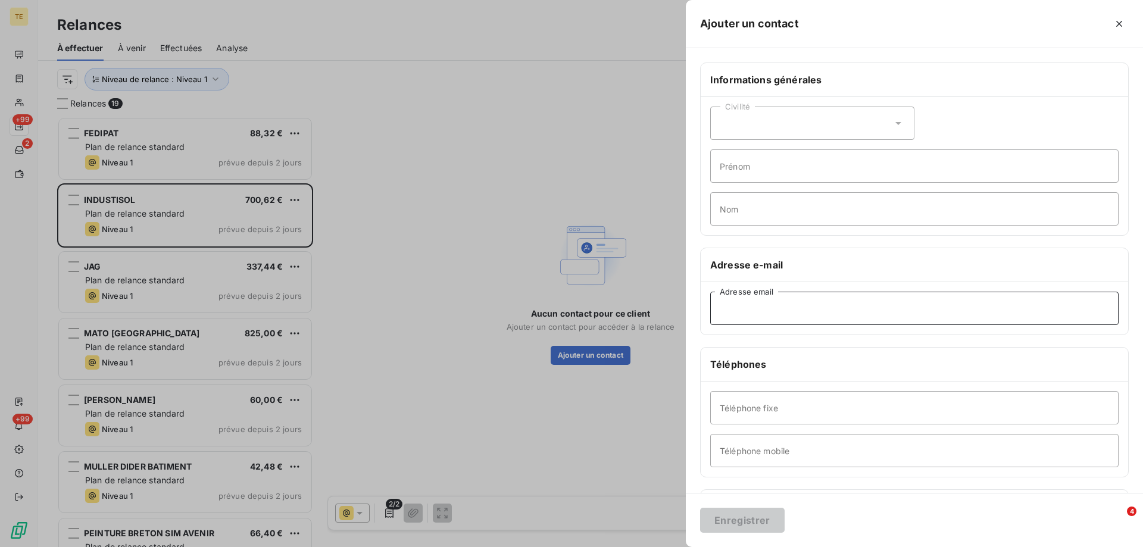
click at [730, 309] on input "Adresse email" at bounding box center [914, 308] width 408 height 33
paste input "[EMAIL_ADDRESS][DOMAIN_NAME]"
type input "[EMAIL_ADDRESS][DOMAIN_NAME]"
click at [734, 526] on button "Enregistrer" at bounding box center [742, 520] width 85 height 25
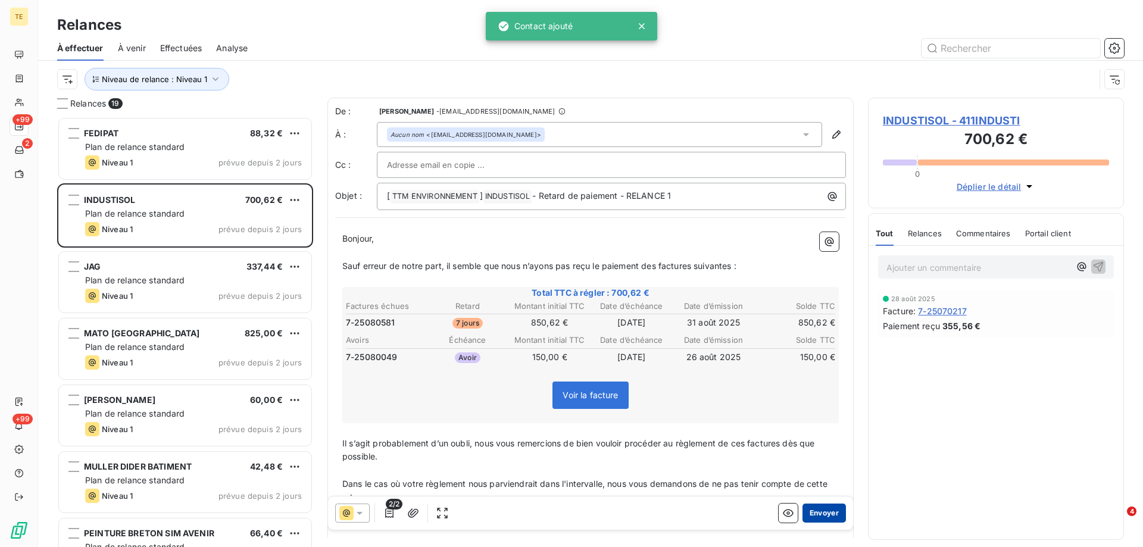
click at [814, 515] on button "Envoyer" at bounding box center [823, 513] width 43 height 19
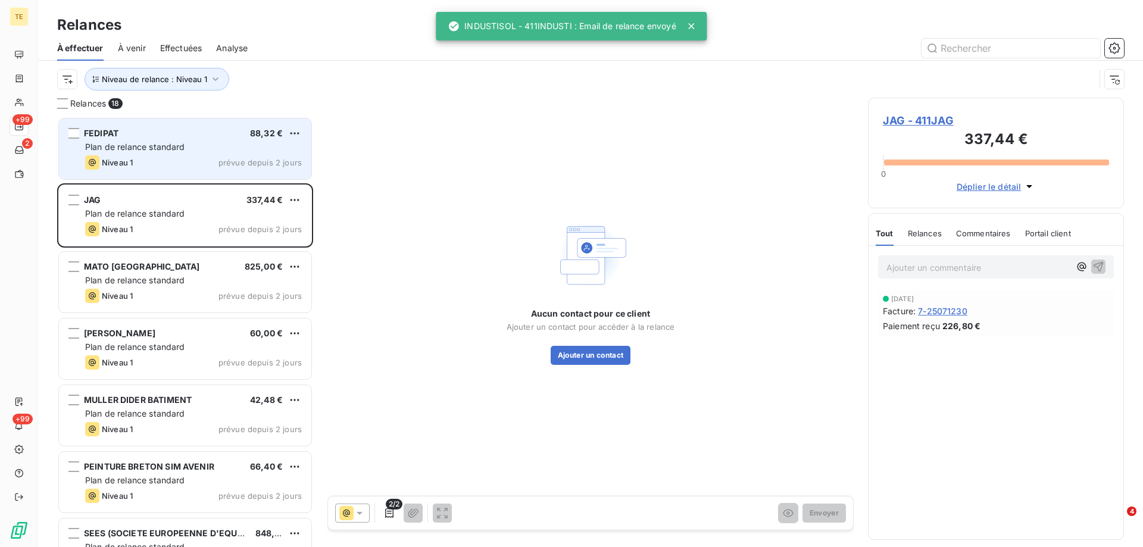
click at [117, 142] on span "Plan de relance standard" at bounding box center [135, 147] width 100 height 10
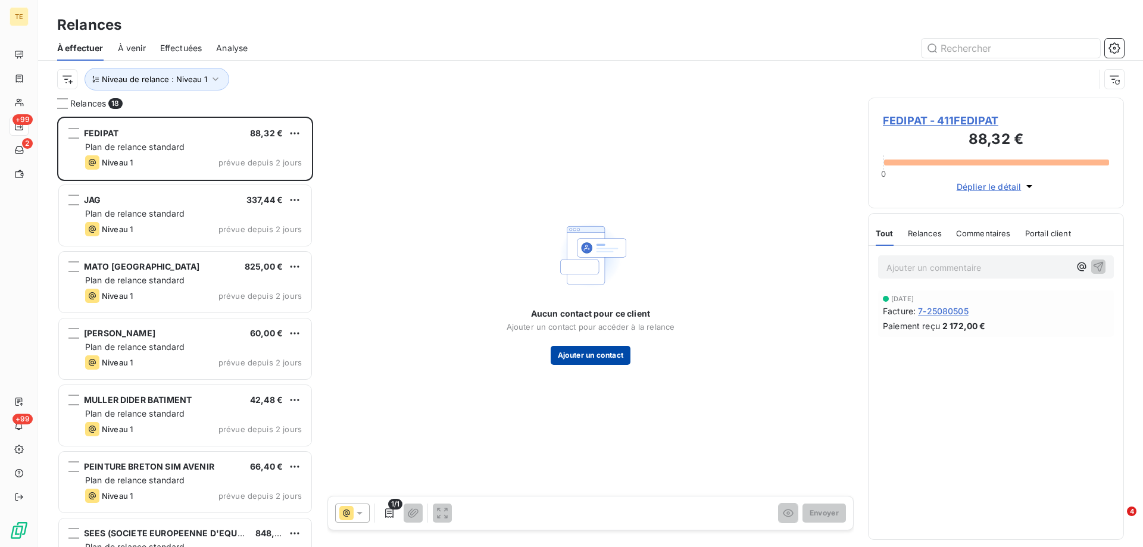
click at [594, 357] on button "Ajouter un contact" at bounding box center [591, 355] width 80 height 19
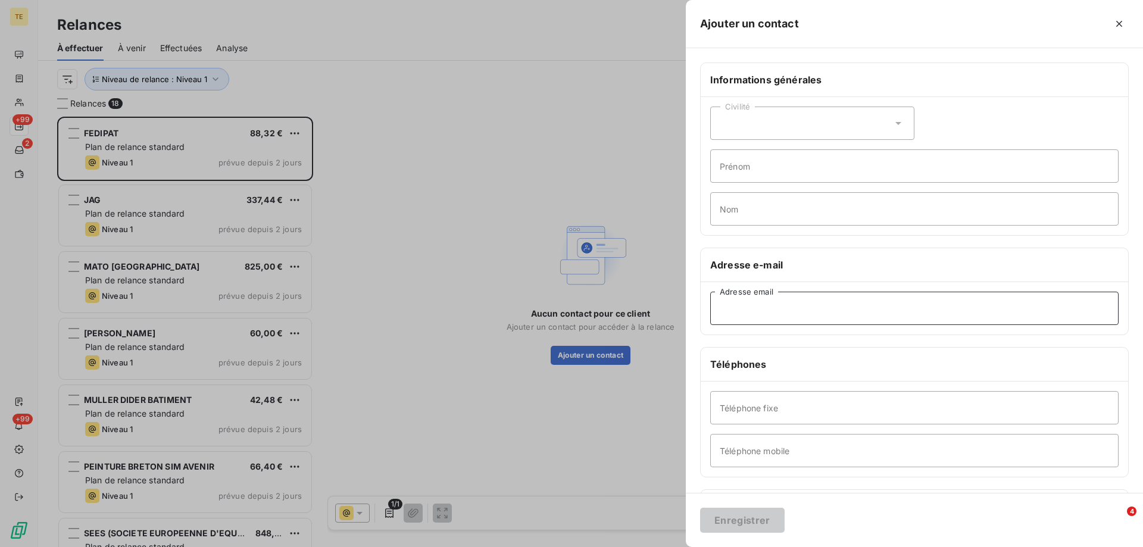
drag, startPoint x: 746, startPoint y: 307, endPoint x: 740, endPoint y: 303, distance: 7.3
click at [746, 307] on input "Adresse email" at bounding box center [914, 308] width 408 height 33
paste input "[PERSON_NAME][EMAIL_ADDRESS][DOMAIN_NAME]"
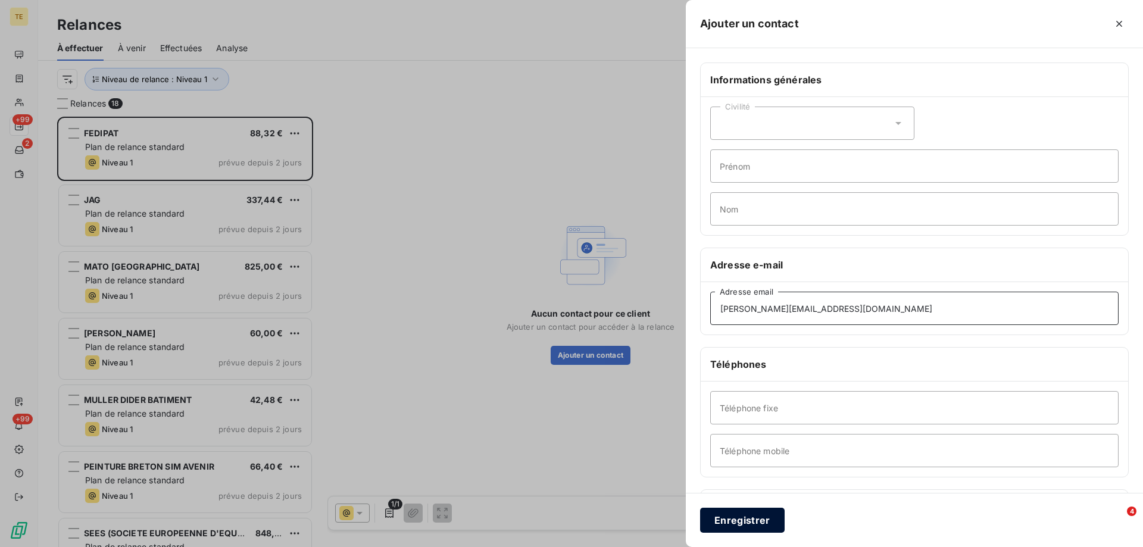
type input "[PERSON_NAME][EMAIL_ADDRESS][DOMAIN_NAME]"
click at [745, 518] on button "Enregistrer" at bounding box center [742, 520] width 85 height 25
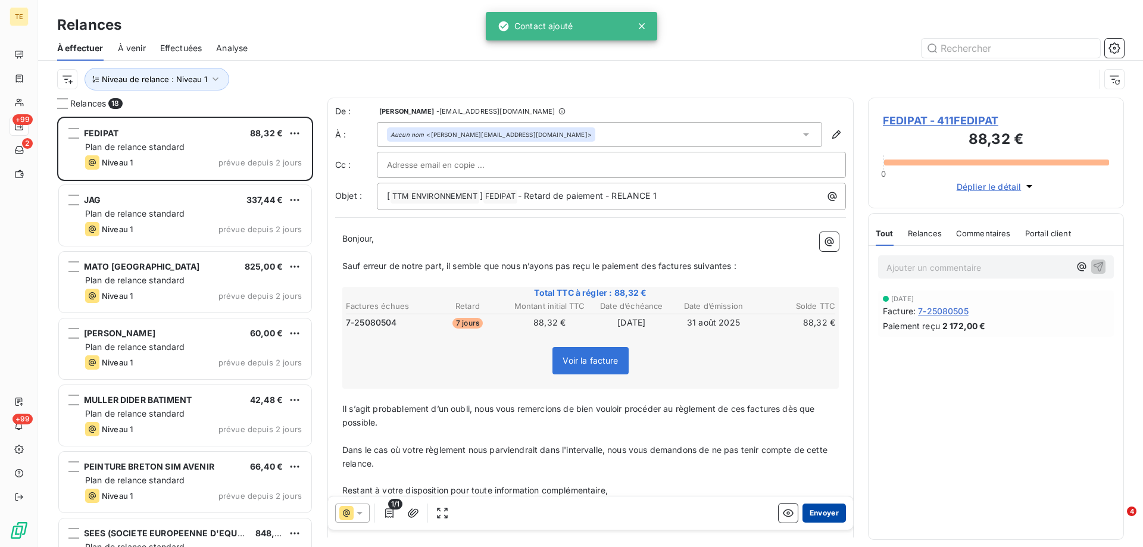
click at [812, 515] on button "Envoyer" at bounding box center [823, 513] width 43 height 19
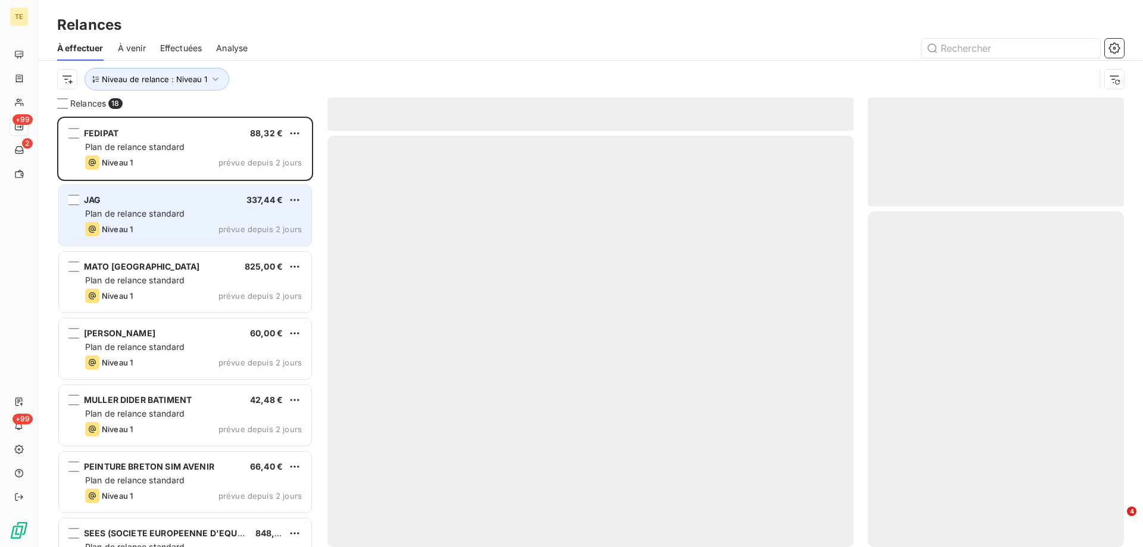
click at [127, 212] on span "Plan de relance standard" at bounding box center [135, 213] width 100 height 10
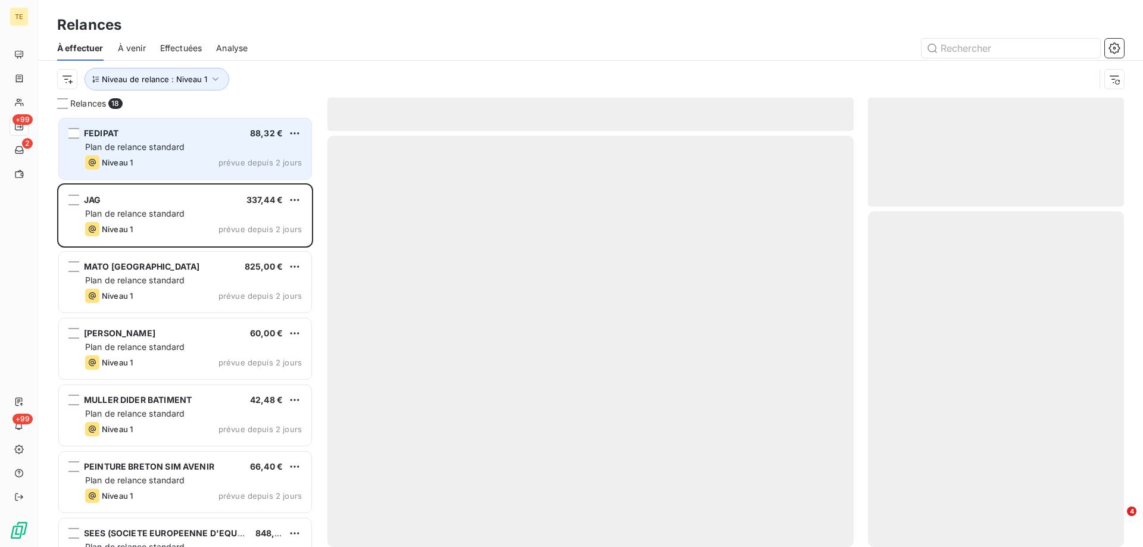
click at [131, 147] on span "Plan de relance standard" at bounding box center [135, 147] width 100 height 10
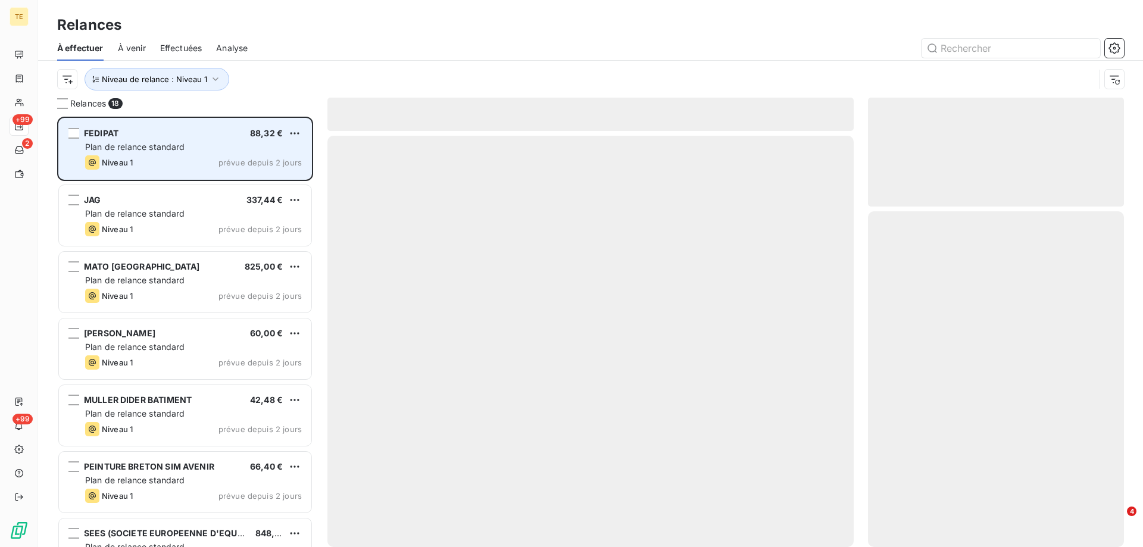
click at [134, 149] on span "Plan de relance standard" at bounding box center [135, 147] width 100 height 10
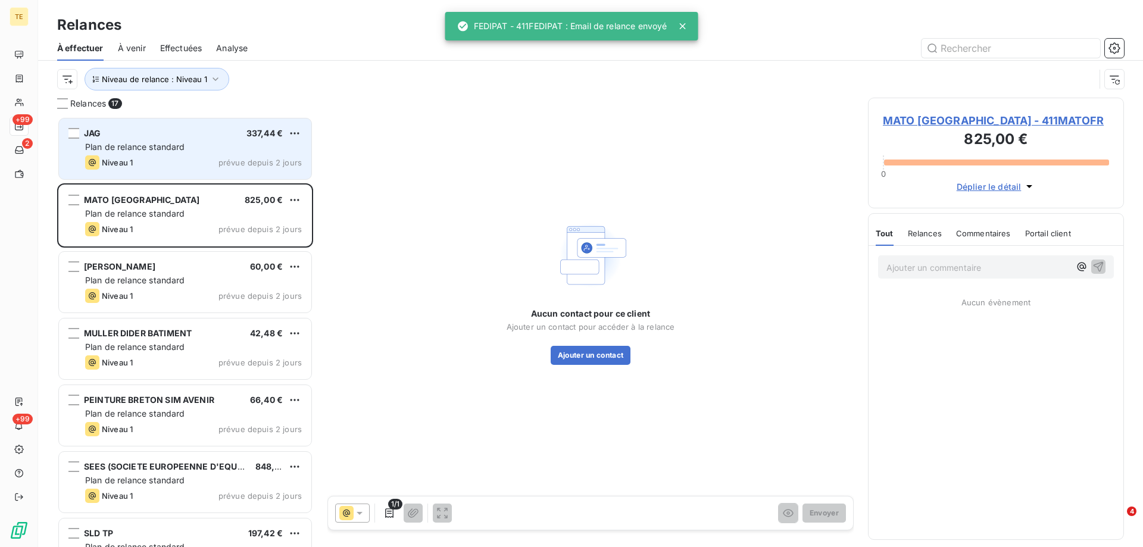
click at [136, 137] on div "JAG 337,44 €" at bounding box center [193, 133] width 217 height 11
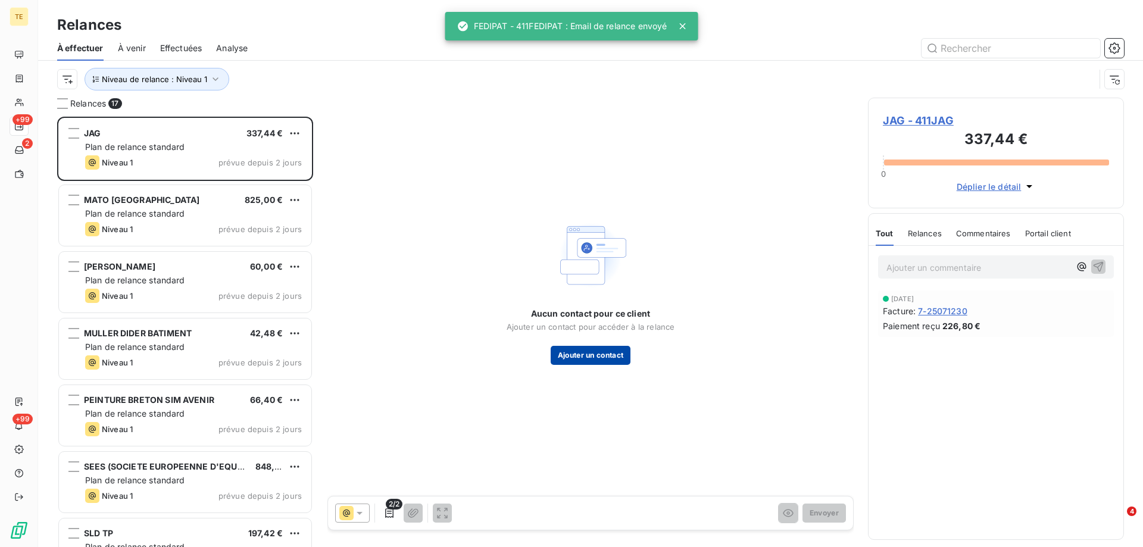
click at [563, 358] on button "Ajouter un contact" at bounding box center [591, 355] width 80 height 19
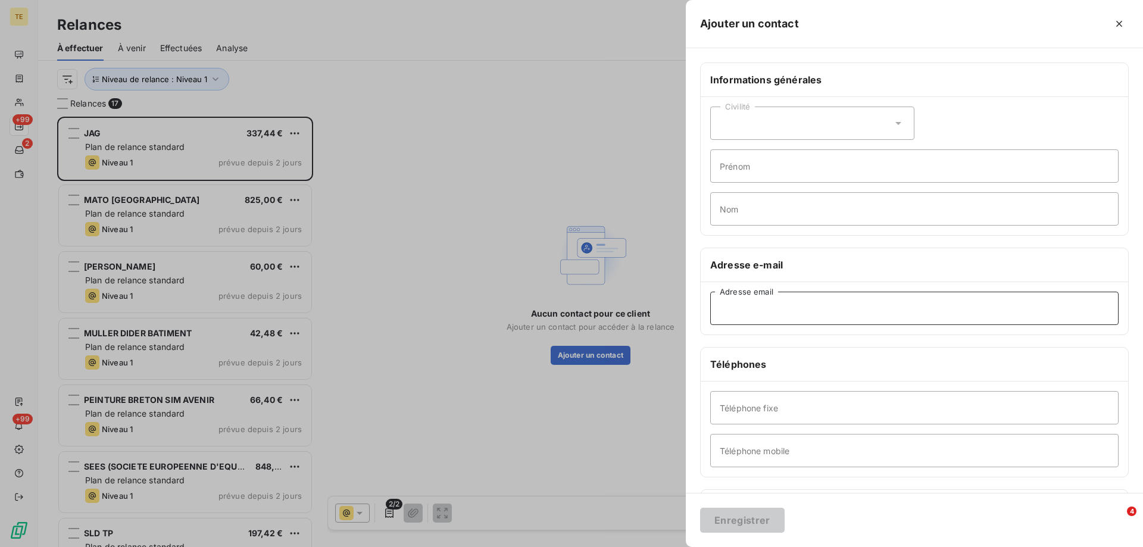
click at [737, 310] on input "Adresse email" at bounding box center [914, 308] width 408 height 33
paste input "[EMAIL_ADDRESS][DOMAIN_NAME]"
type input "[EMAIL_ADDRESS][DOMAIN_NAME]"
click at [748, 519] on button "Enregistrer" at bounding box center [742, 520] width 85 height 25
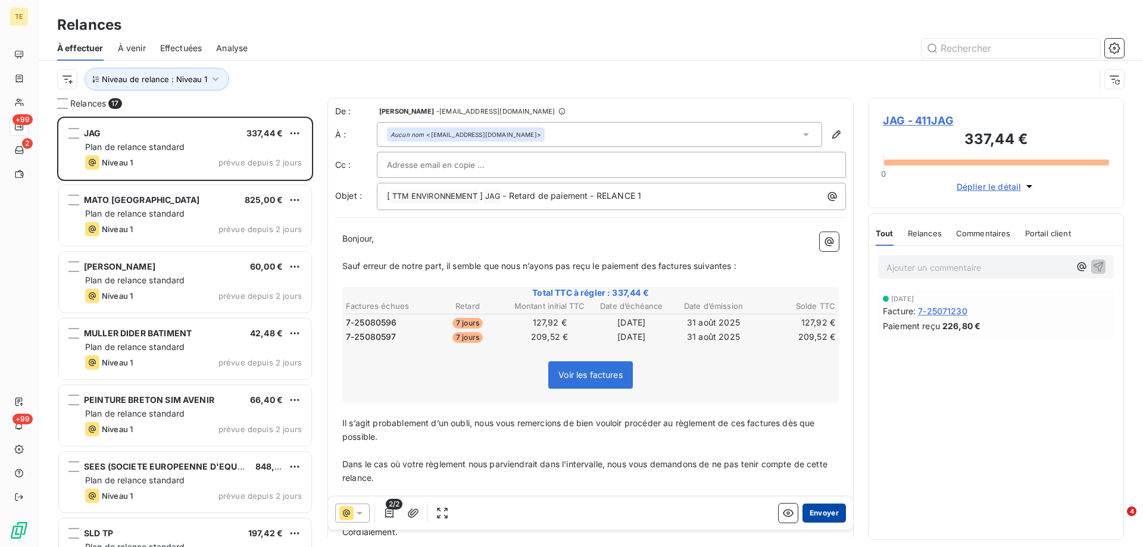
click at [813, 511] on button "Envoyer" at bounding box center [823, 513] width 43 height 19
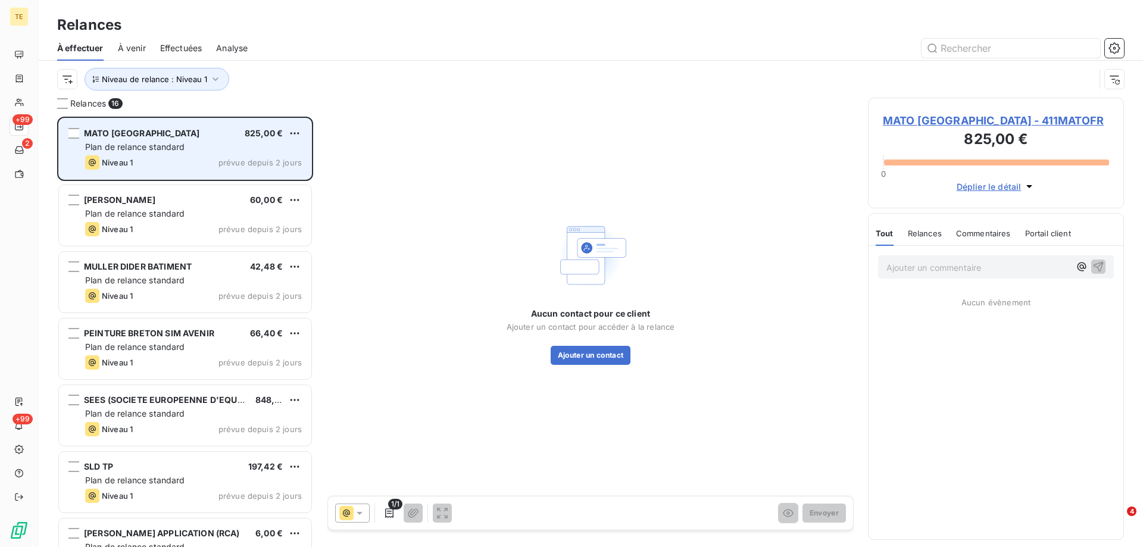
click at [162, 148] on span "Plan de relance standard" at bounding box center [135, 147] width 100 height 10
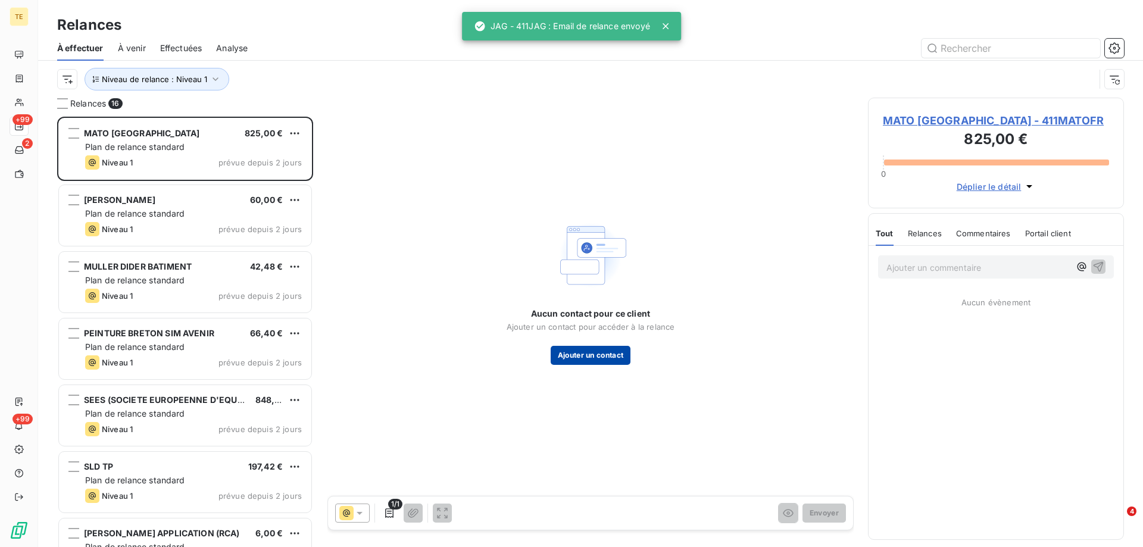
click at [588, 359] on button "Ajouter un contact" at bounding box center [591, 355] width 80 height 19
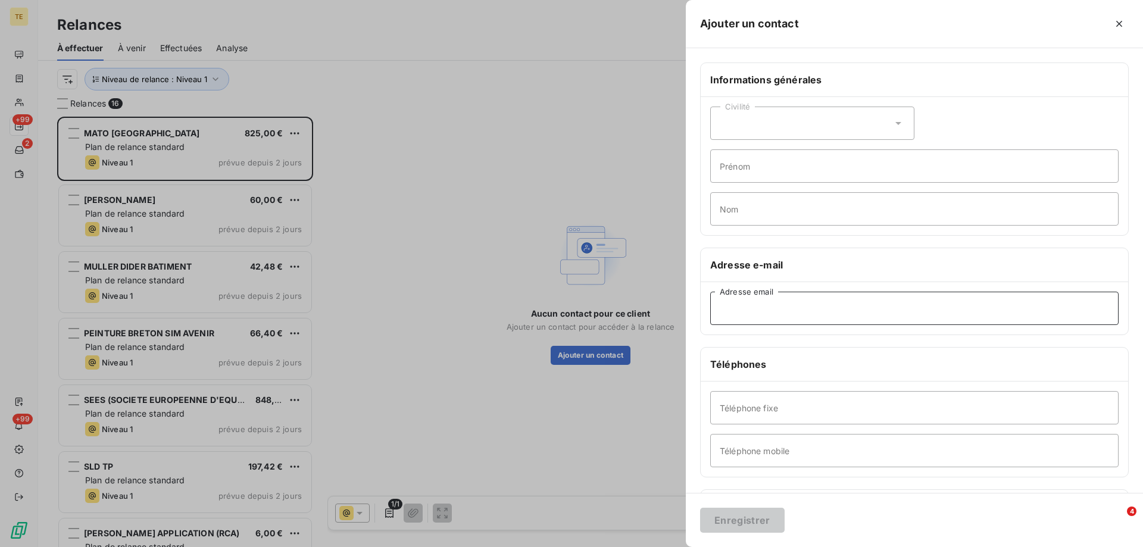
click at [760, 311] on input "Adresse email" at bounding box center [914, 308] width 408 height 33
paste input "[EMAIL_ADDRESS][DOMAIN_NAME]"
type input "[EMAIL_ADDRESS][DOMAIN_NAME]"
click at [752, 523] on button "Enregistrer" at bounding box center [742, 520] width 85 height 25
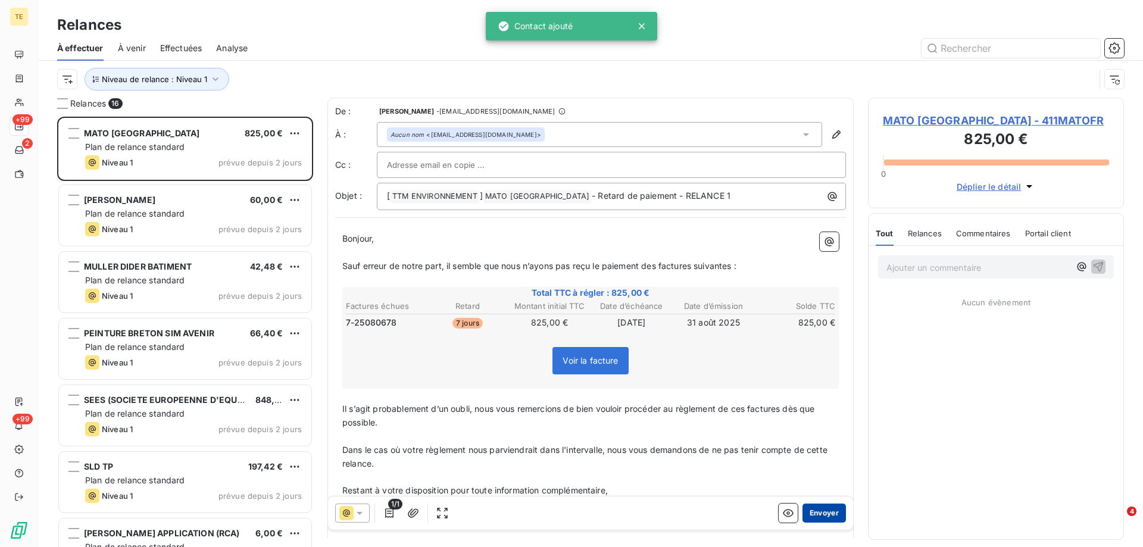
click at [818, 509] on button "Envoyer" at bounding box center [823, 513] width 43 height 19
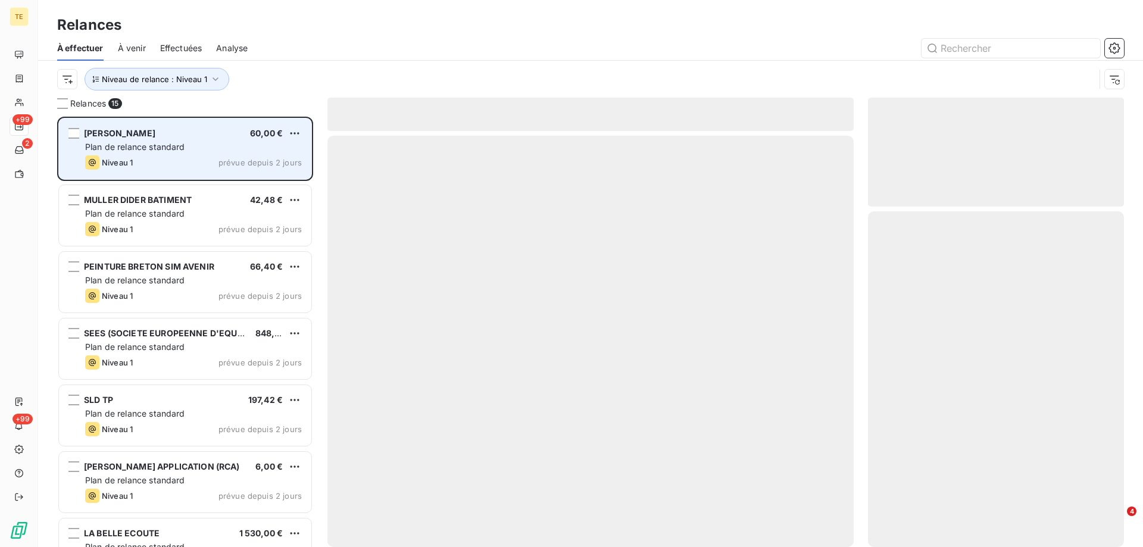
click at [164, 143] on span "Plan de relance standard" at bounding box center [135, 147] width 100 height 10
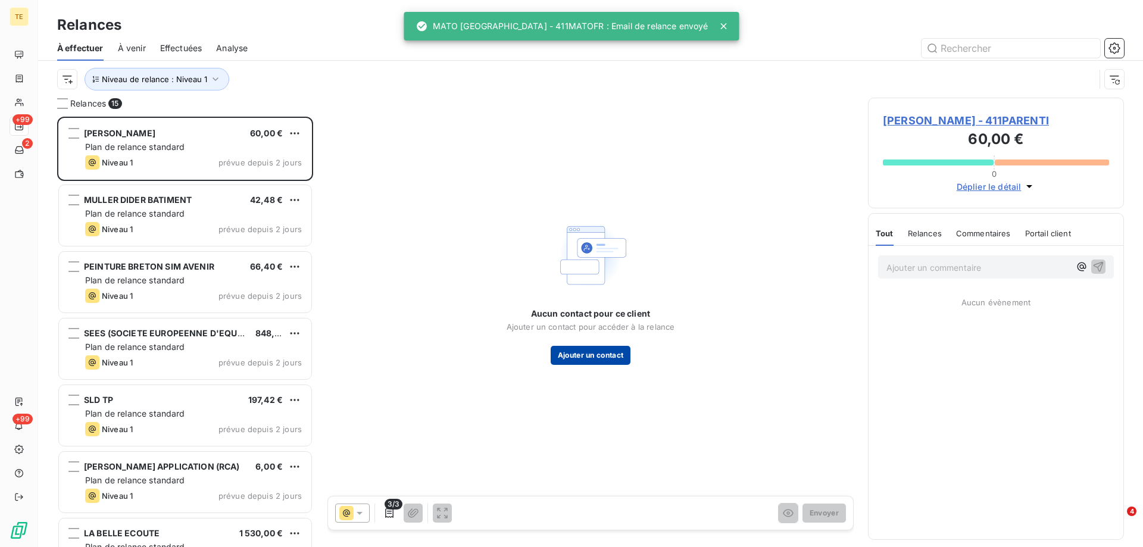
click at [584, 352] on button "Ajouter un contact" at bounding box center [591, 355] width 80 height 19
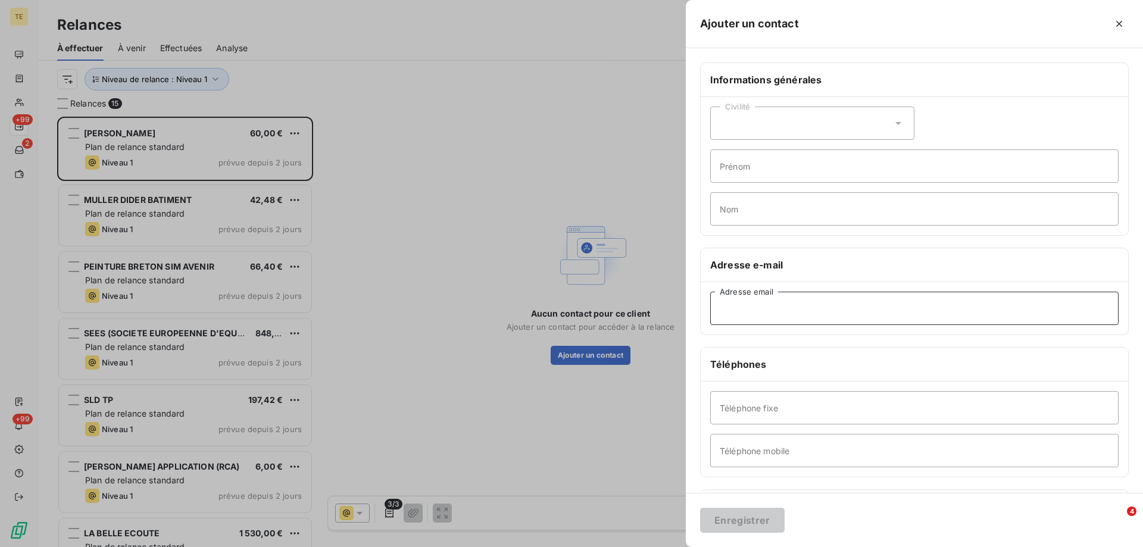
click at [734, 309] on input "Adresse email" at bounding box center [914, 308] width 408 height 33
paste input "[EMAIL_ADDRESS][DOMAIN_NAME]"
type input "[EMAIL_ADDRESS][DOMAIN_NAME]"
click at [724, 516] on button "Enregistrer" at bounding box center [742, 520] width 85 height 25
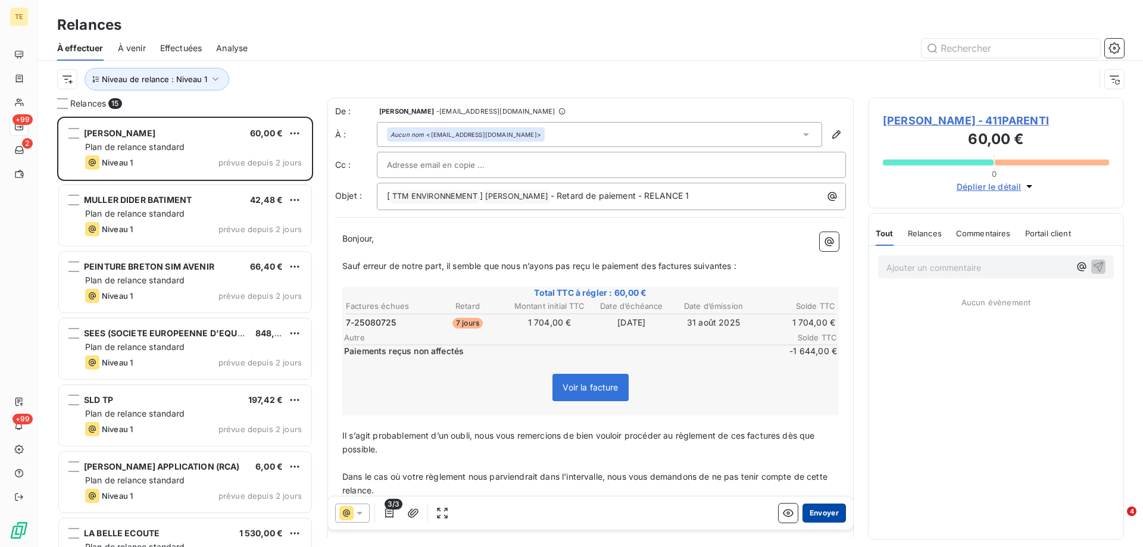
click at [826, 514] on button "Envoyer" at bounding box center [823, 513] width 43 height 19
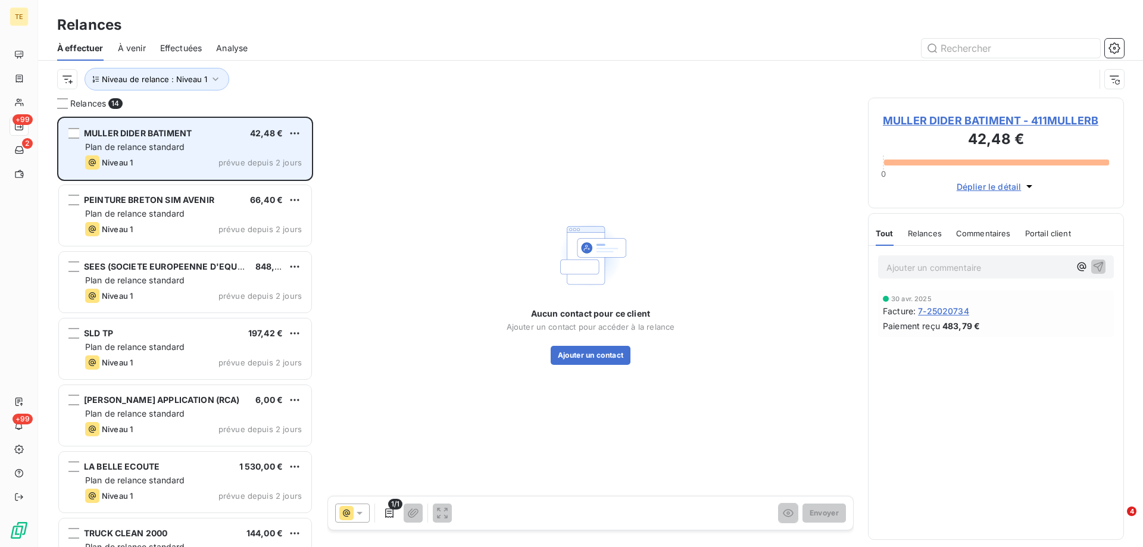
click at [127, 142] on span "Plan de relance standard" at bounding box center [135, 147] width 100 height 10
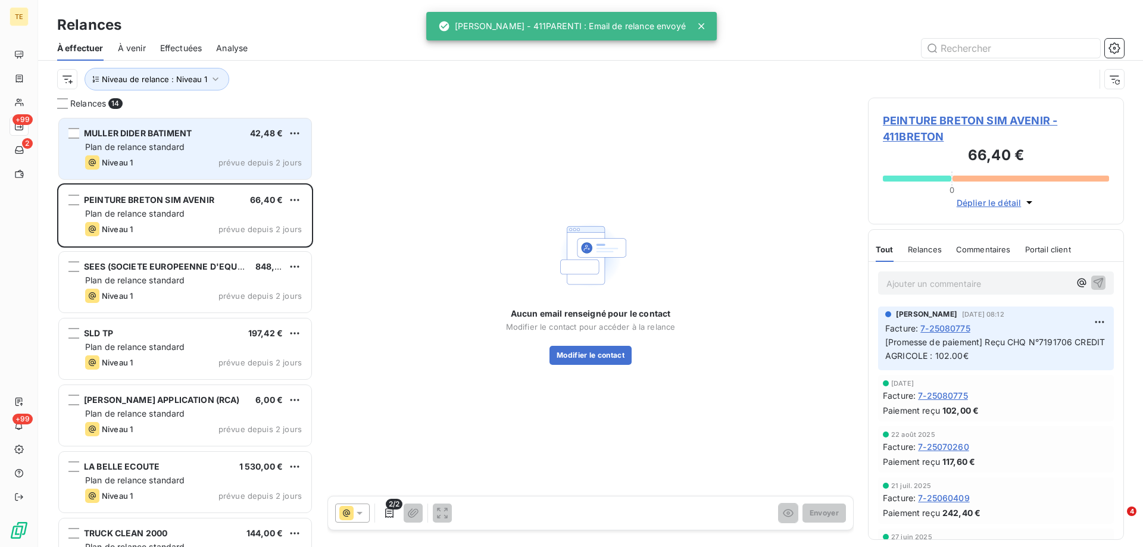
click at [129, 138] on div "MULLER DIDER BATIMENT" at bounding box center [138, 133] width 108 height 12
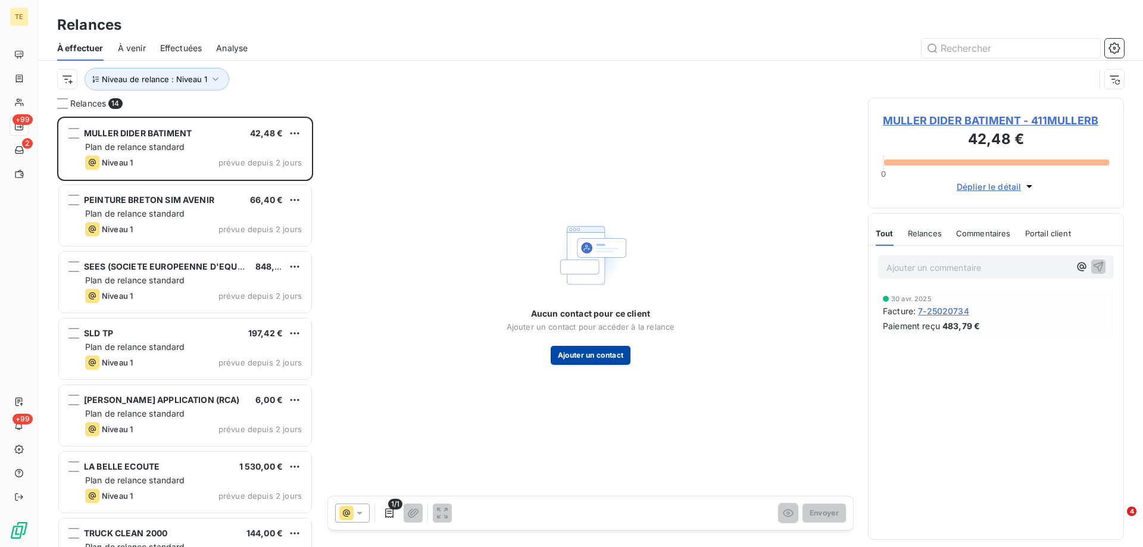
click at [574, 355] on button "Ajouter un contact" at bounding box center [591, 355] width 80 height 19
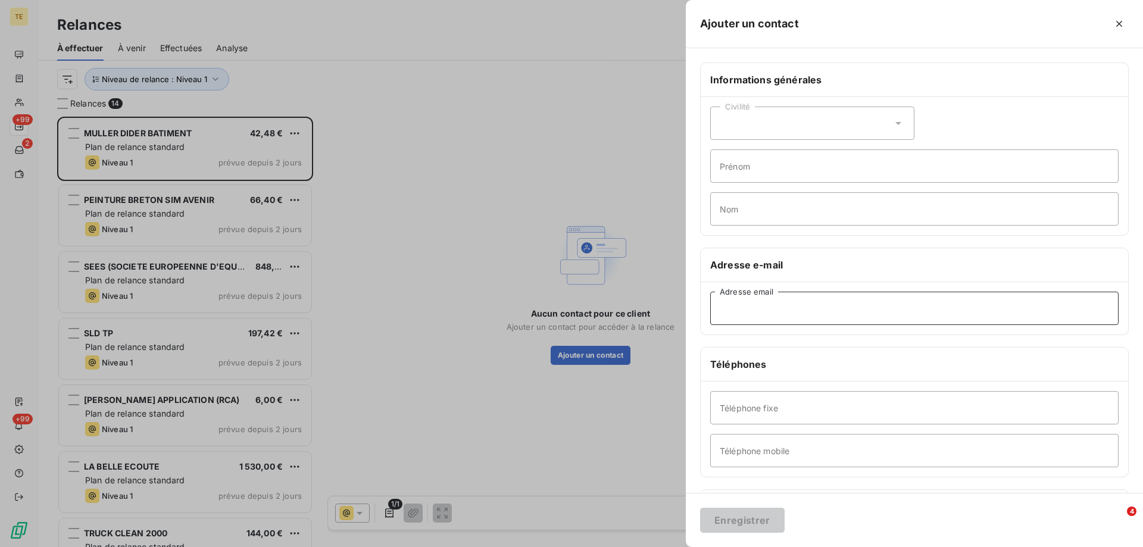
click at [775, 306] on input "Adresse email" at bounding box center [914, 308] width 408 height 33
paste input "[EMAIL_ADDRESS][DOMAIN_NAME]"
type input "[EMAIL_ADDRESS][DOMAIN_NAME]"
click at [751, 520] on button "Enregistrer" at bounding box center [742, 520] width 85 height 25
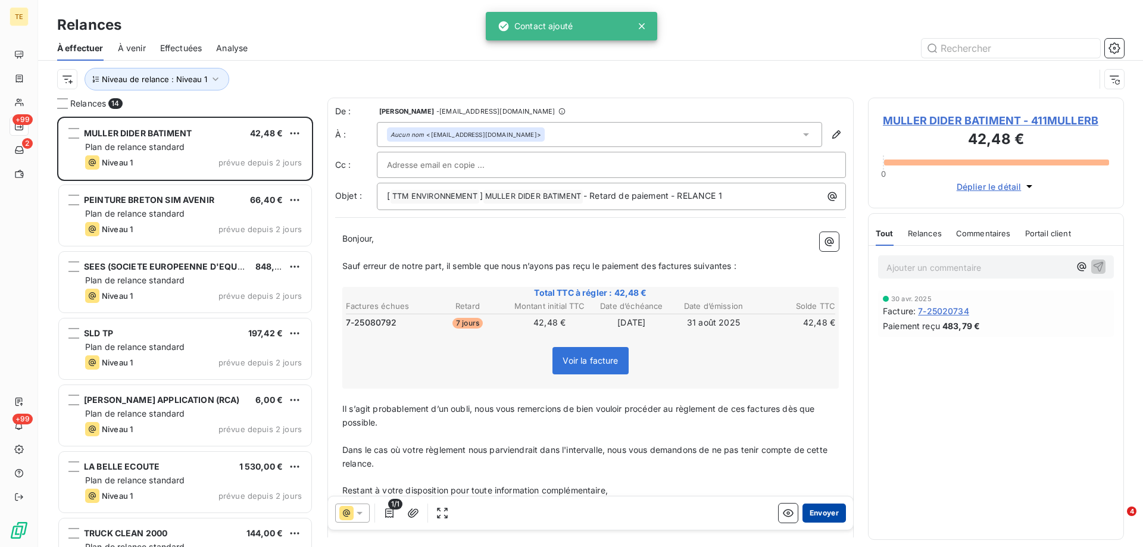
click at [814, 509] on button "Envoyer" at bounding box center [823, 513] width 43 height 19
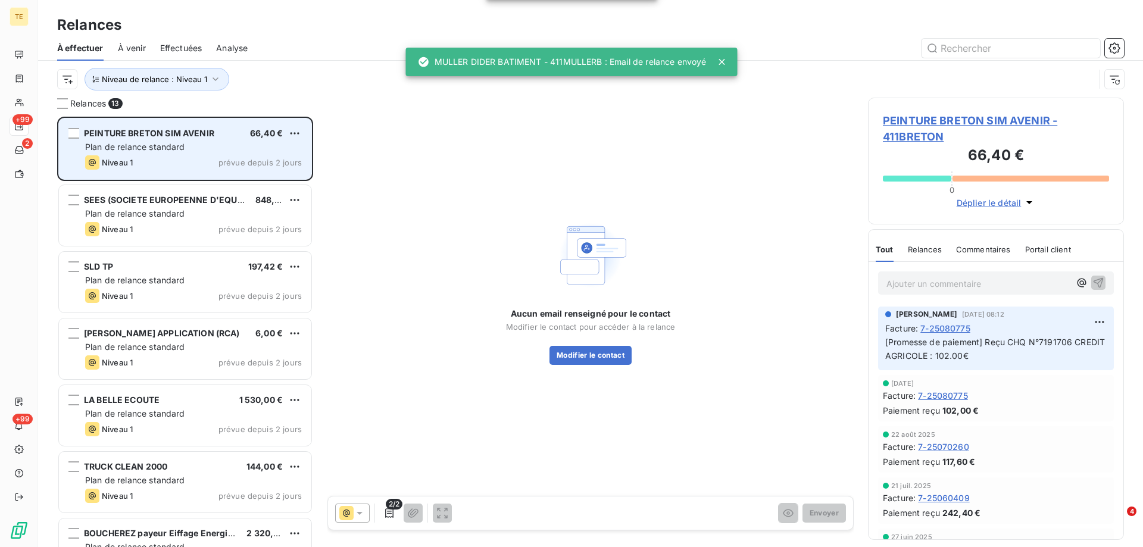
click at [136, 139] on div "PEINTURE BRETON SIM AVENIR" at bounding box center [149, 133] width 130 height 12
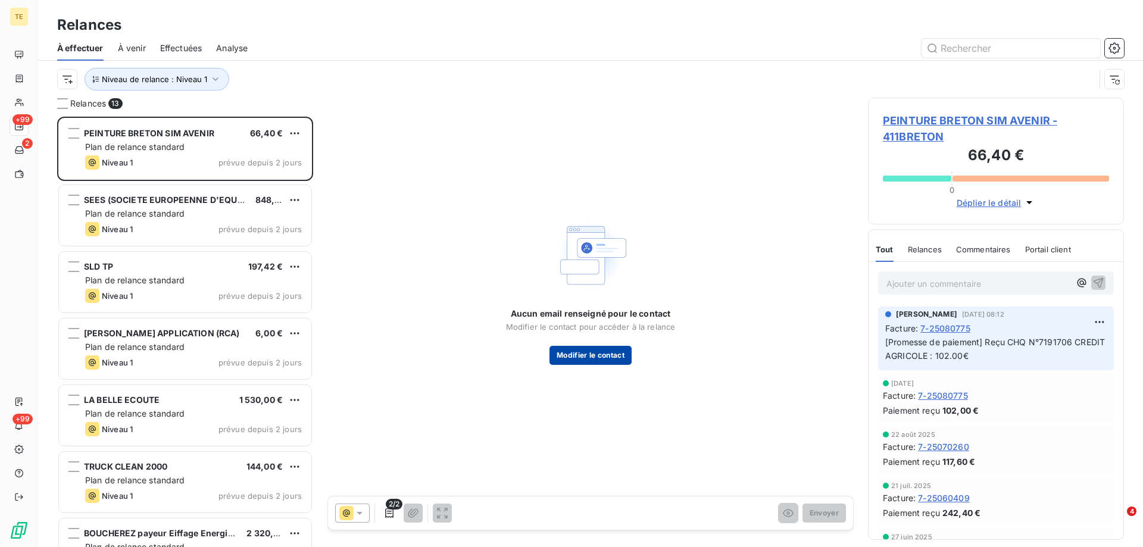
click at [586, 352] on button "Modifier le contact" at bounding box center [590, 355] width 82 height 19
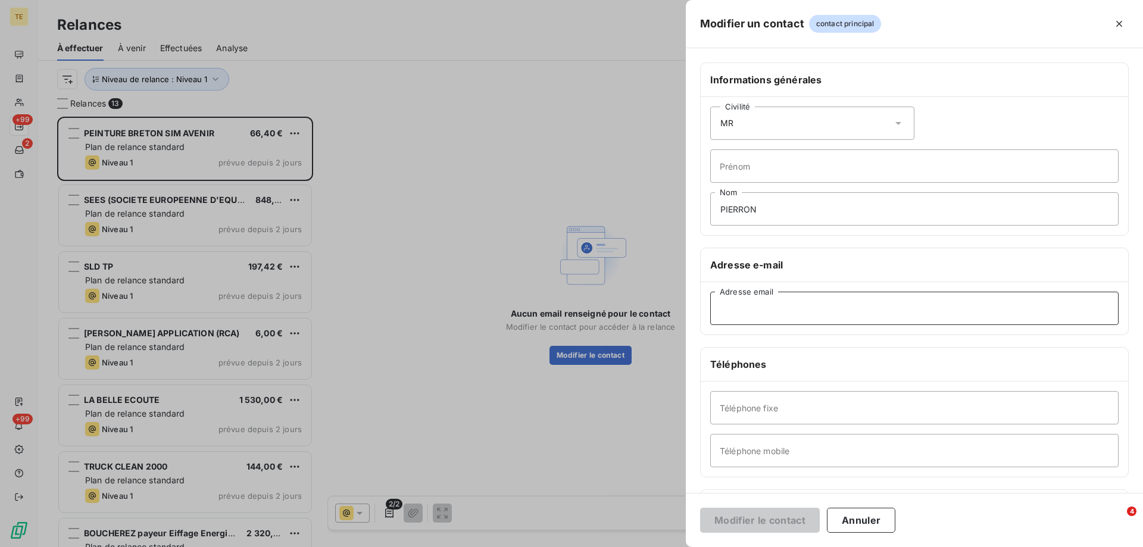
click at [731, 309] on input "Adresse email" at bounding box center [914, 308] width 408 height 33
paste input "[EMAIL_ADDRESS][DOMAIN_NAME]"
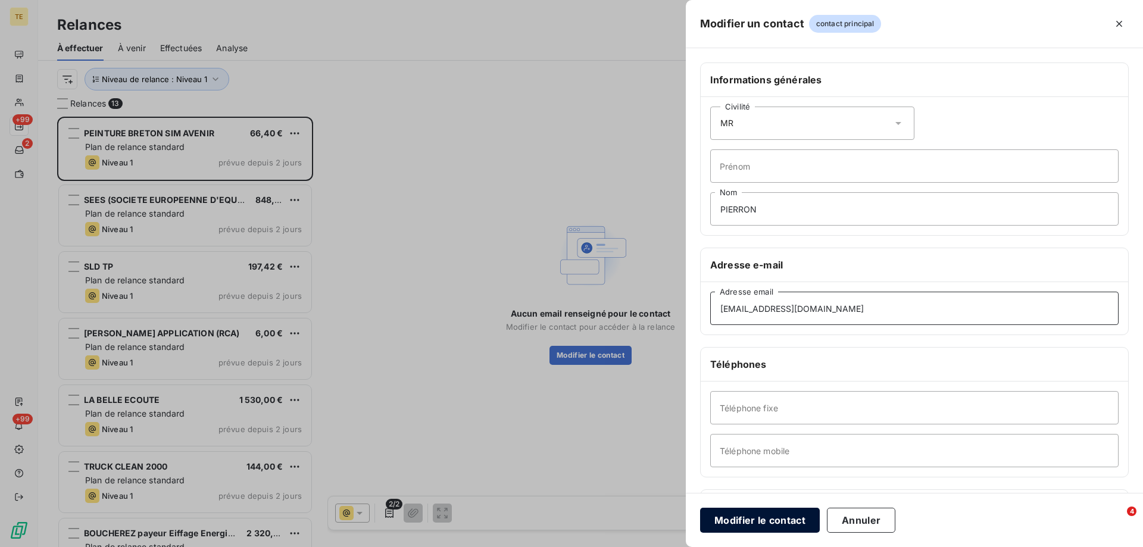
type input "[EMAIL_ADDRESS][DOMAIN_NAME]"
click at [736, 525] on button "Modifier le contact" at bounding box center [760, 520] width 120 height 25
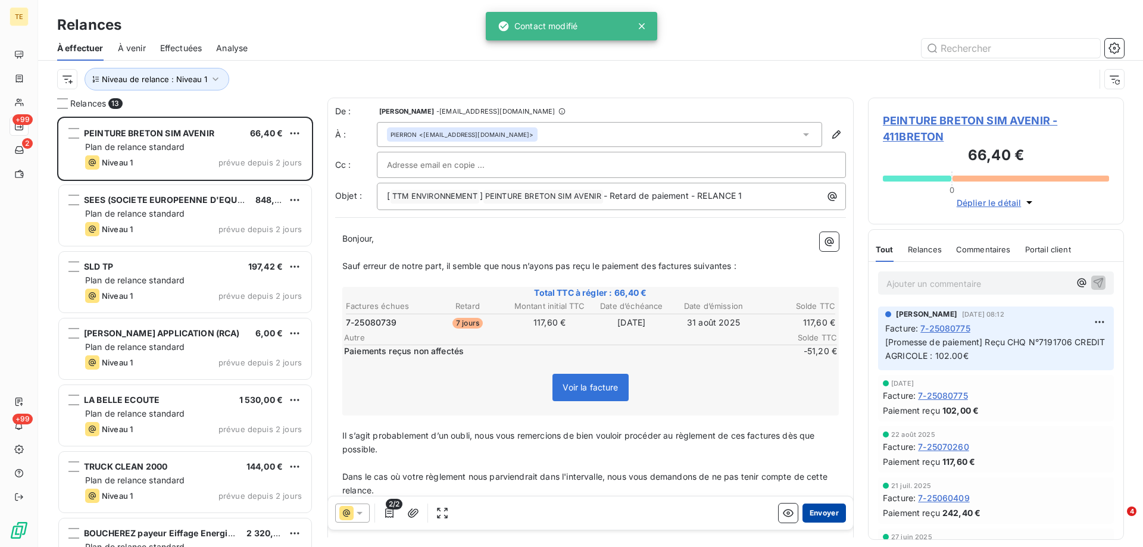
click at [818, 511] on button "Envoyer" at bounding box center [823, 513] width 43 height 19
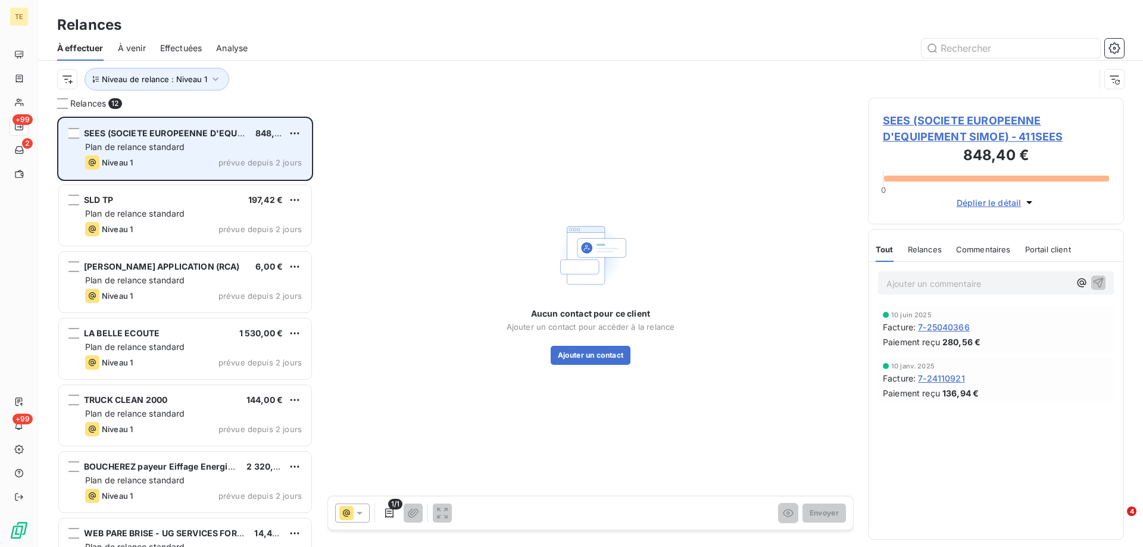
click at [179, 143] on span "Plan de relance standard" at bounding box center [135, 147] width 100 height 10
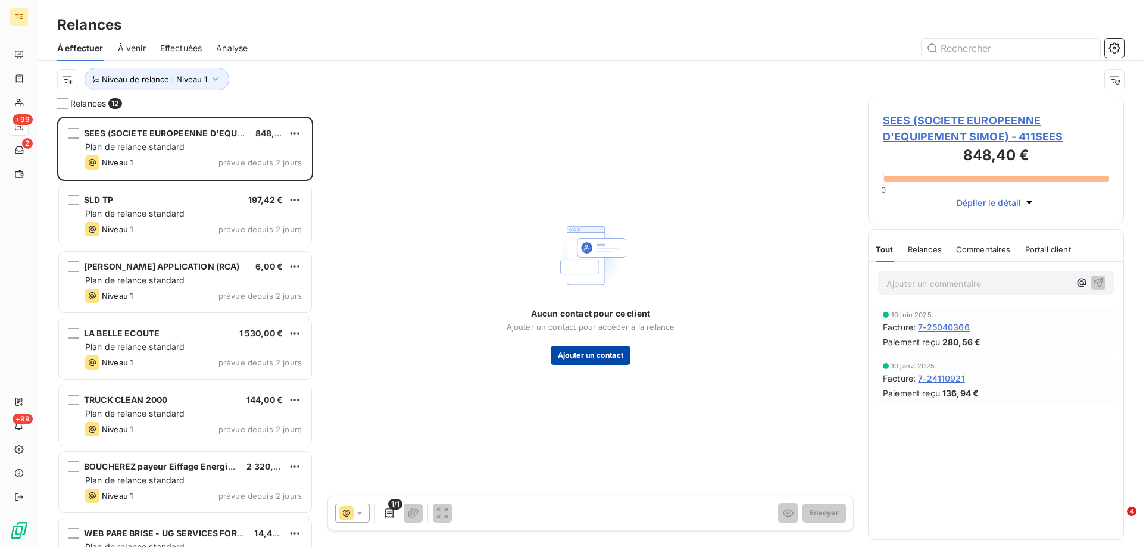
click at [583, 355] on button "Ajouter un contact" at bounding box center [591, 355] width 80 height 19
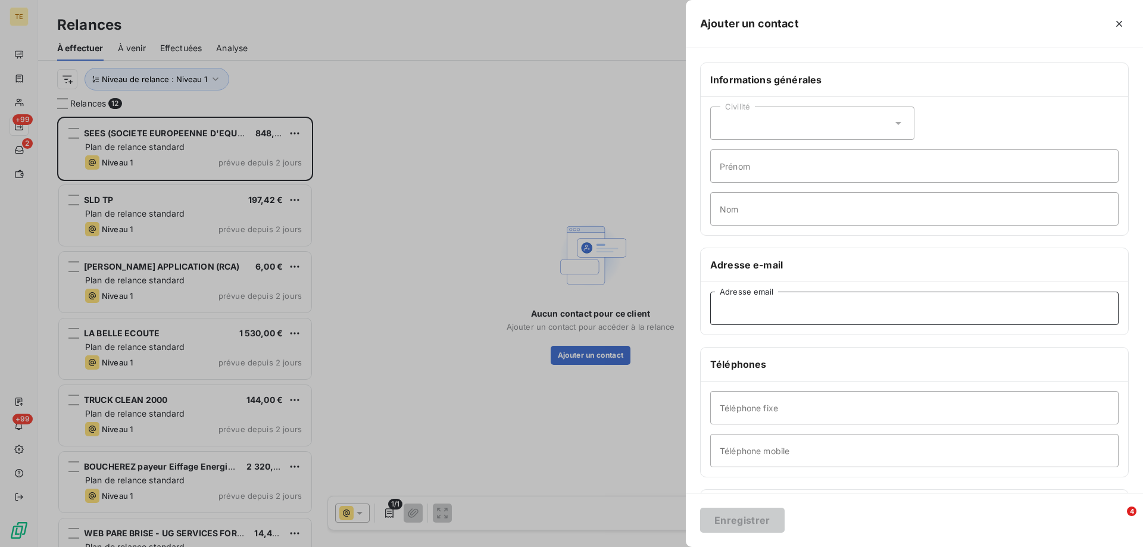
click at [727, 314] on input "Adresse email" at bounding box center [914, 308] width 408 height 33
paste input "[PERSON_NAME][EMAIL_ADDRESS][DOMAIN_NAME]"
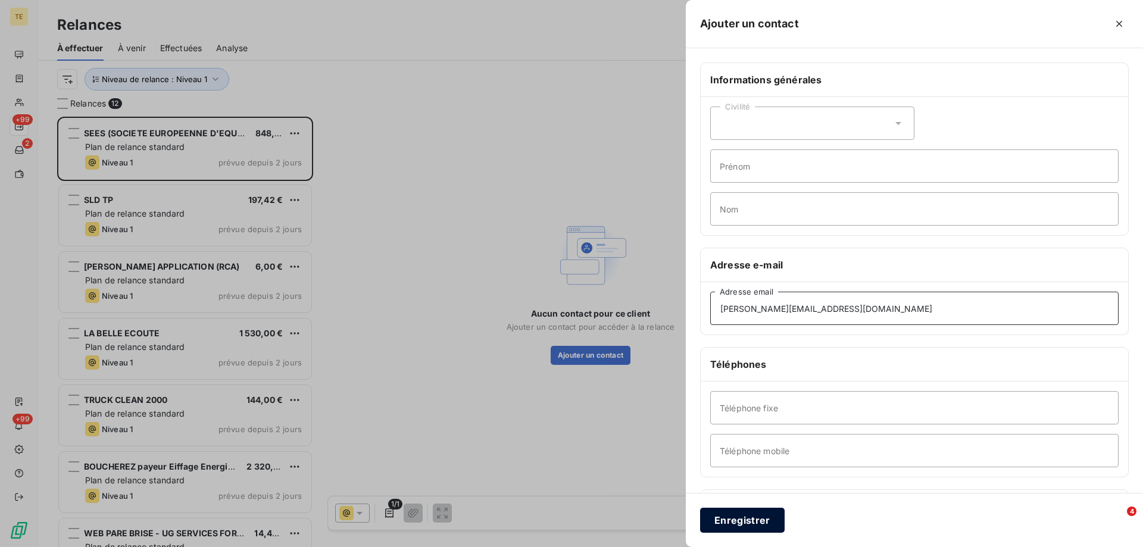
type input "[PERSON_NAME][EMAIL_ADDRESS][DOMAIN_NAME]"
click at [749, 519] on button "Enregistrer" at bounding box center [742, 520] width 85 height 25
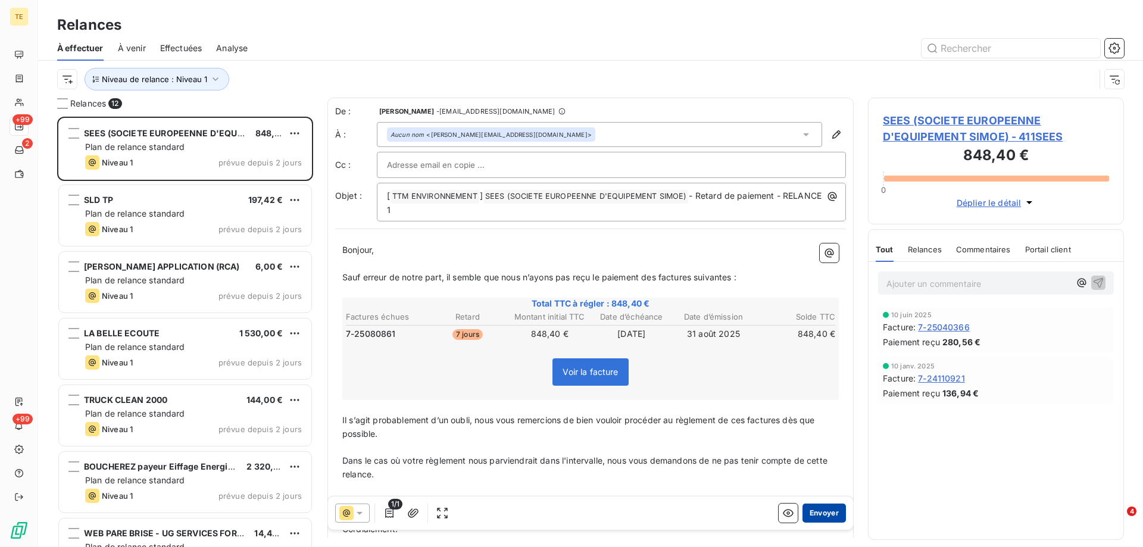
click at [820, 510] on button "Envoyer" at bounding box center [823, 513] width 43 height 19
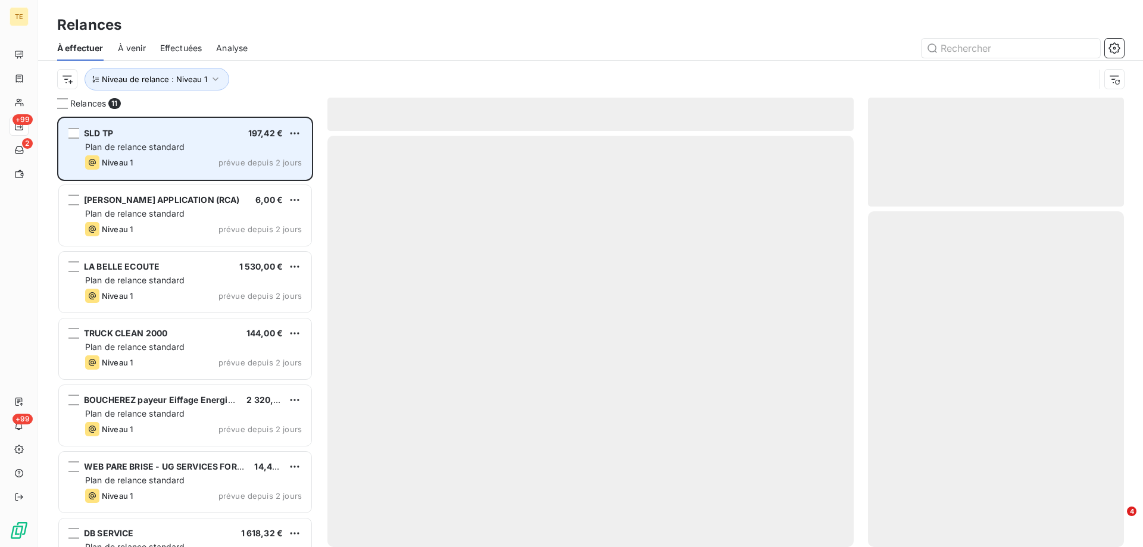
click at [130, 141] on div "Plan de relance standard" at bounding box center [193, 147] width 217 height 12
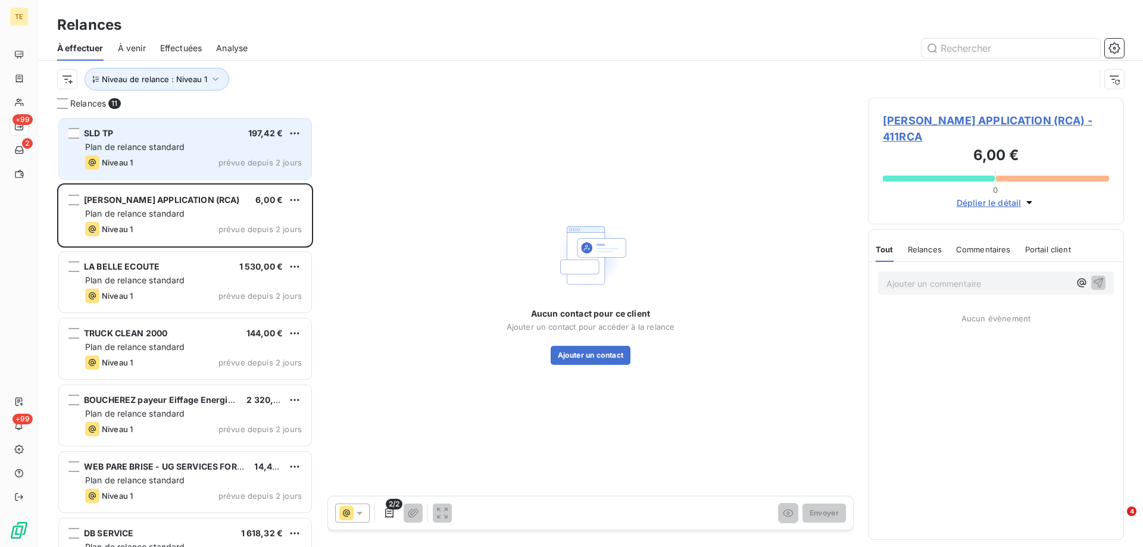
click at [175, 152] on div "Plan de relance standard" at bounding box center [193, 147] width 217 height 12
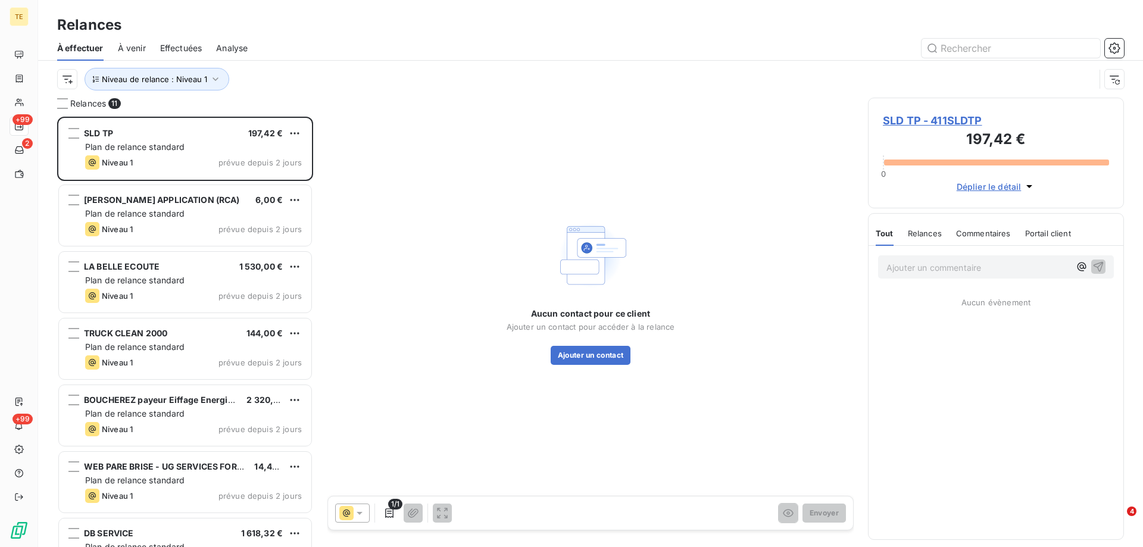
click at [916, 121] on span "SLD TP - 411SLDTP" at bounding box center [996, 120] width 226 height 16
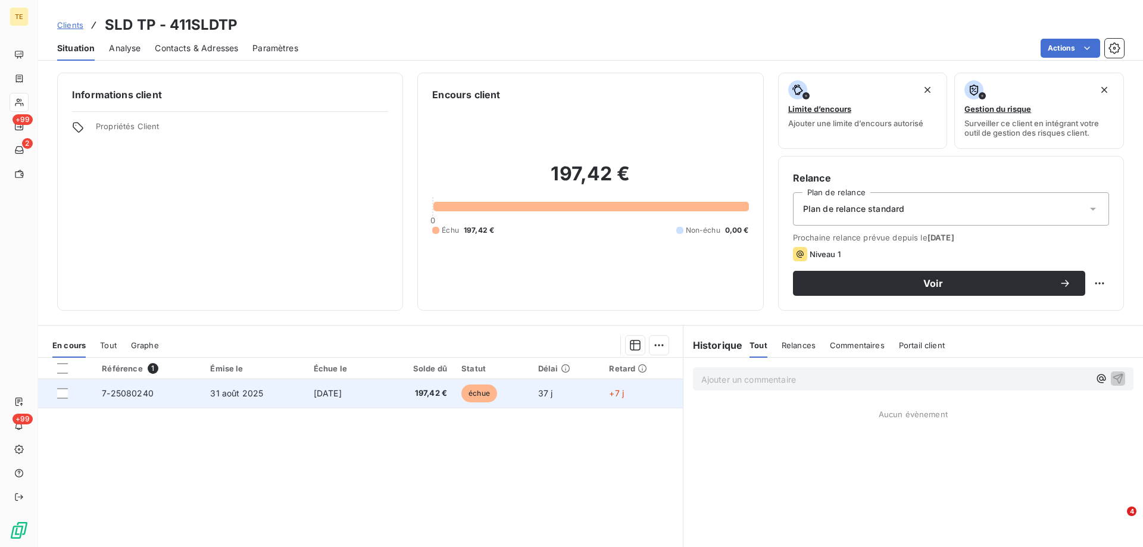
click at [118, 394] on span "7-25080240" at bounding box center [128, 393] width 52 height 10
click at [129, 397] on span "7-25080240" at bounding box center [128, 393] width 52 height 10
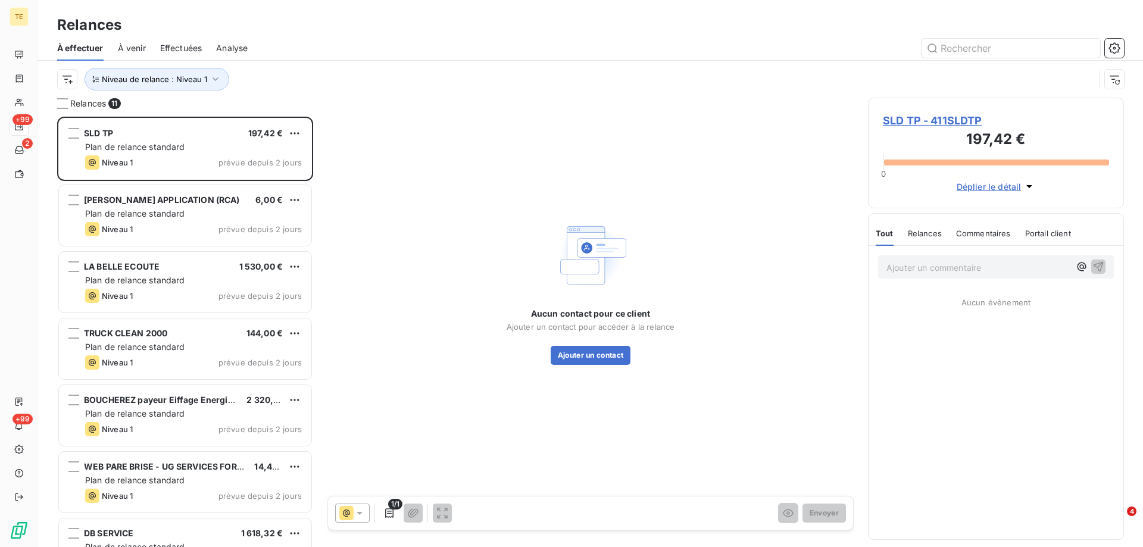
scroll to position [421, 247]
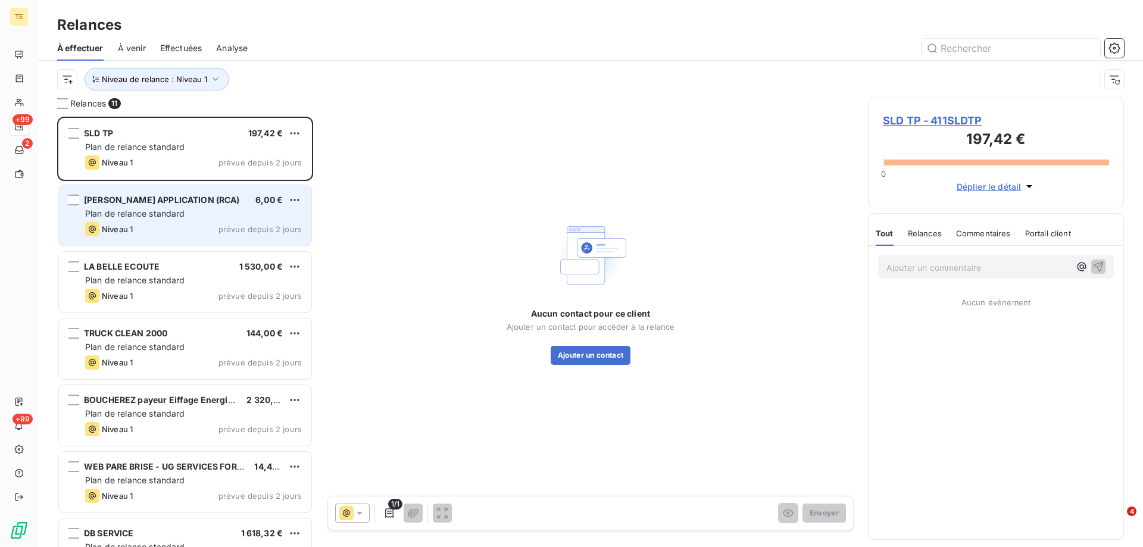
click at [158, 205] on div "[PERSON_NAME] APPLICATION (RCA)" at bounding box center [162, 200] width 156 height 12
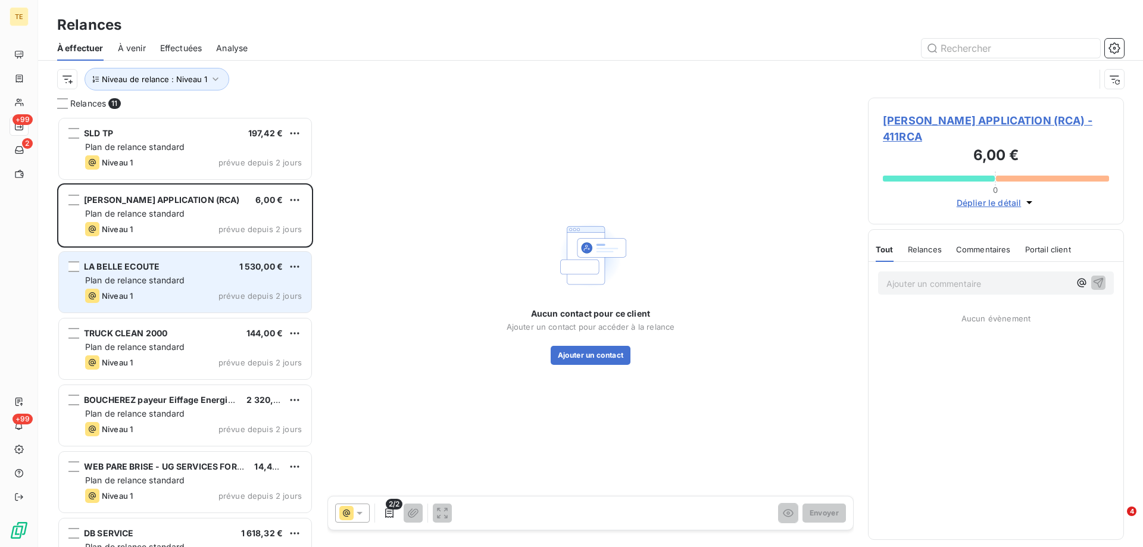
click at [165, 282] on span "Plan de relance standard" at bounding box center [135, 280] width 100 height 10
